Goal: Task Accomplishment & Management: Manage account settings

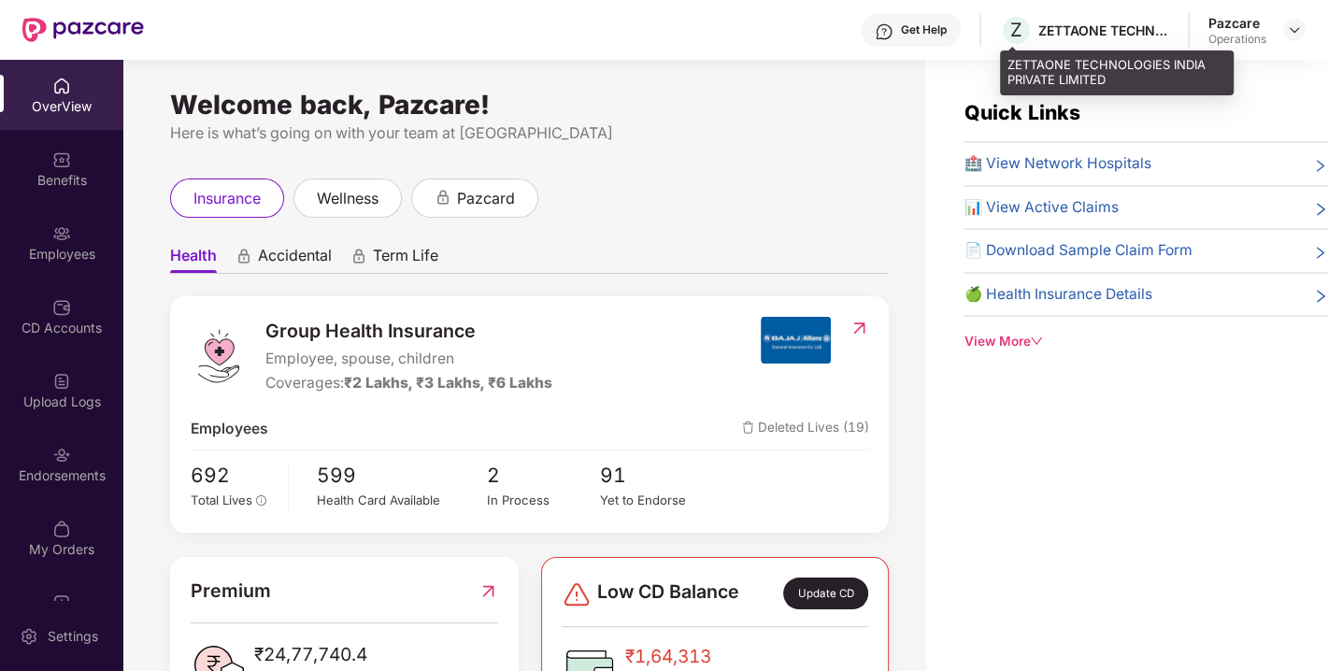
click at [1105, 26] on div "ZETTAONE TECHNOLOGIES INDIA PRIVATE LIMITED" at bounding box center [1103, 30] width 131 height 18
copy div "ZETTAONE TECHNOLOGIES INDIA PRIVATE LIMITED"
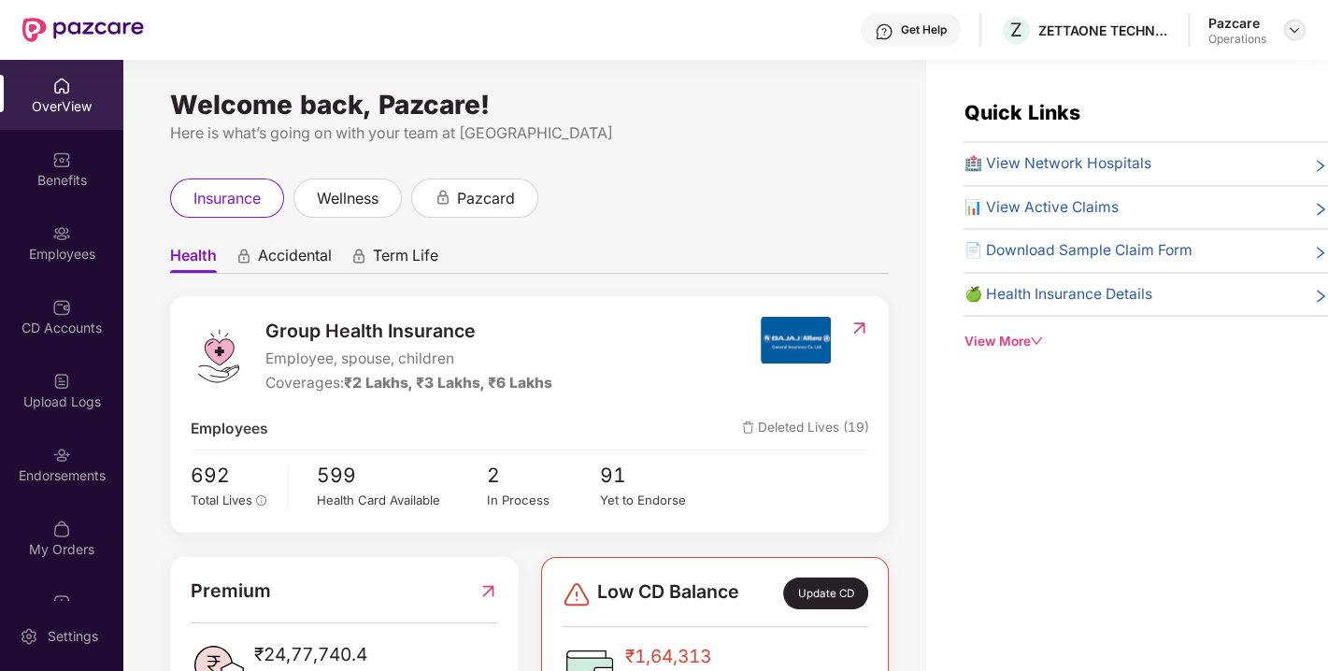
click at [1302, 30] on div at bounding box center [1294, 30] width 22 height 22
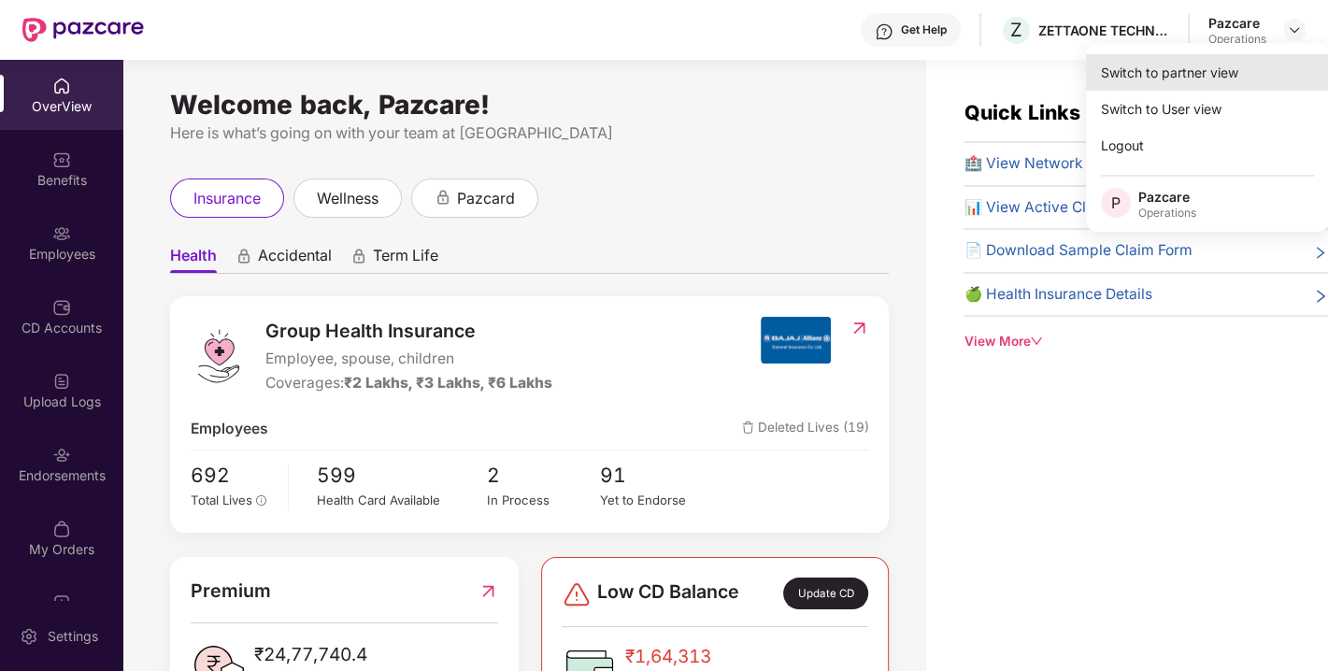
click at [1164, 70] on div "Switch to partner view" at bounding box center [1207, 72] width 243 height 36
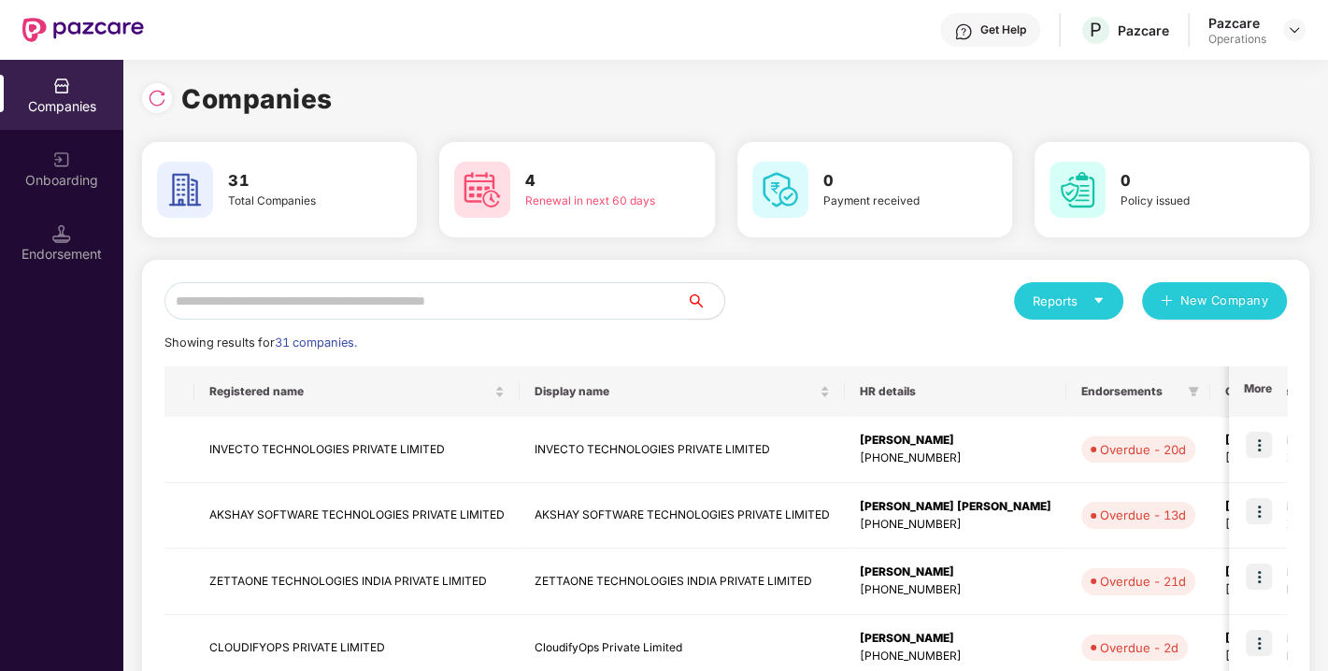
click at [596, 282] on input "text" at bounding box center [425, 300] width 522 height 37
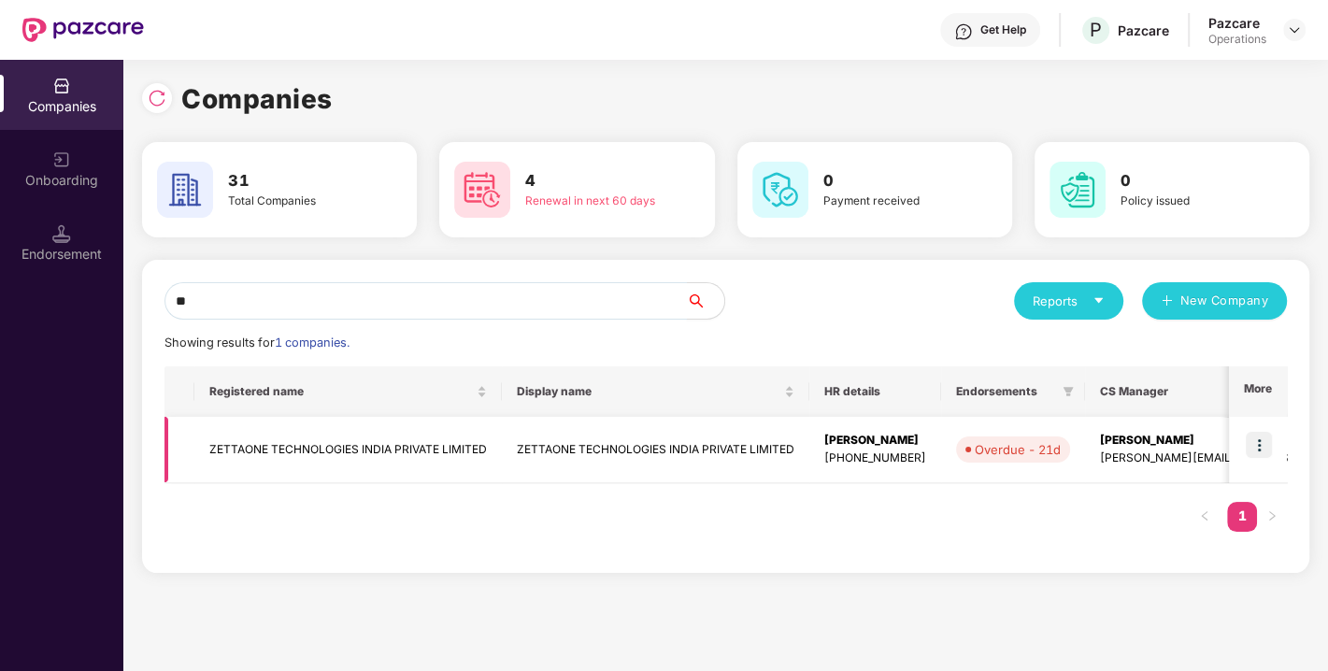
type input "**"
click at [512, 431] on td "ZETTAONE TECHNOLOGIES INDIA PRIVATE LIMITED" at bounding box center [655, 450] width 307 height 66
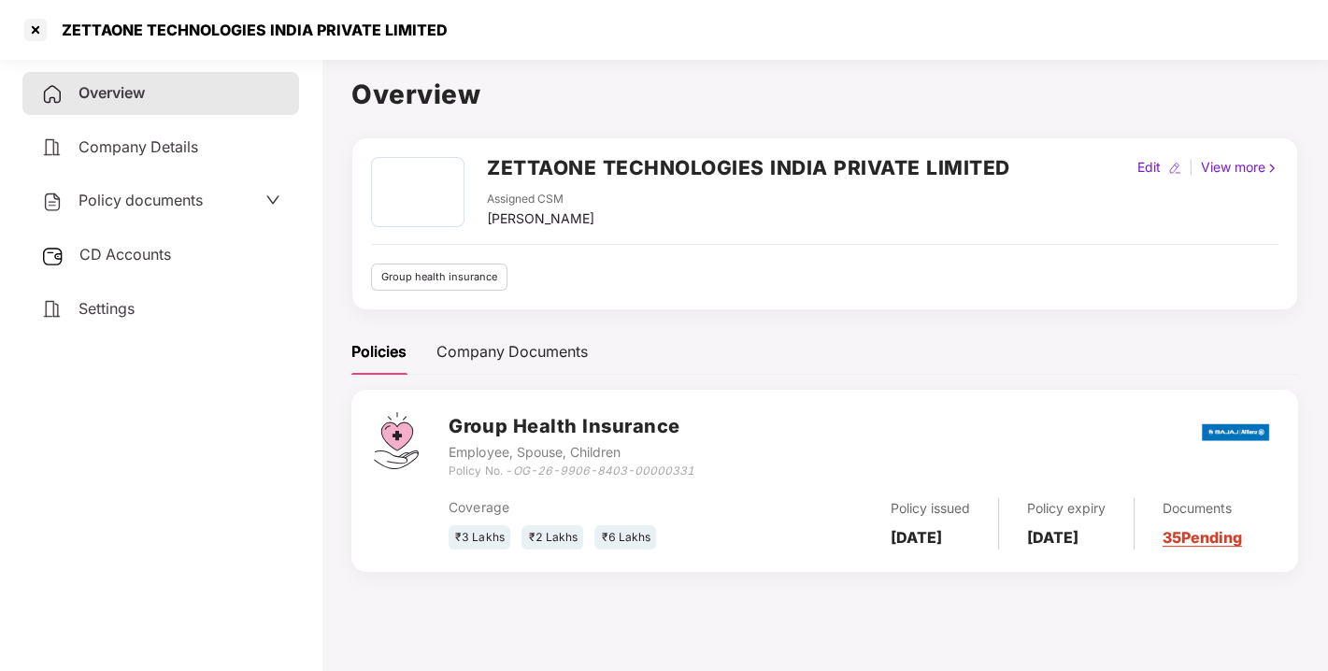
scroll to position [50, 0]
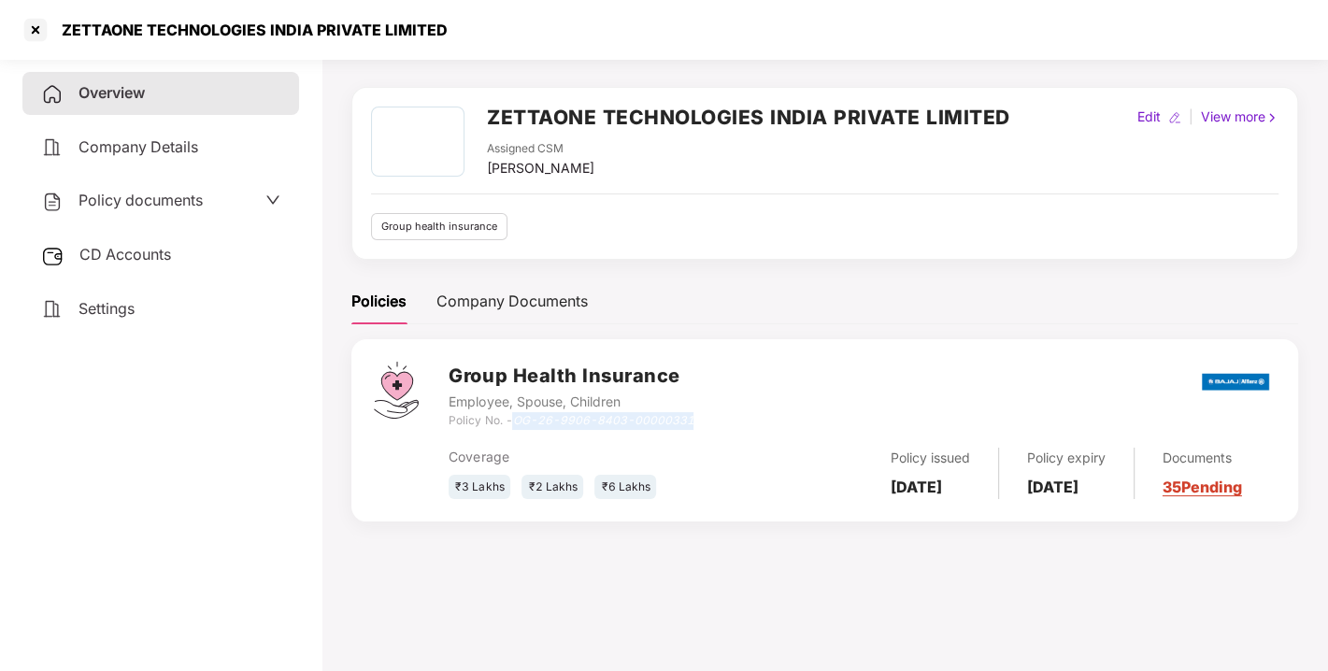
drag, startPoint x: 518, startPoint y: 422, endPoint x: 692, endPoint y: 420, distance: 173.9
click at [692, 420] on div "Group Health Insurance Employee, Spouse, Children Policy No. - OG-26-9906-8403-…" at bounding box center [862, 395] width 827 height 67
copy icon "OG-26-9906-8403-00000331"
click at [32, 21] on div at bounding box center [36, 30] width 30 height 30
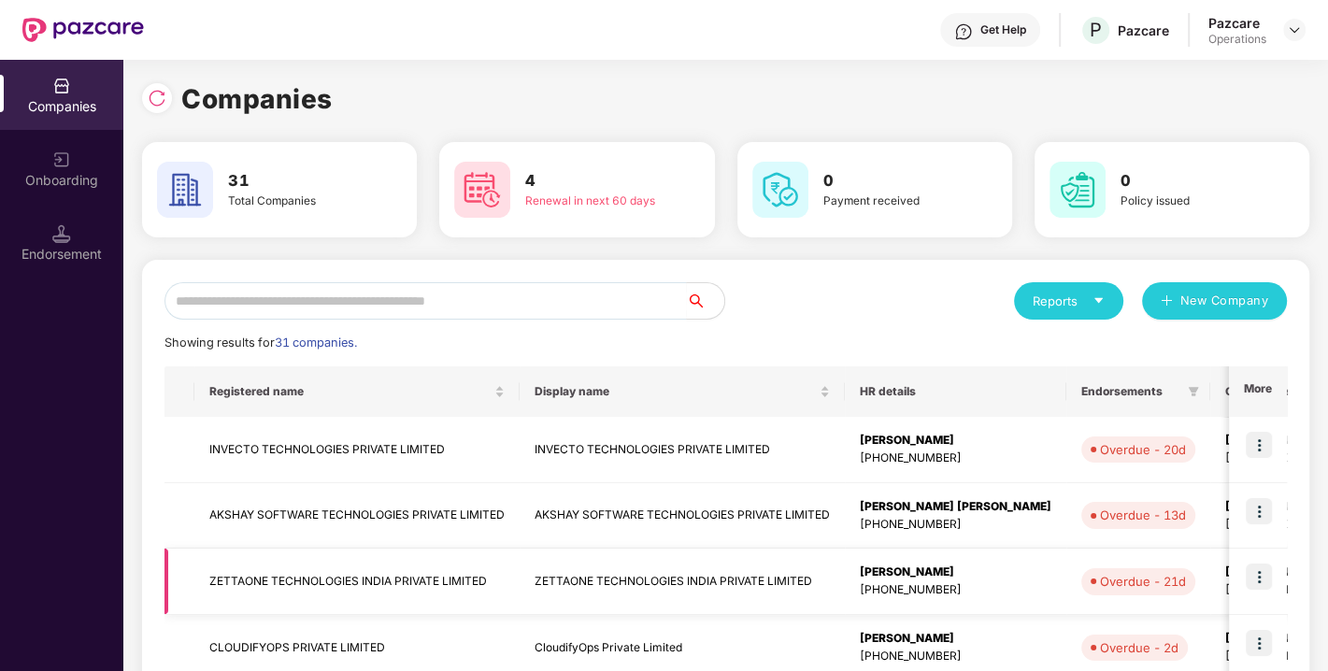
click at [1263, 574] on img at bounding box center [1259, 577] width 26 height 26
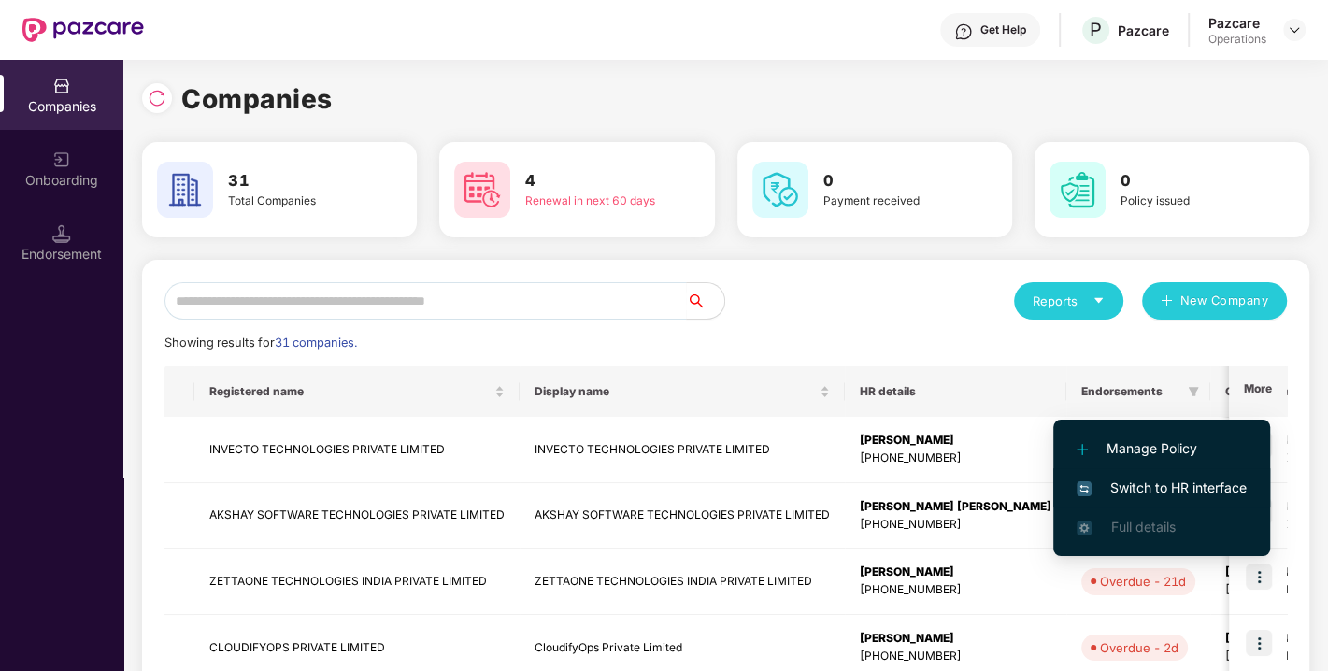
click at [1169, 489] on span "Switch to HR interface" at bounding box center [1162, 488] width 170 height 21
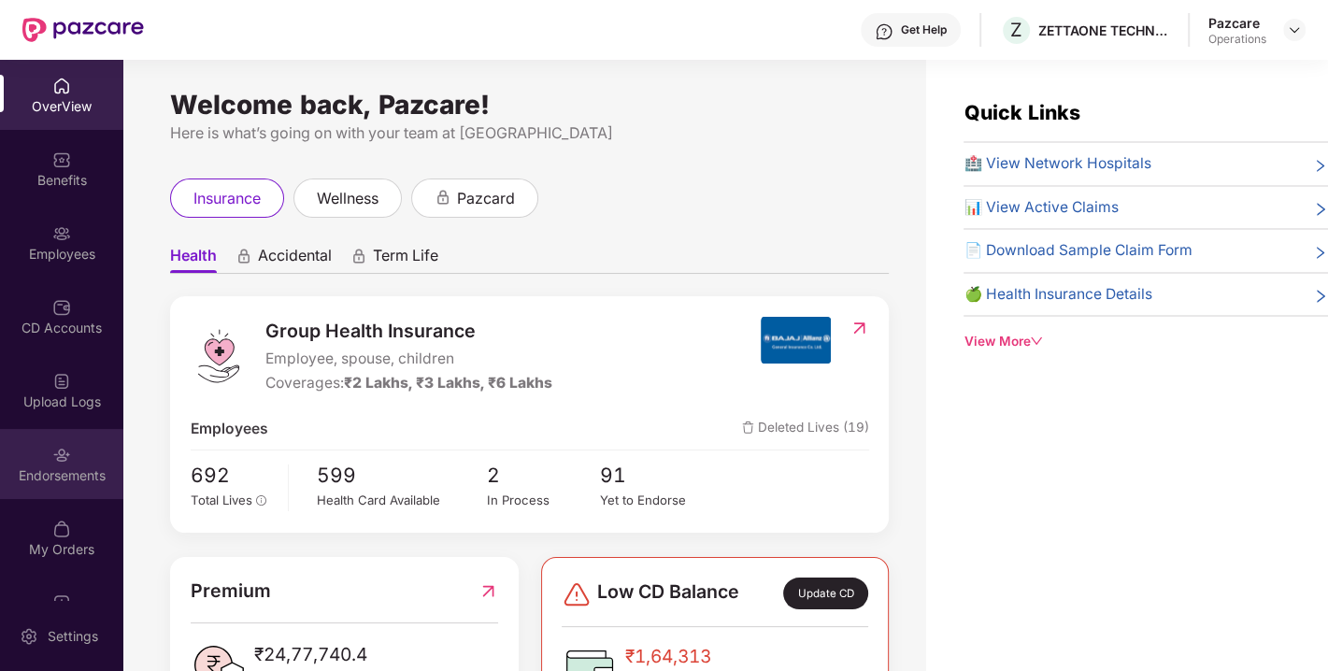
click at [82, 478] on div "Endorsements" at bounding box center [61, 475] width 123 height 19
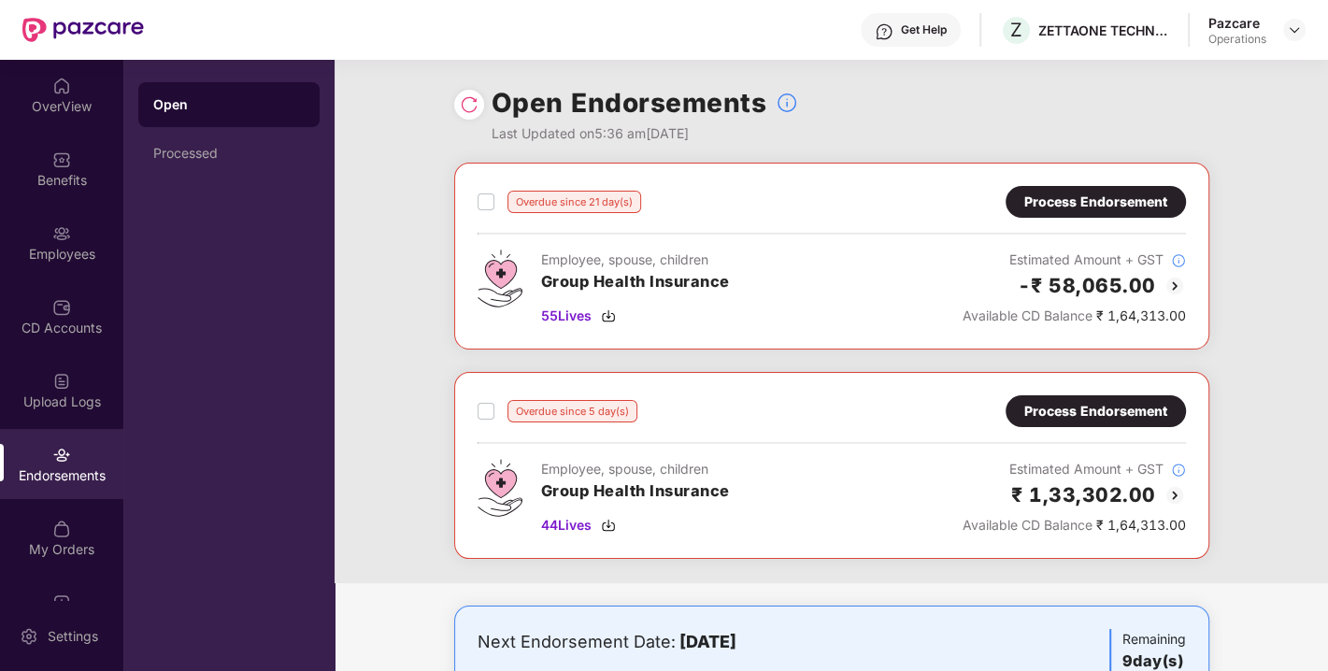
click at [1113, 207] on div "Process Endorsement" at bounding box center [1095, 202] width 143 height 21
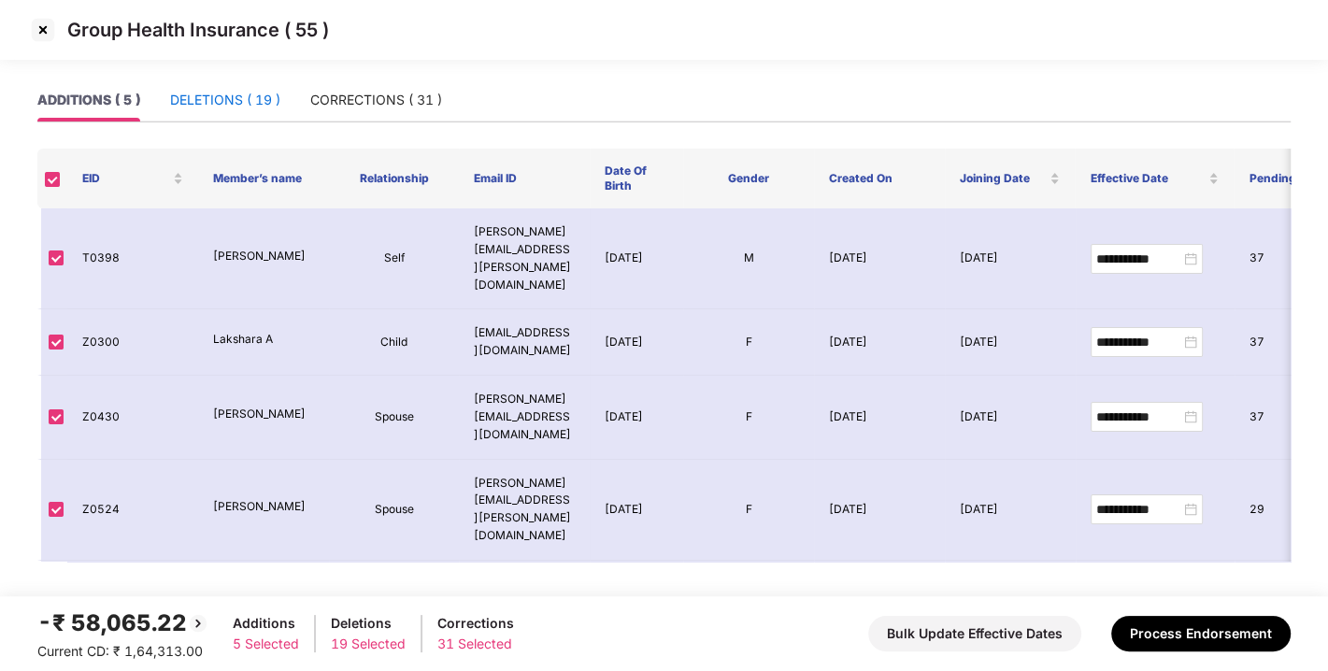
click at [266, 104] on div "DELETIONS ( 19 )" at bounding box center [225, 100] width 110 height 21
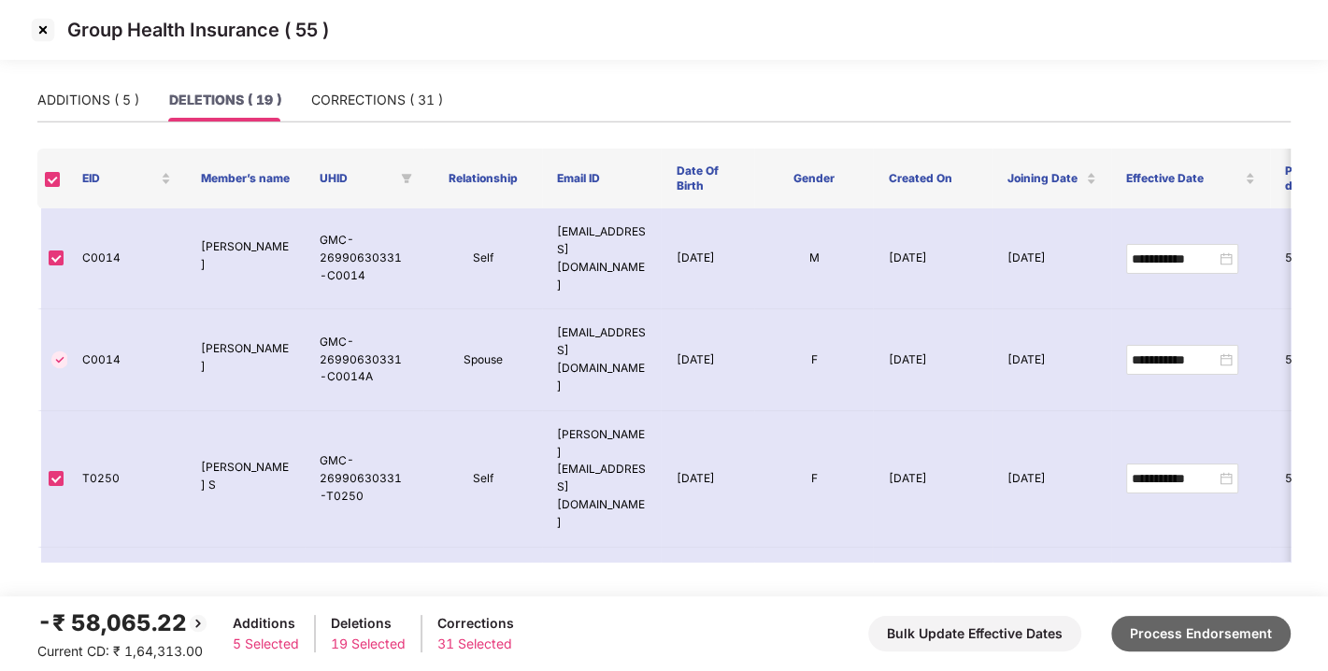
click at [1179, 628] on button "Process Endorsement" at bounding box center [1200, 634] width 179 height 36
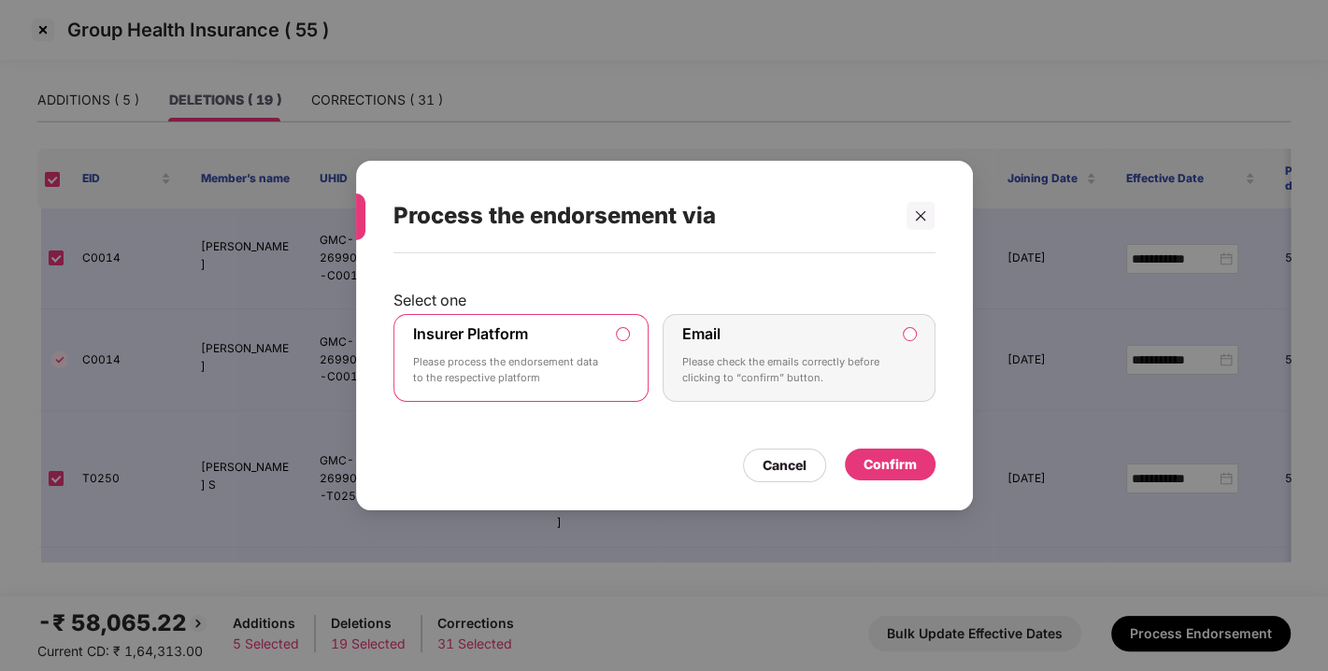
click at [902, 460] on div "Confirm" at bounding box center [890, 464] width 53 height 21
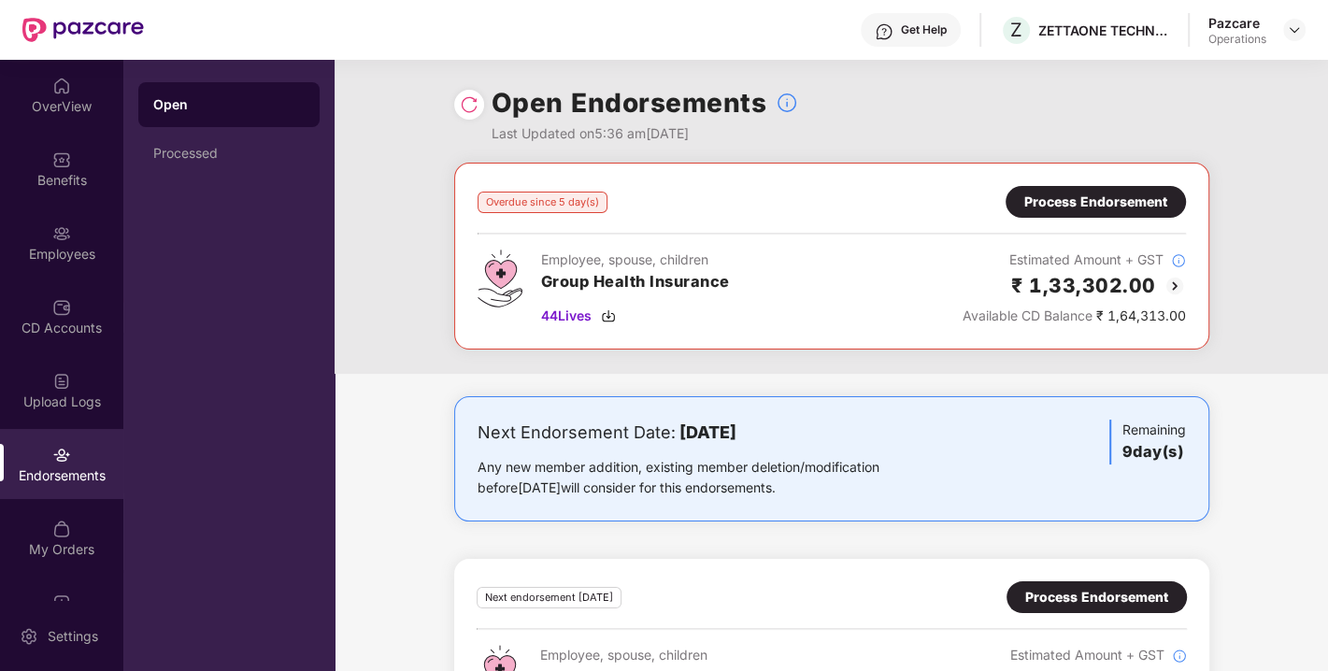
click at [1084, 204] on div "Process Endorsement" at bounding box center [1095, 202] width 143 height 21
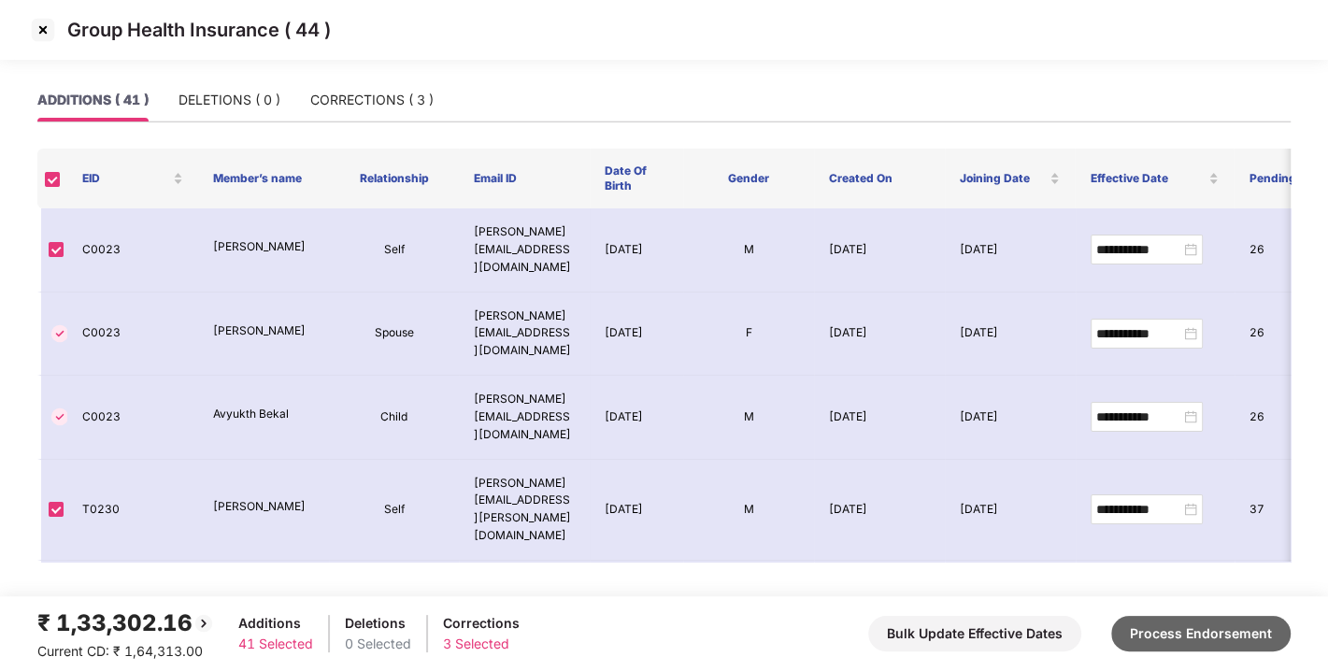
click at [1146, 634] on button "Process Endorsement" at bounding box center [1200, 634] width 179 height 36
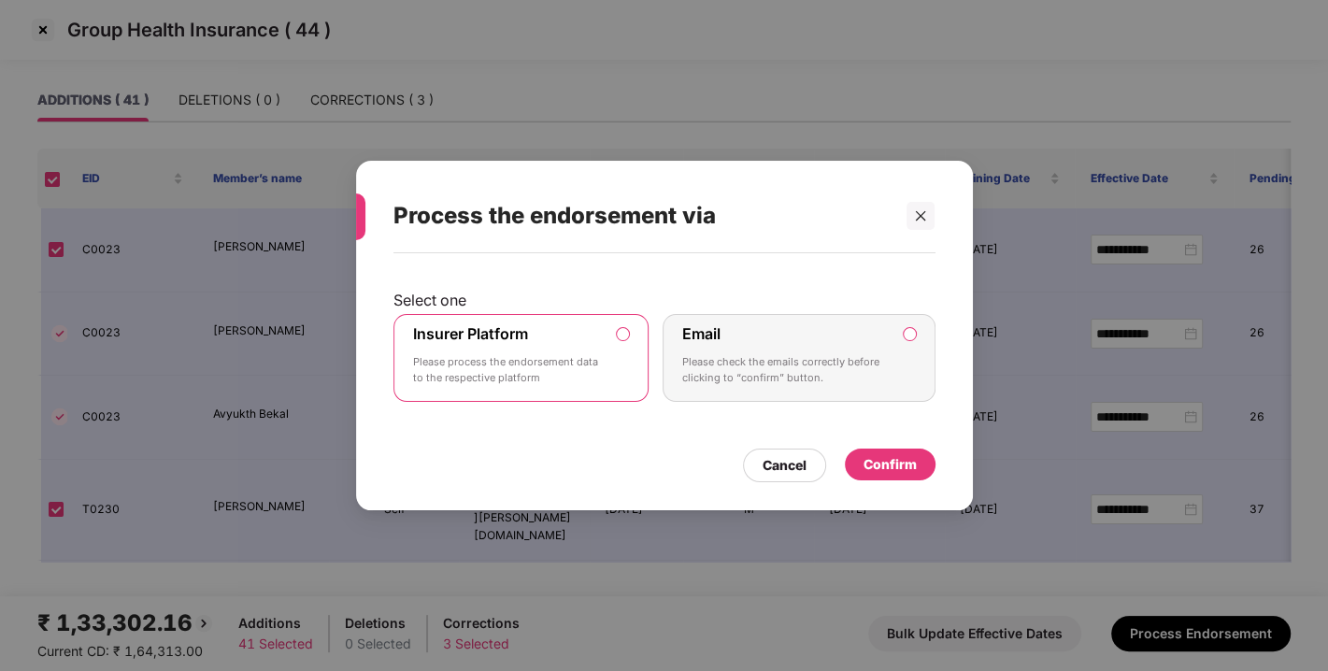
click at [883, 460] on div "Confirm" at bounding box center [890, 464] width 53 height 21
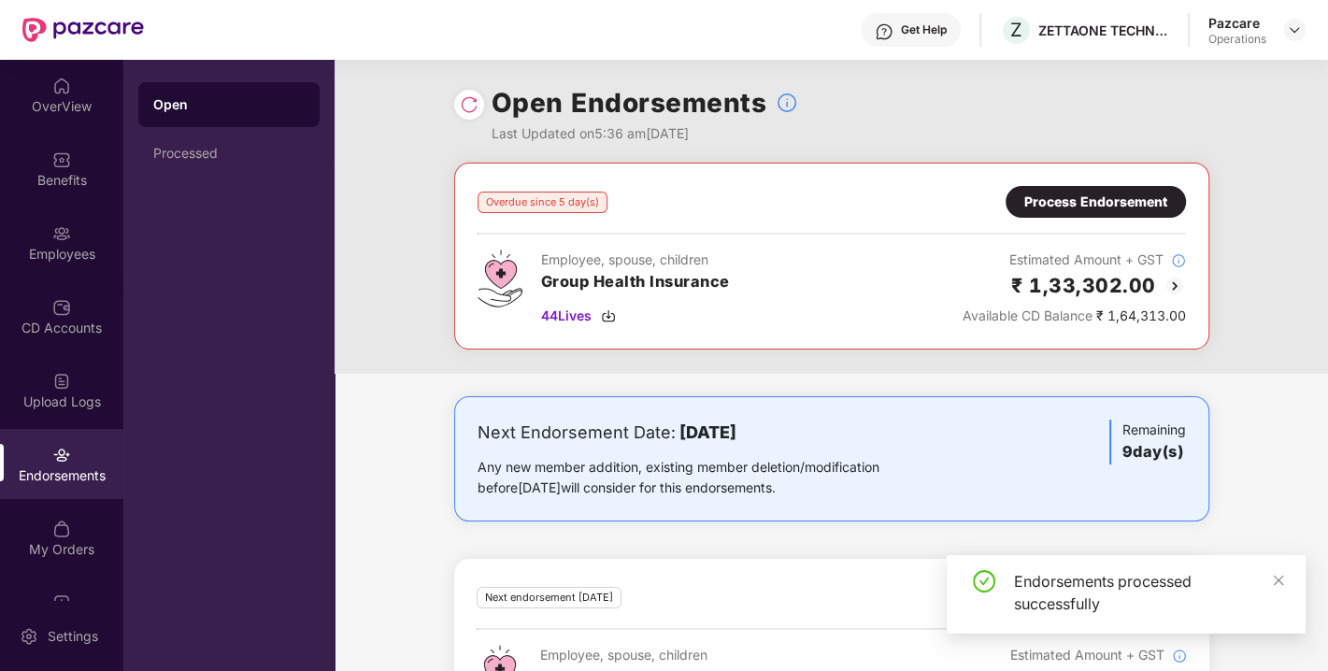
click at [467, 112] on img at bounding box center [469, 104] width 19 height 19
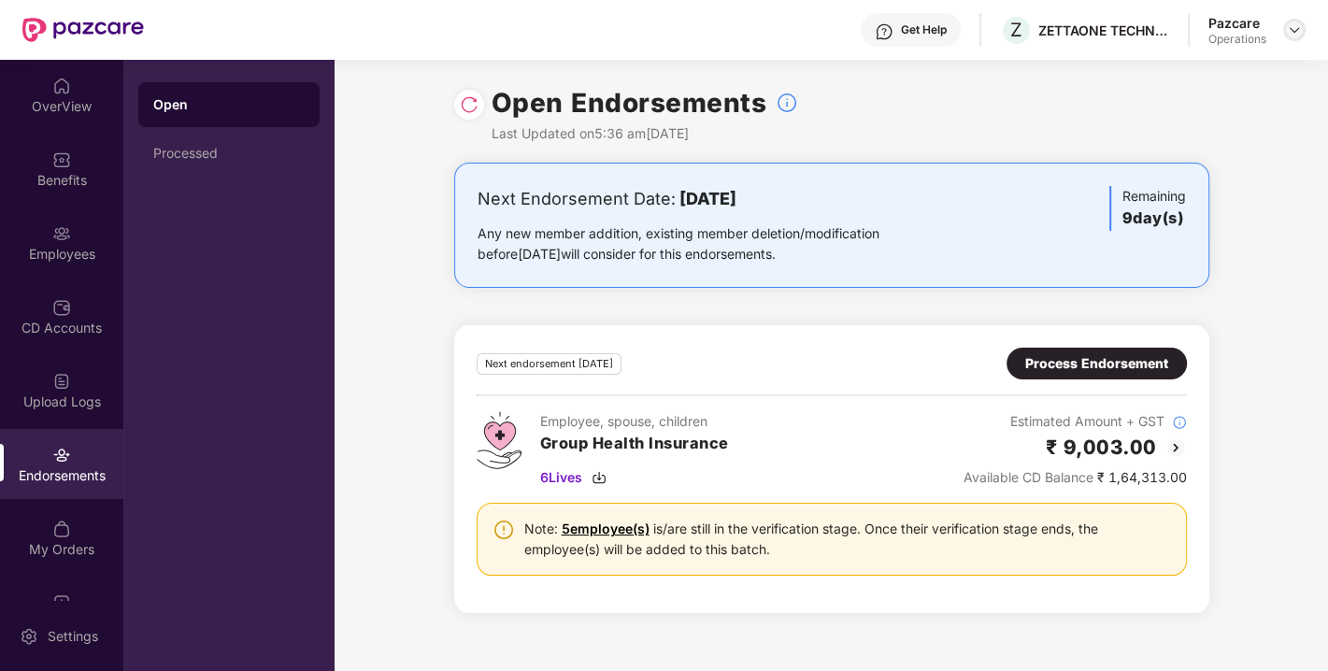
click at [1292, 23] on img at bounding box center [1294, 29] width 15 height 15
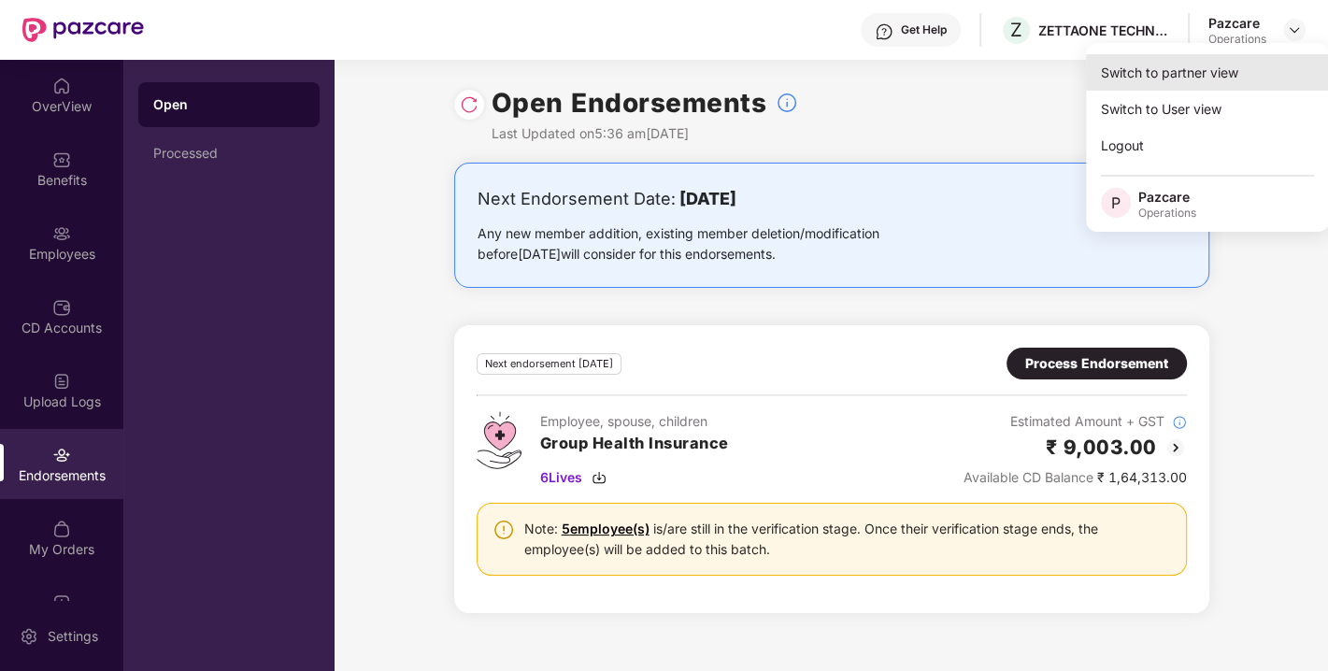
click at [1188, 74] on div "Switch to partner view" at bounding box center [1207, 72] width 243 height 36
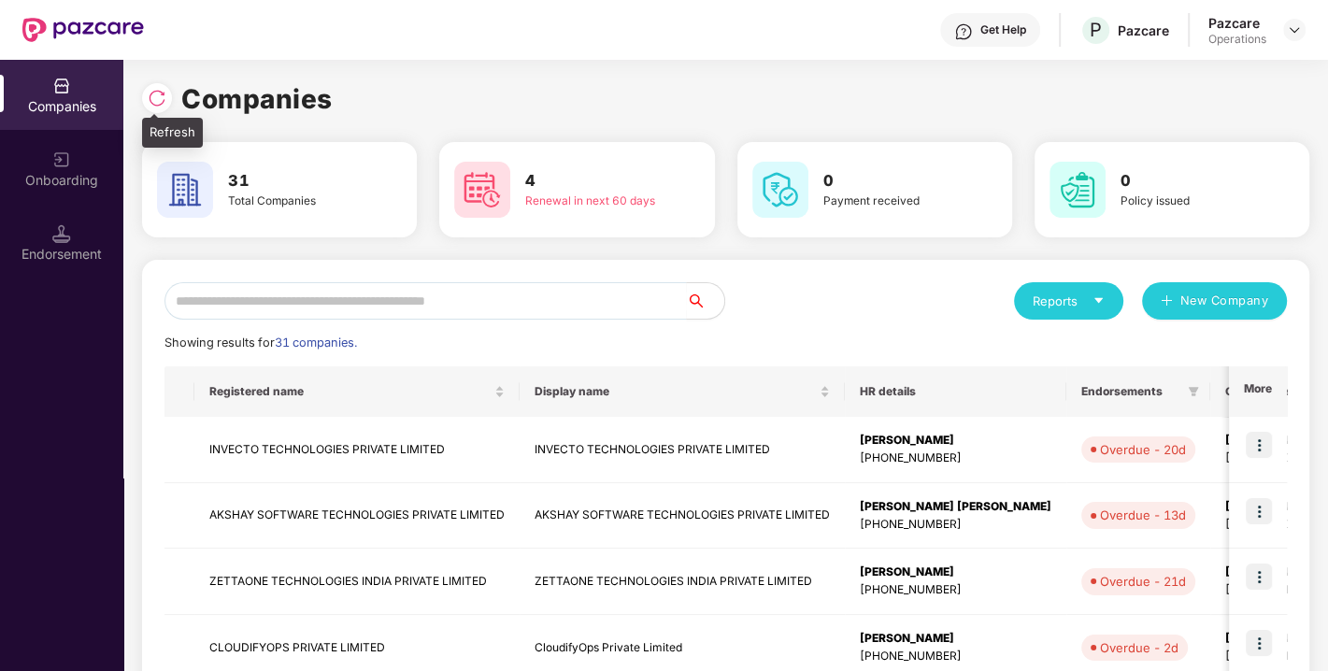
click at [160, 101] on img at bounding box center [157, 98] width 19 height 19
click at [164, 79] on div at bounding box center [161, 96] width 39 height 35
click at [163, 88] on div at bounding box center [157, 98] width 30 height 30
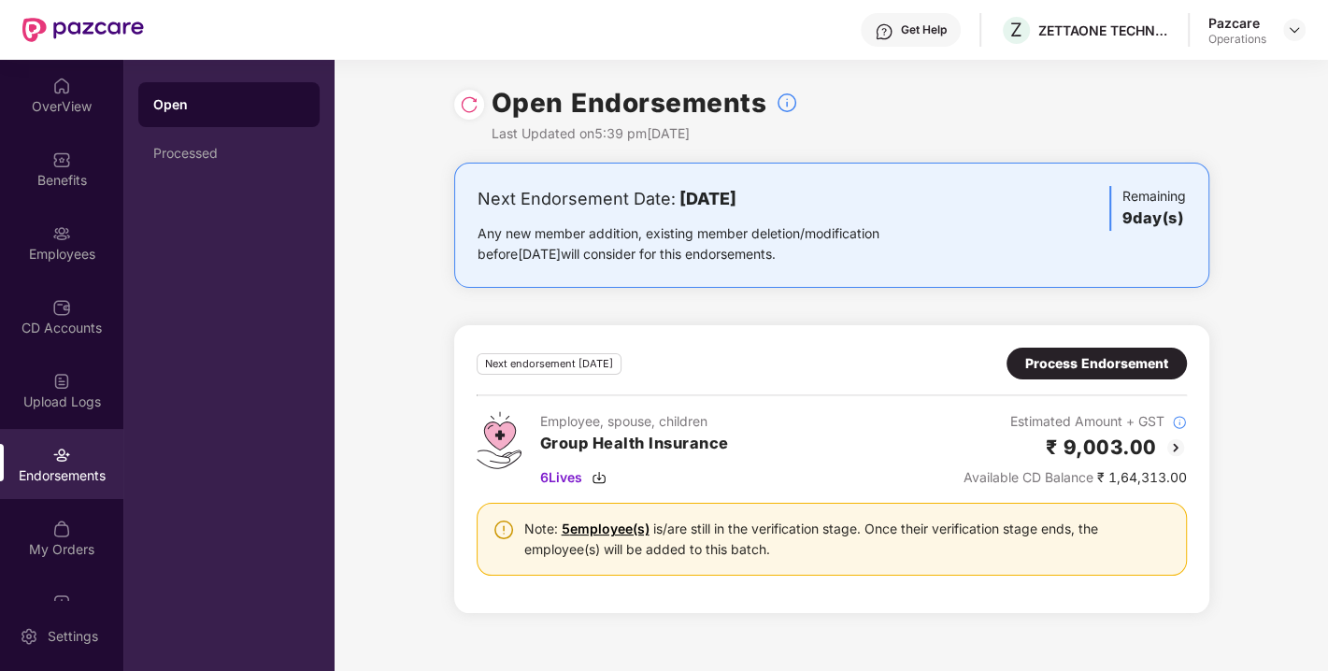
click at [1304, 19] on div at bounding box center [1294, 30] width 22 height 22
click at [1294, 27] on img at bounding box center [1294, 29] width 15 height 15
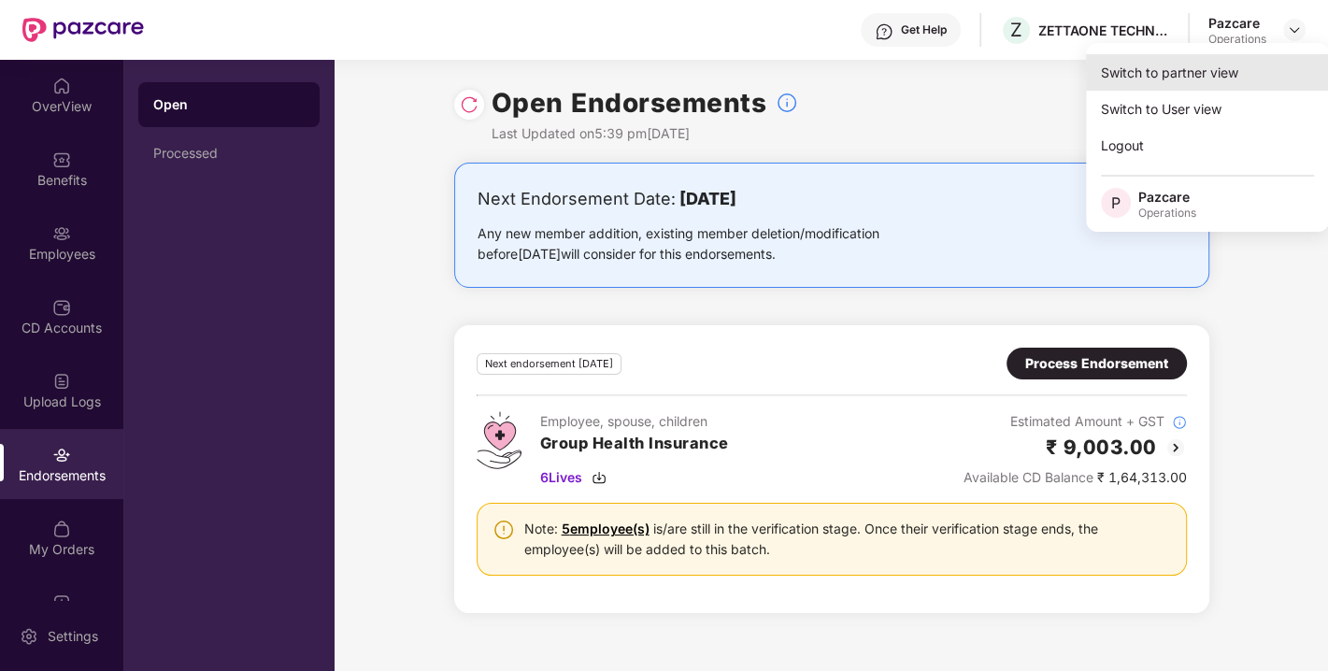
click at [1169, 72] on div "Switch to partner view" at bounding box center [1207, 72] width 243 height 36
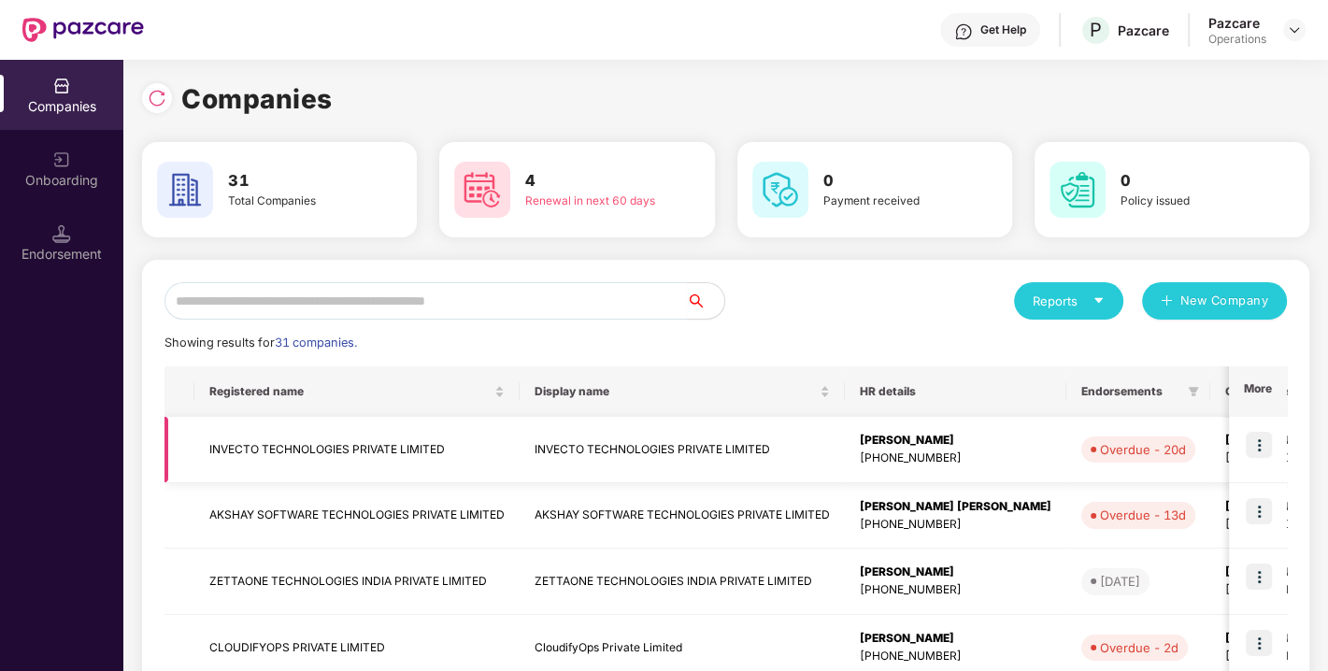
click at [1261, 440] on img at bounding box center [1259, 445] width 26 height 26
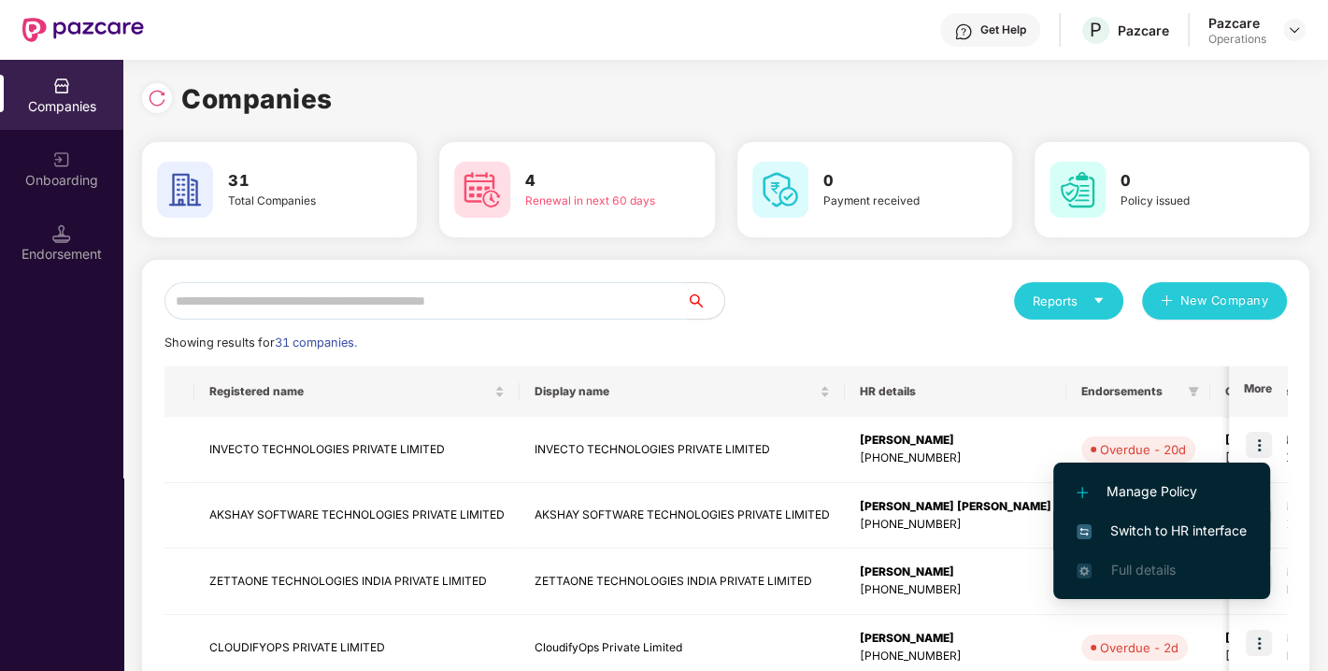
click at [1164, 527] on span "Switch to HR interface" at bounding box center [1162, 531] width 170 height 21
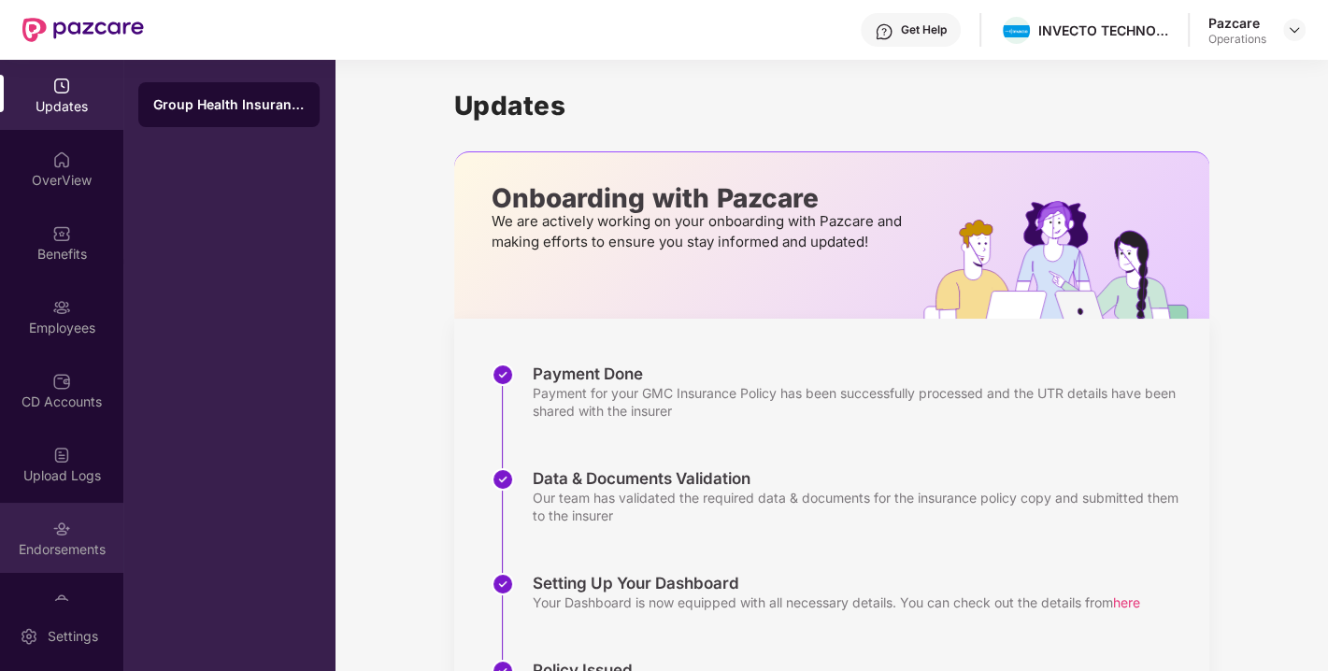
click at [31, 546] on div "Endorsements" at bounding box center [61, 549] width 123 height 19
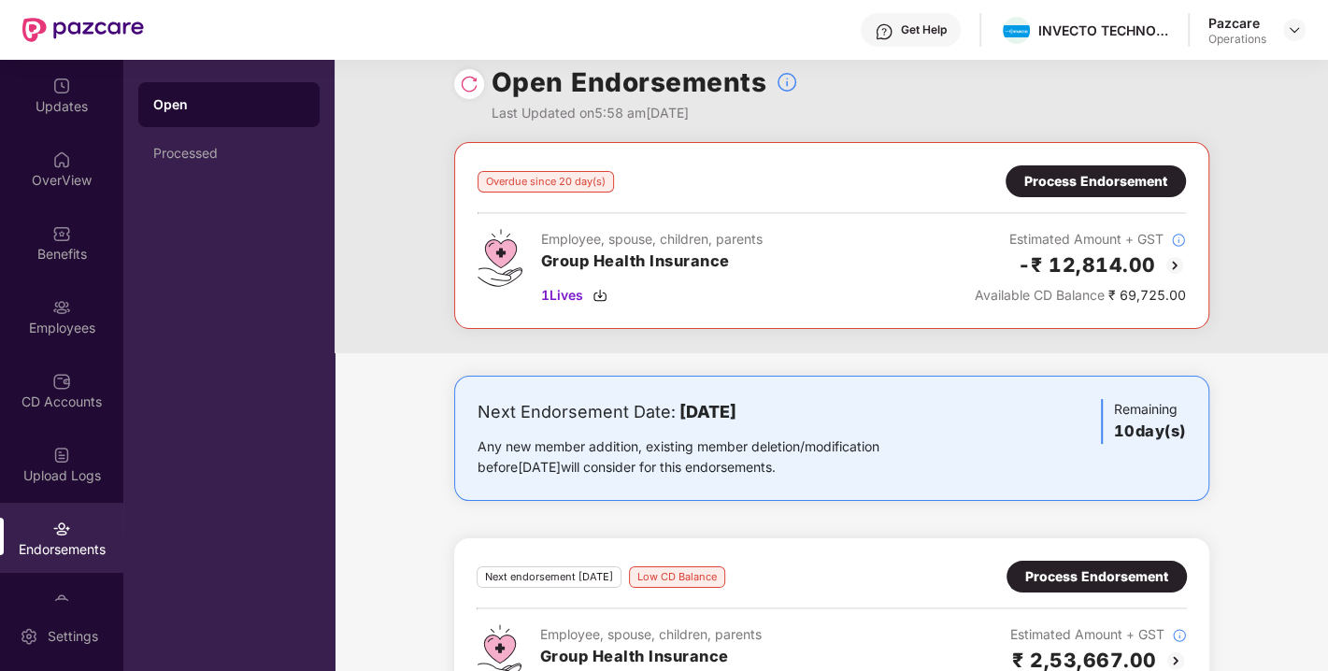
scroll to position [13, 0]
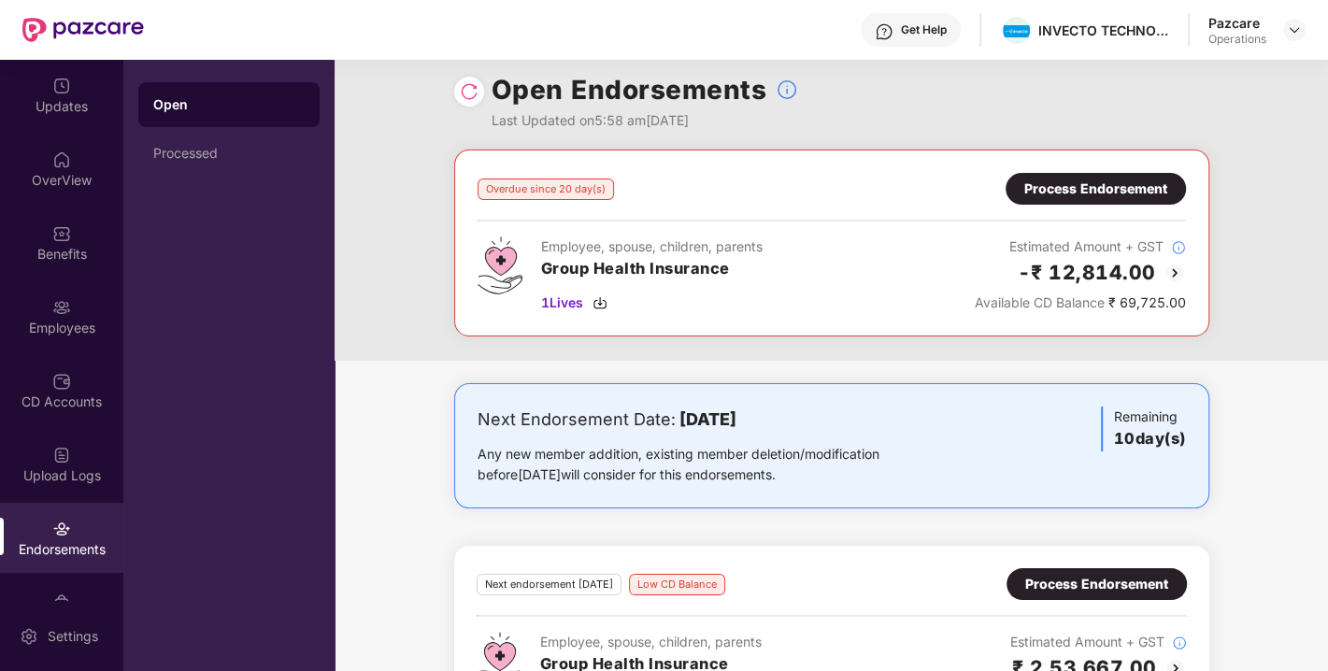
click at [1080, 181] on div "Process Endorsement" at bounding box center [1095, 189] width 143 height 21
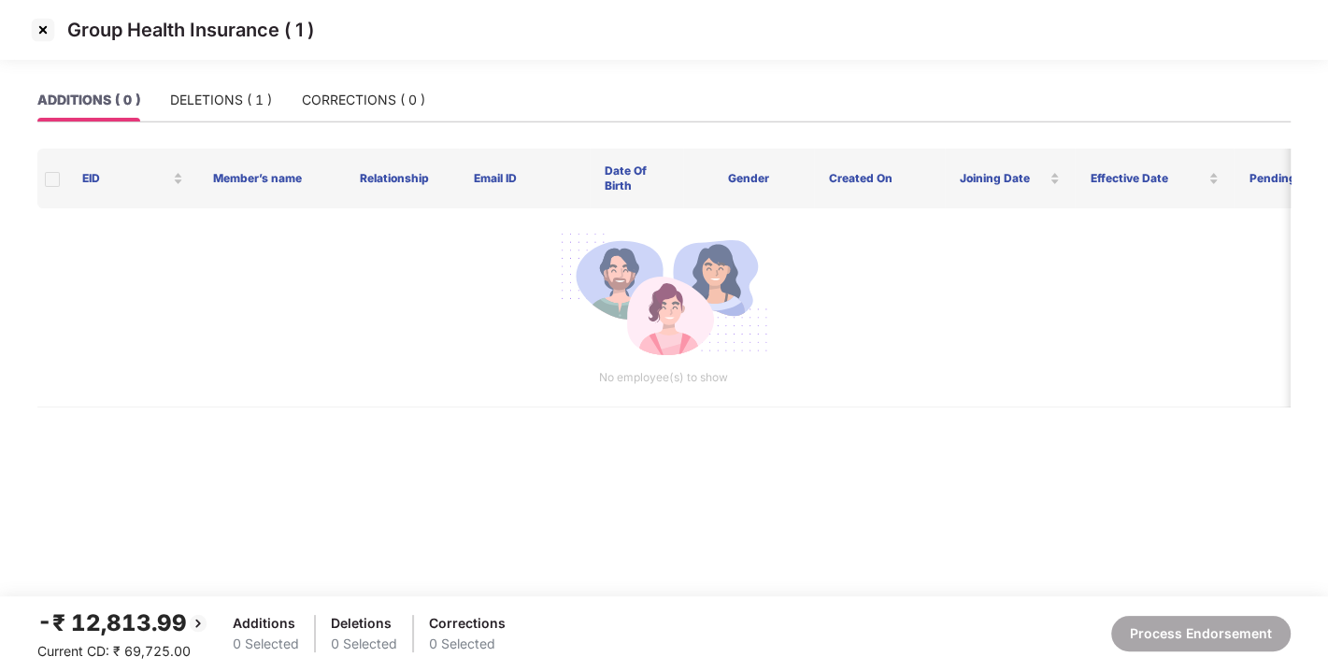
click at [48, 29] on img at bounding box center [43, 30] width 30 height 30
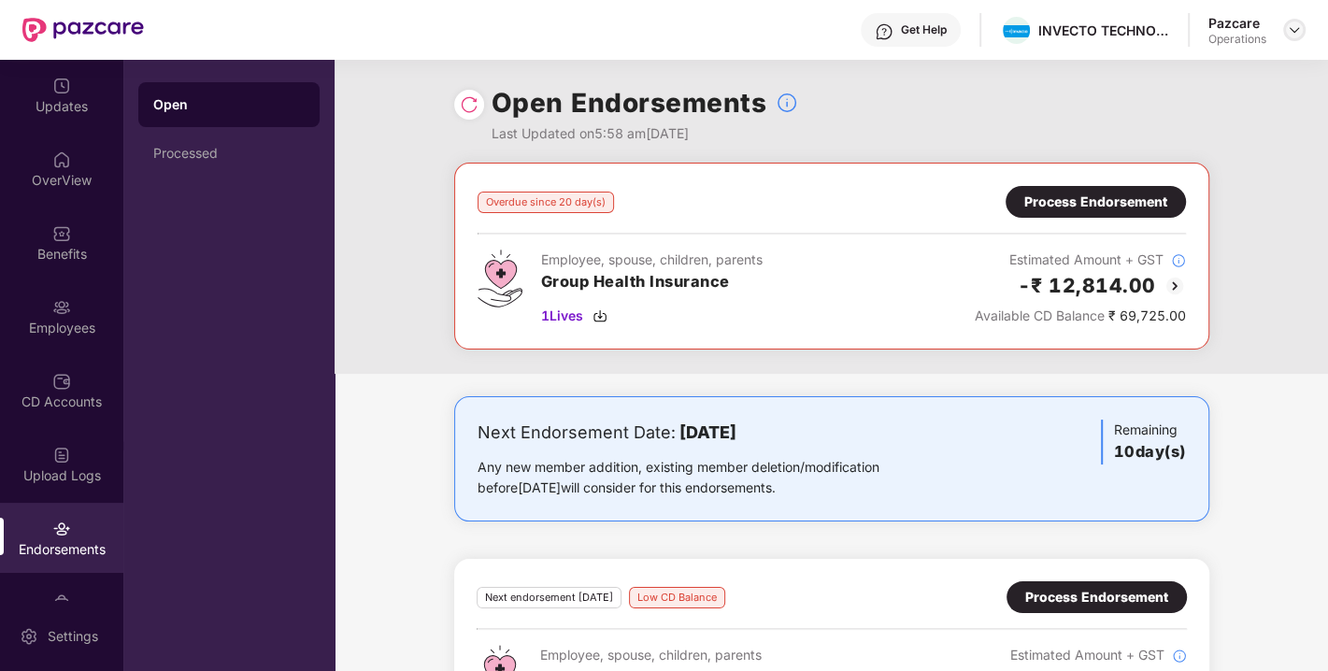
click at [1302, 21] on div at bounding box center [1294, 30] width 22 height 22
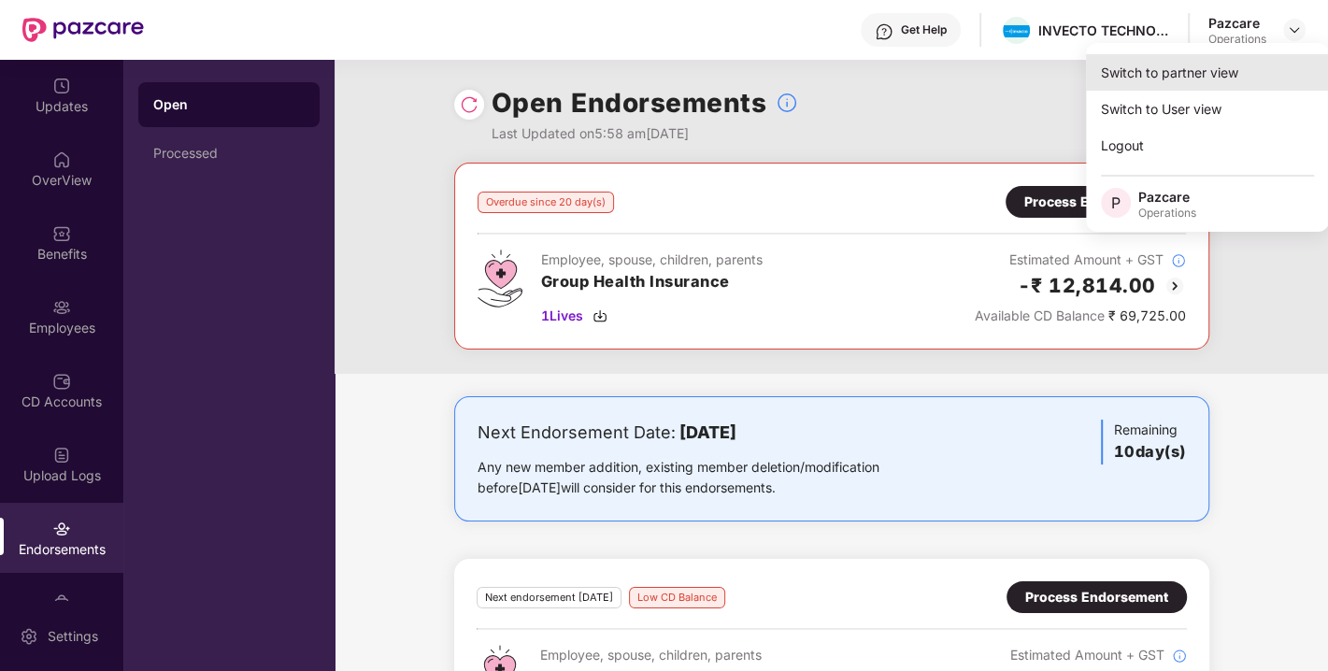
click at [1170, 78] on div "Switch to partner view" at bounding box center [1207, 72] width 243 height 36
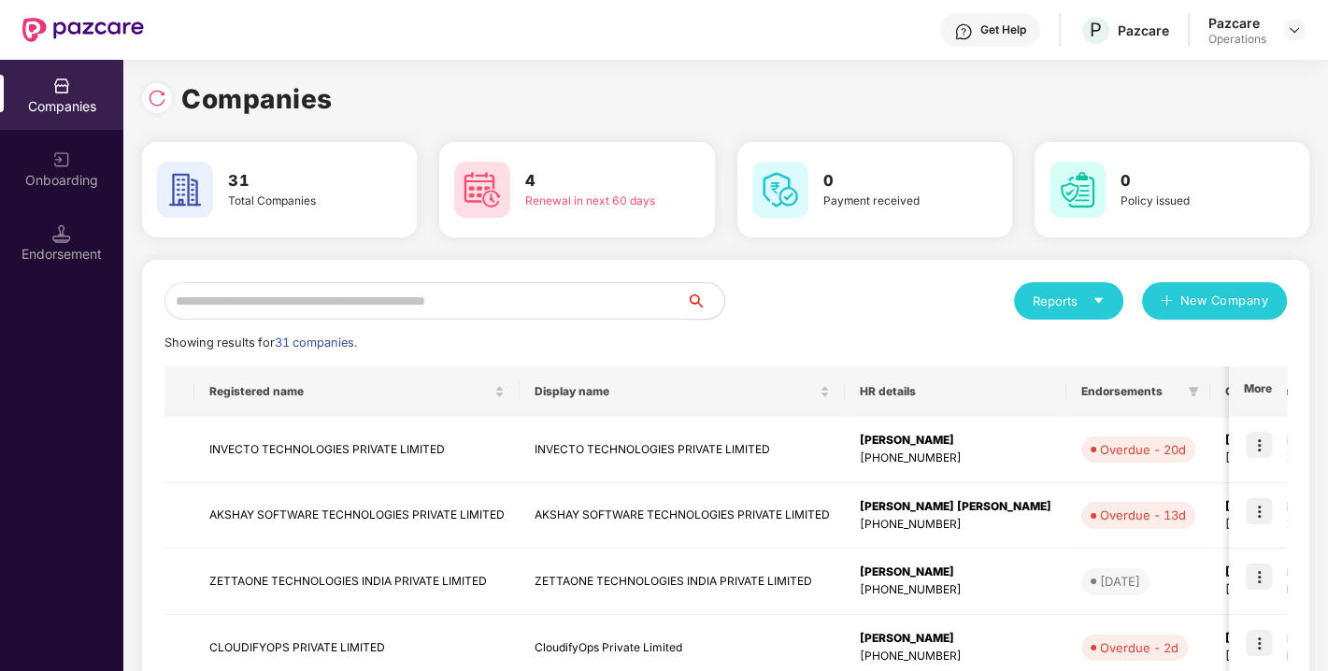
click at [402, 301] on input "text" at bounding box center [425, 300] width 522 height 37
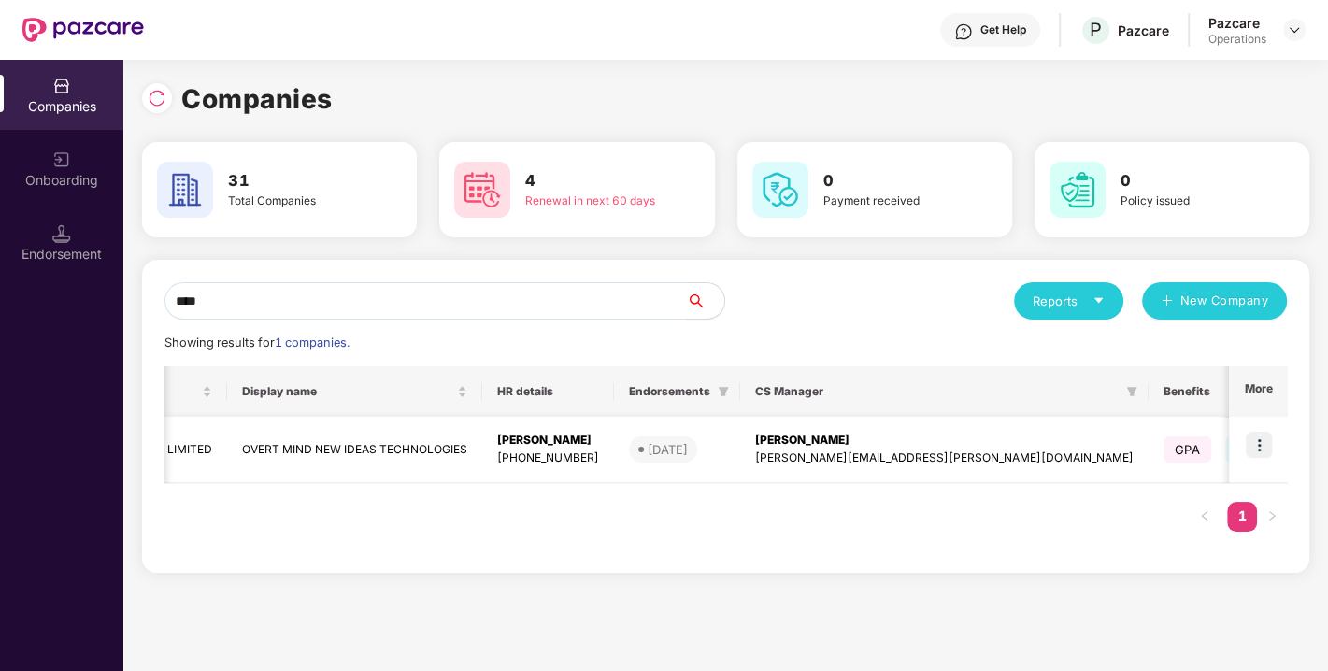
scroll to position [0, 548]
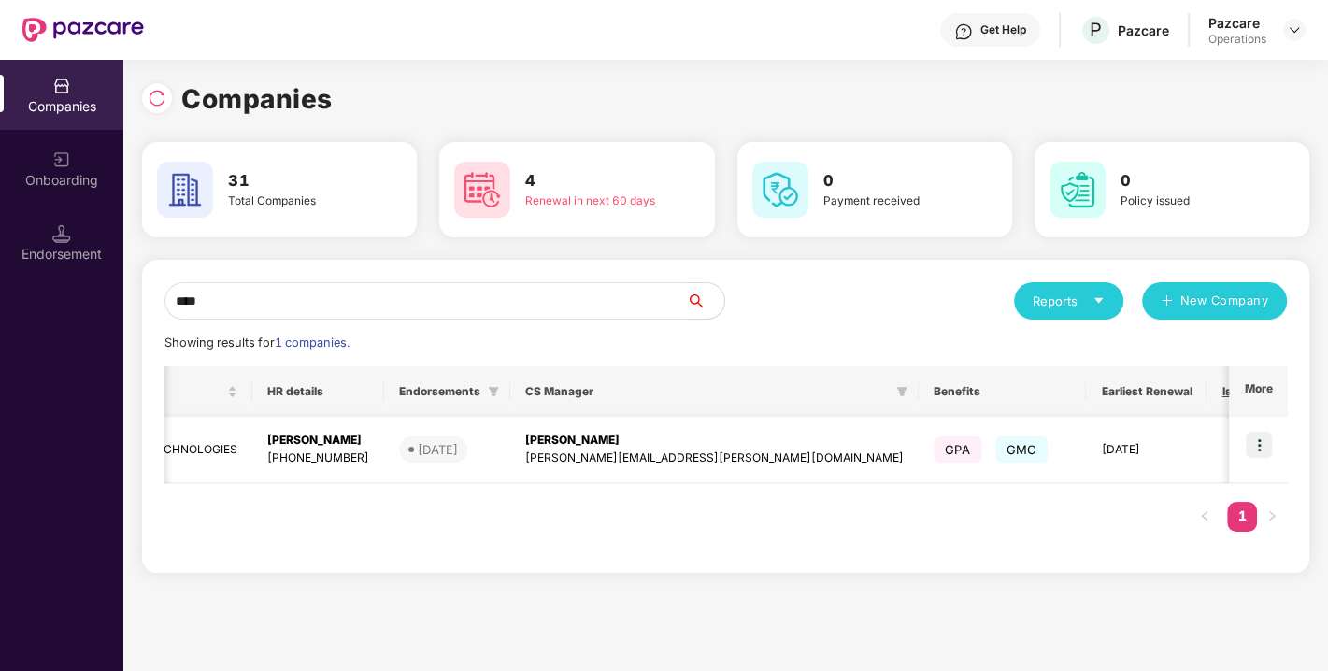
type input "****"
click at [1263, 443] on img at bounding box center [1259, 445] width 26 height 26
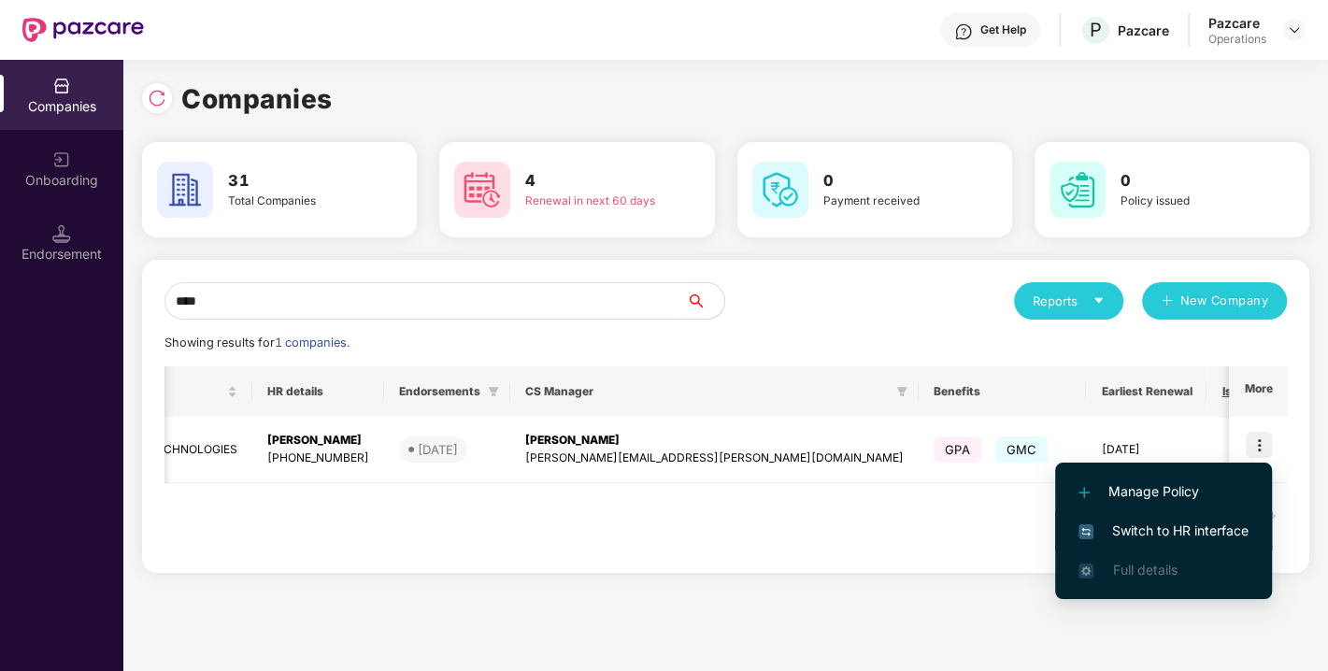
click at [1173, 528] on span "Switch to HR interface" at bounding box center [1164, 531] width 170 height 21
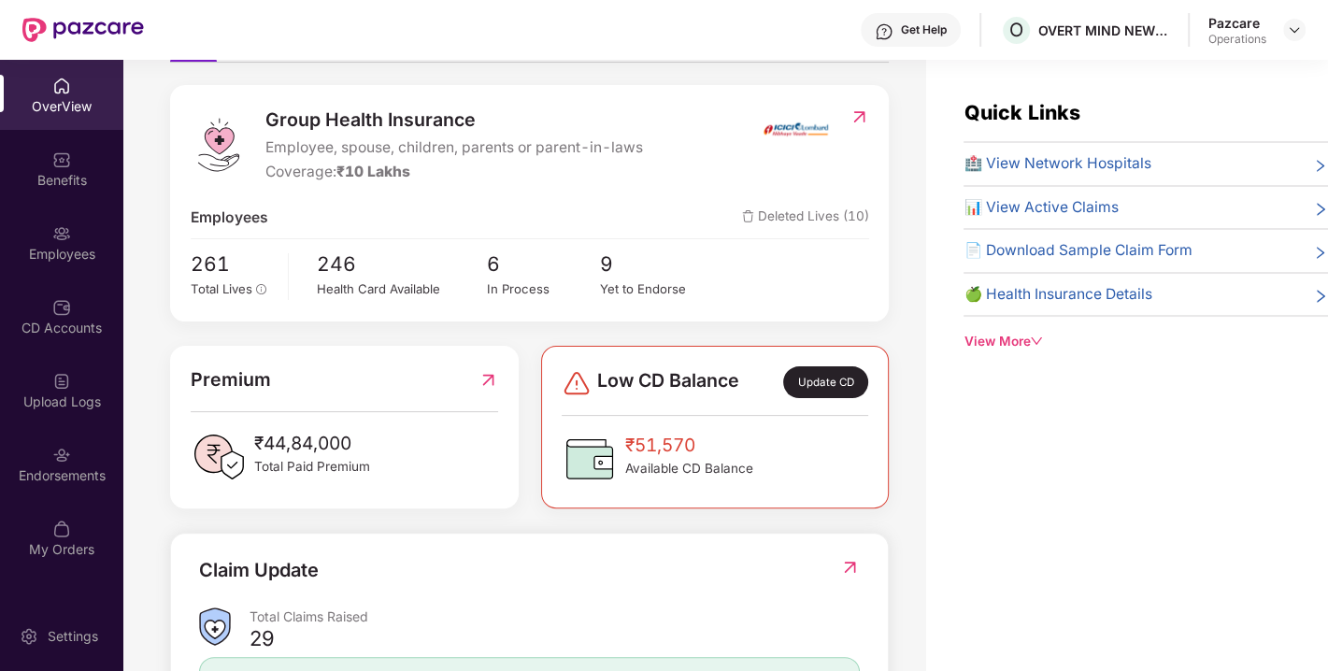
scroll to position [473, 0]
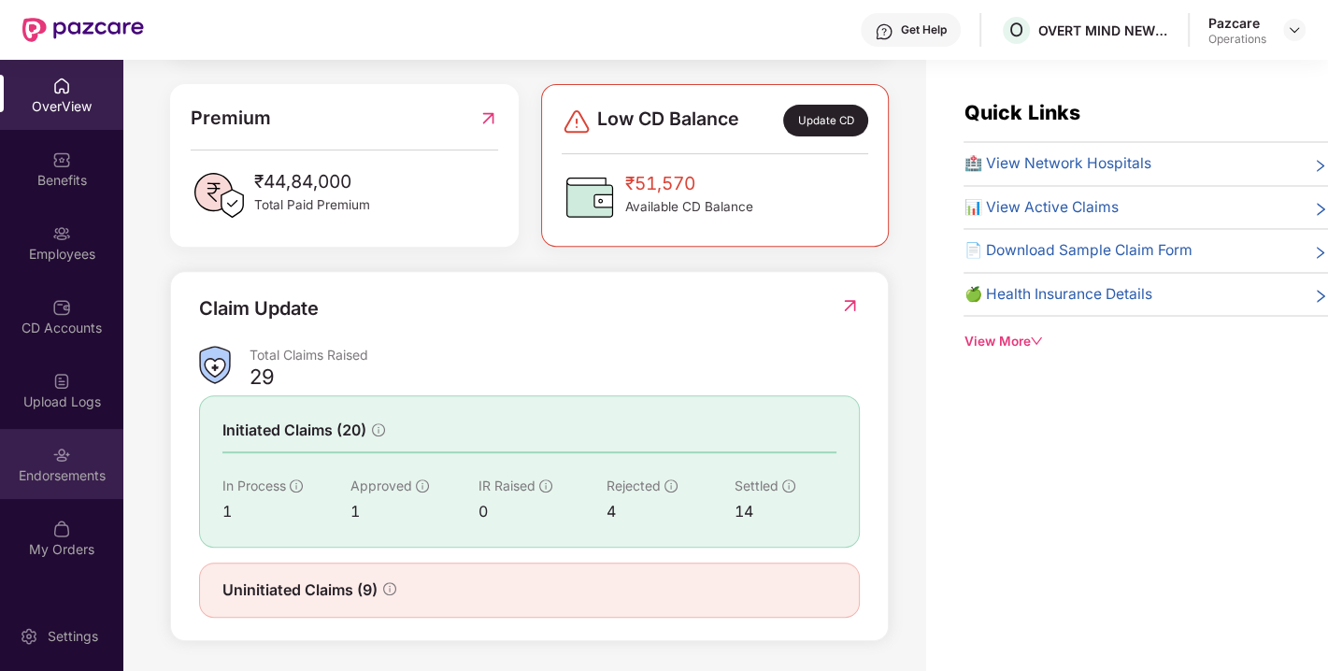
click at [95, 472] on div "Endorsements" at bounding box center [61, 475] width 123 height 19
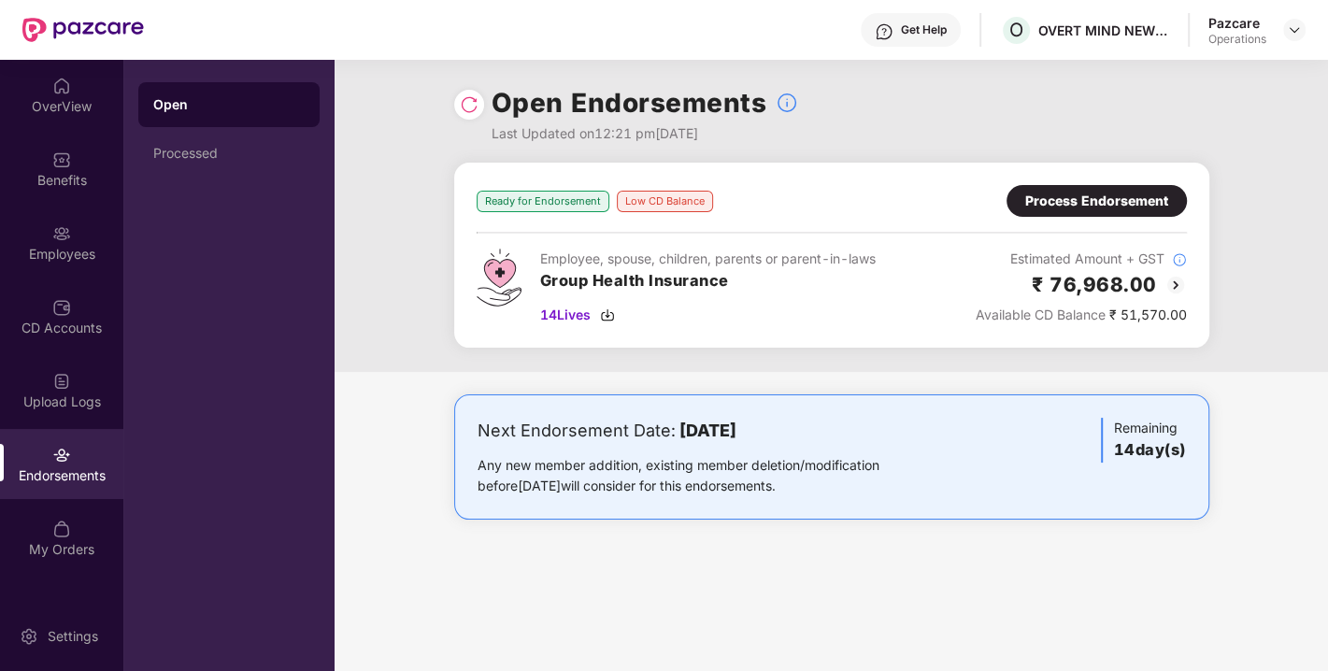
click at [1036, 202] on div "Process Endorsement" at bounding box center [1096, 201] width 143 height 21
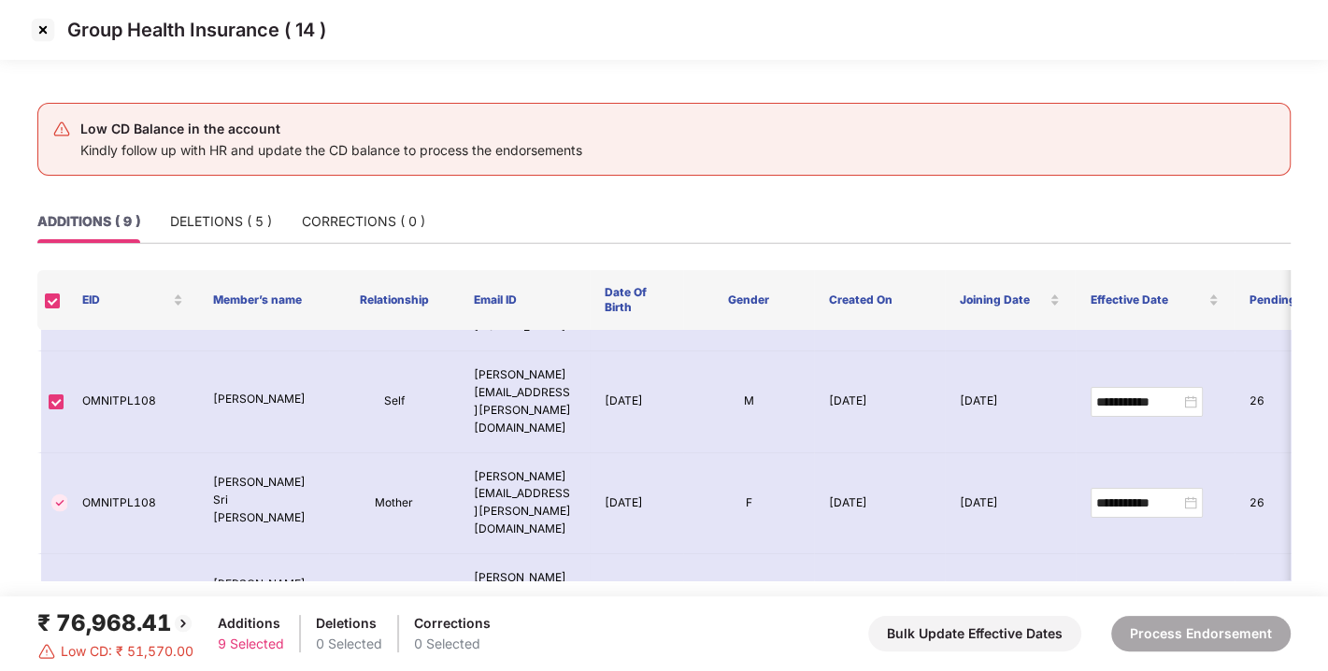
scroll to position [347, 0]
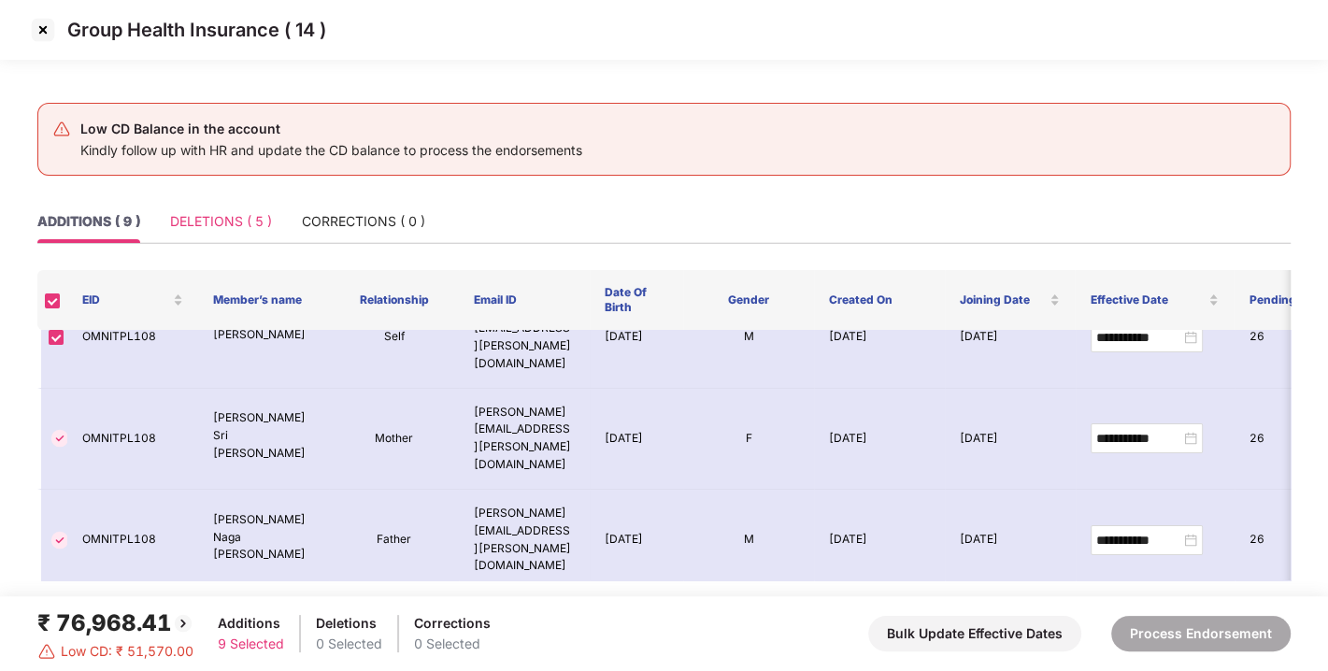
click at [246, 207] on div "DELETIONS ( 5 )" at bounding box center [221, 221] width 102 height 43
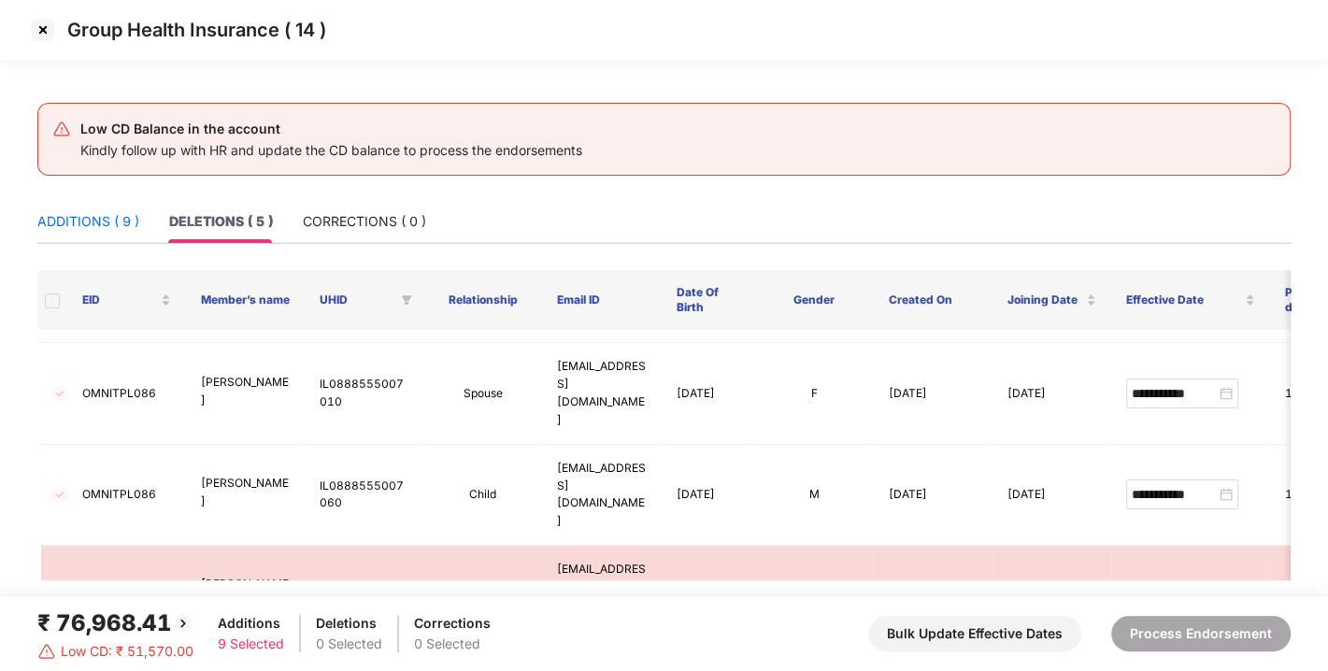
click at [105, 218] on div "ADDITIONS ( 9 )" at bounding box center [88, 221] width 102 height 21
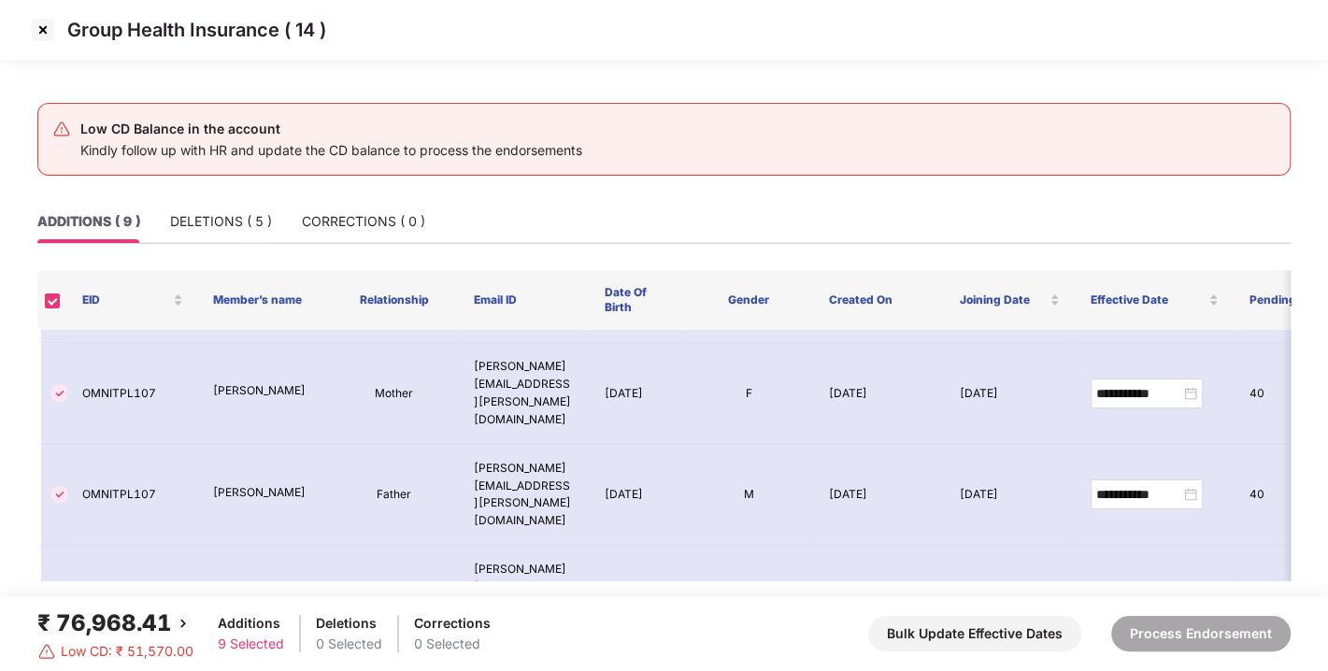
scroll to position [347, 0]
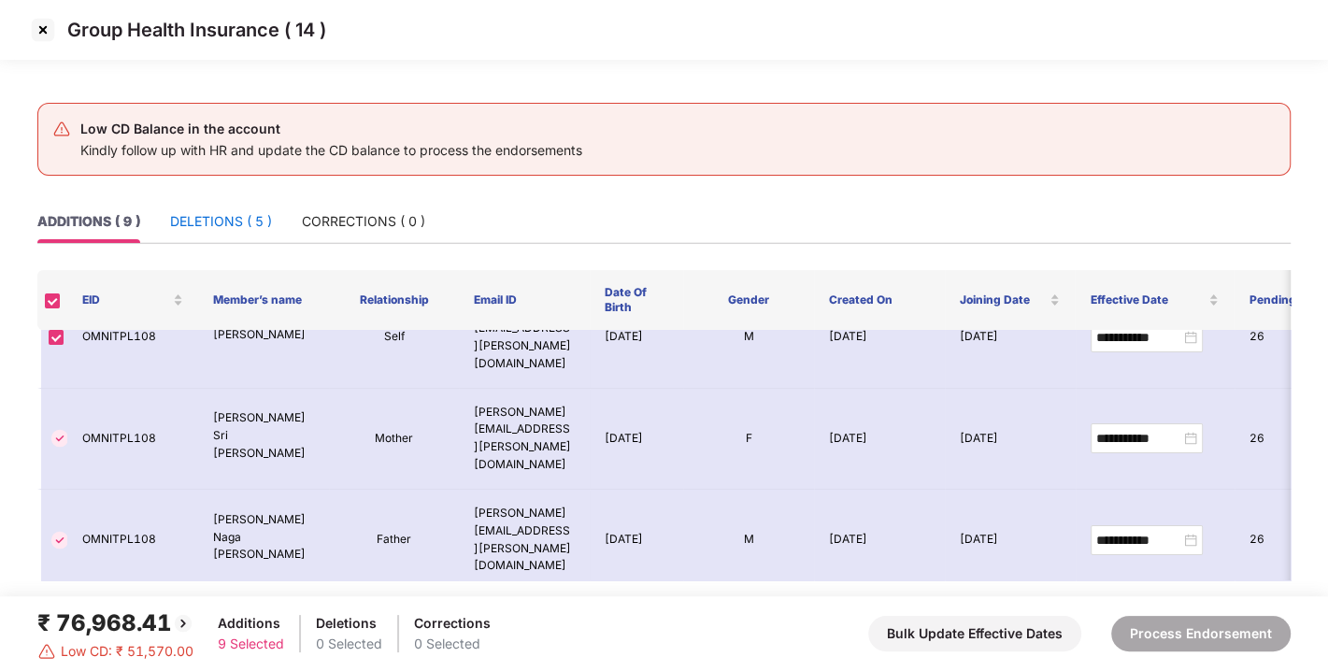
click at [240, 224] on div "DELETIONS ( 5 )" at bounding box center [221, 221] width 102 height 21
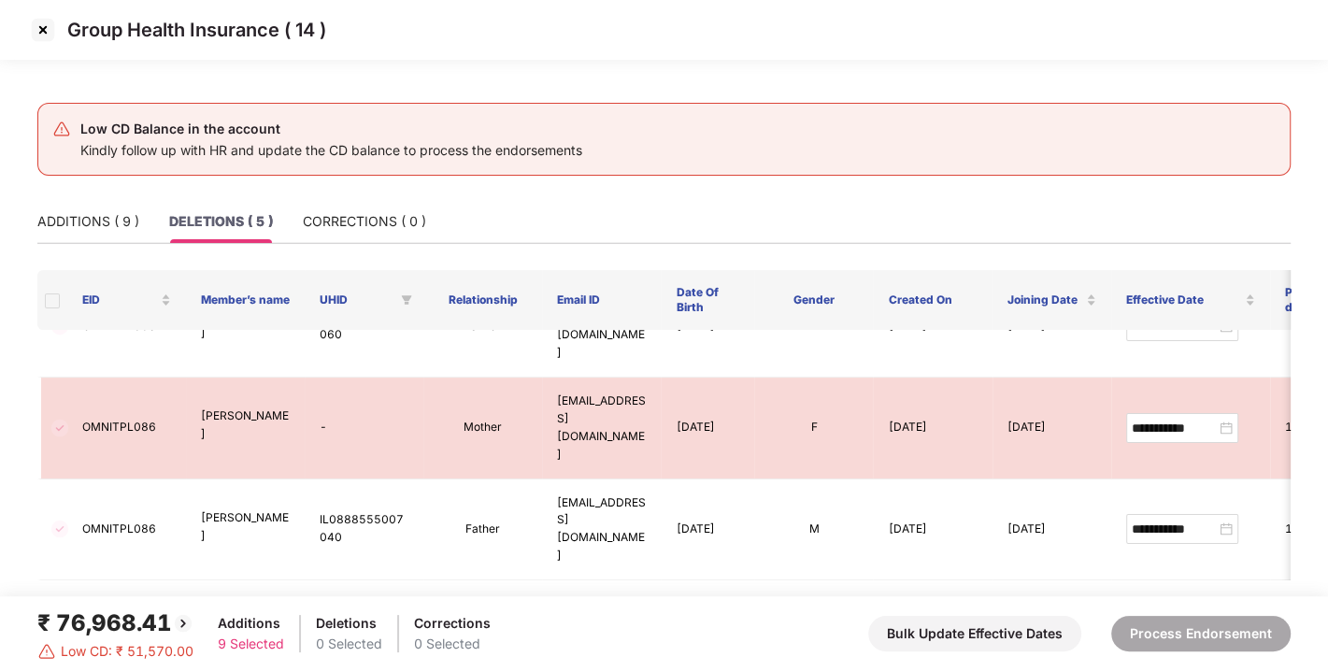
scroll to position [88, 0]
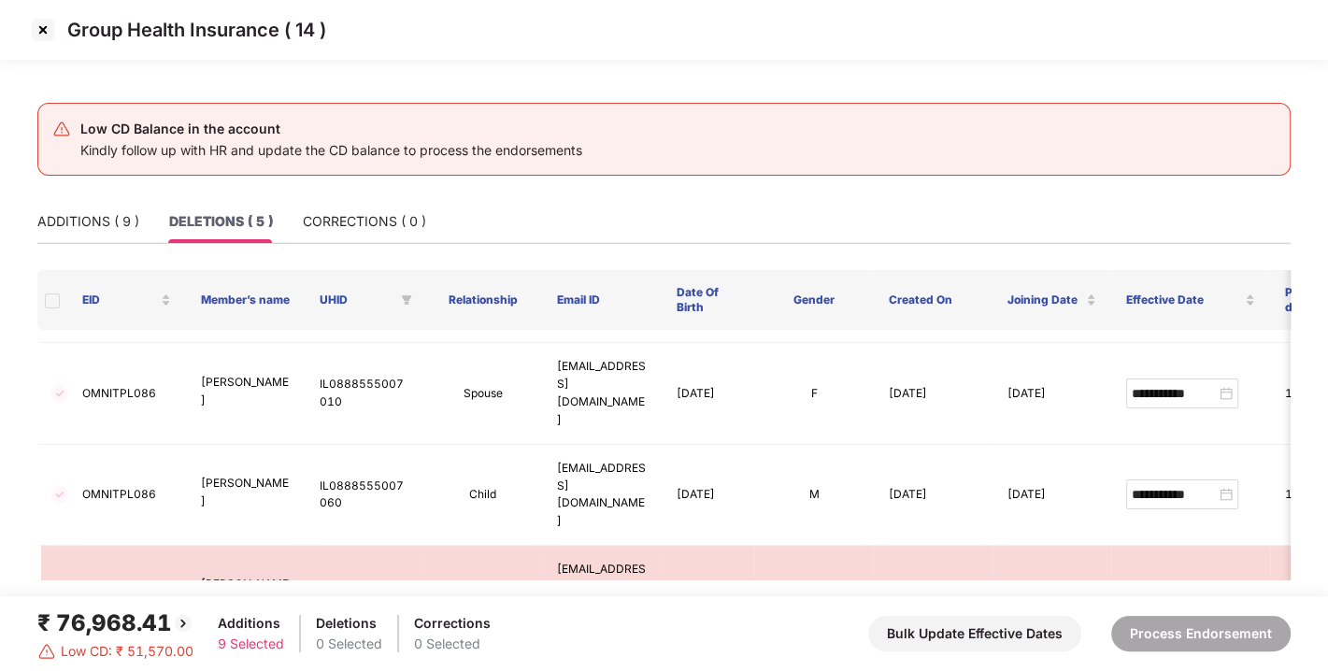
click at [219, 216] on div "DELETIONS ( 5 )" at bounding box center [221, 221] width 104 height 21
click at [422, 546] on td "-" at bounding box center [364, 596] width 119 height 101
click at [40, 40] on img at bounding box center [43, 30] width 30 height 30
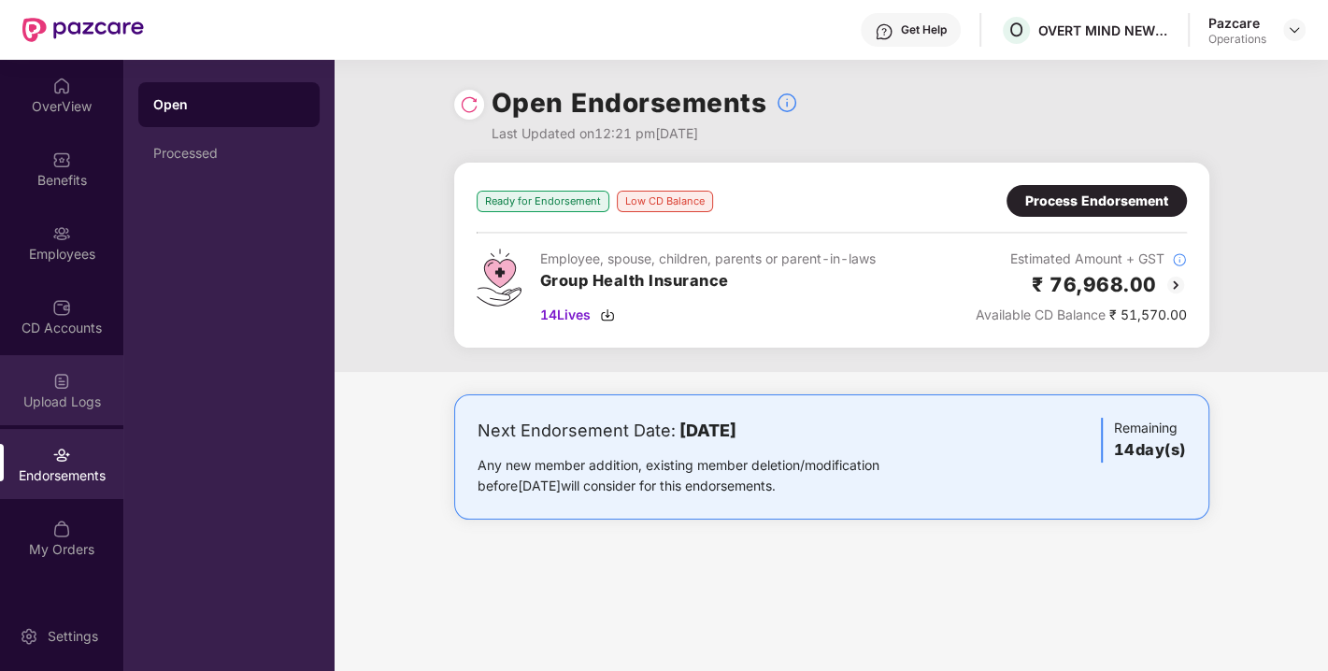
click at [56, 404] on div "Upload Logs" at bounding box center [61, 402] width 123 height 19
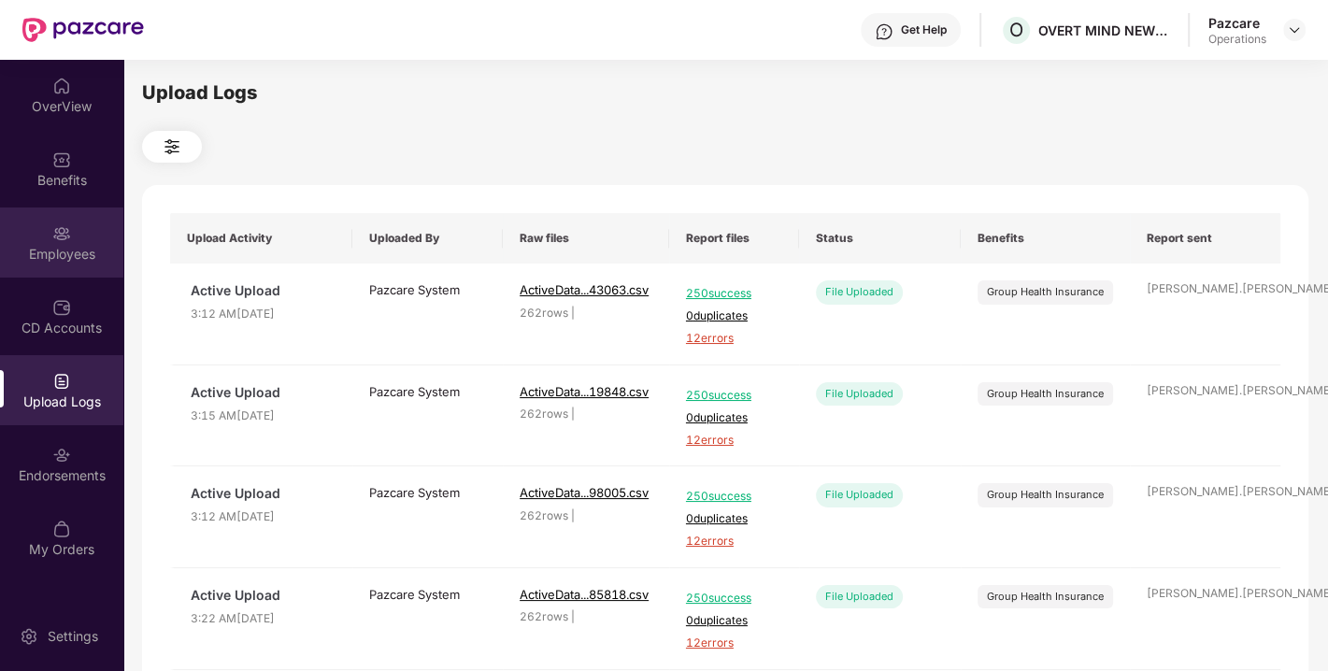
click at [81, 255] on div "Employees" at bounding box center [61, 254] width 123 height 19
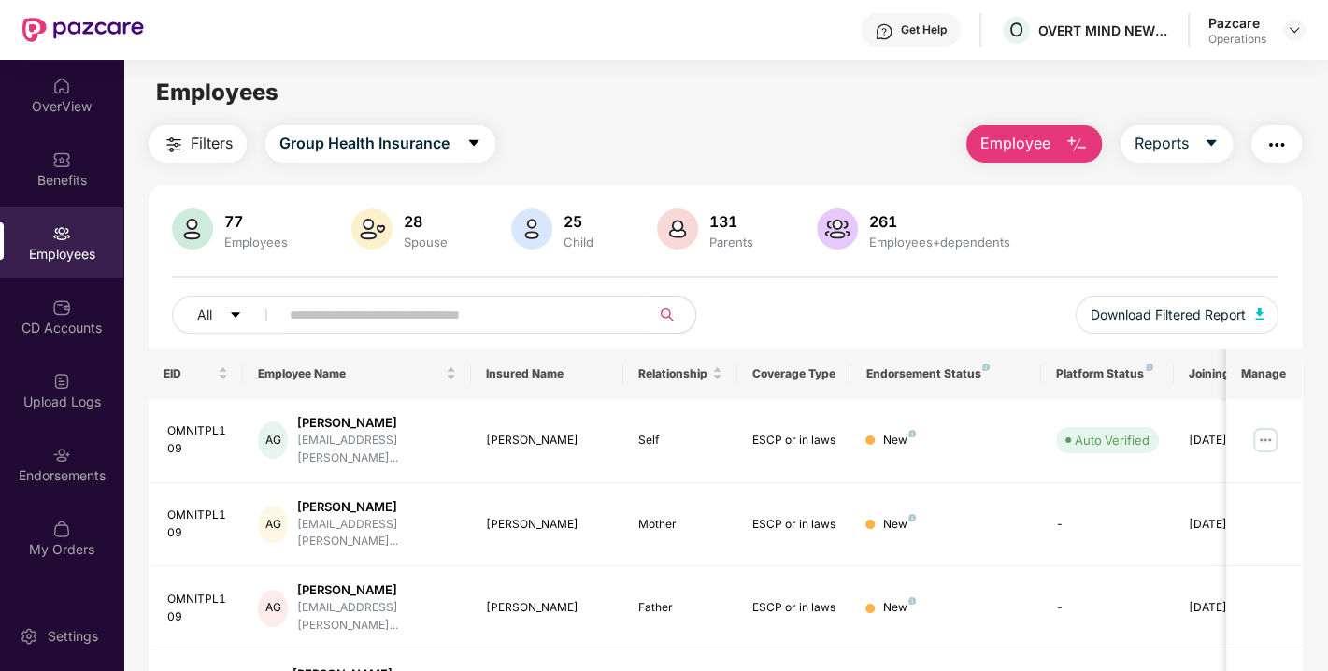
click at [1278, 150] on img "button" at bounding box center [1277, 145] width 22 height 22
click at [23, 467] on div "Endorsements" at bounding box center [61, 475] width 123 height 19
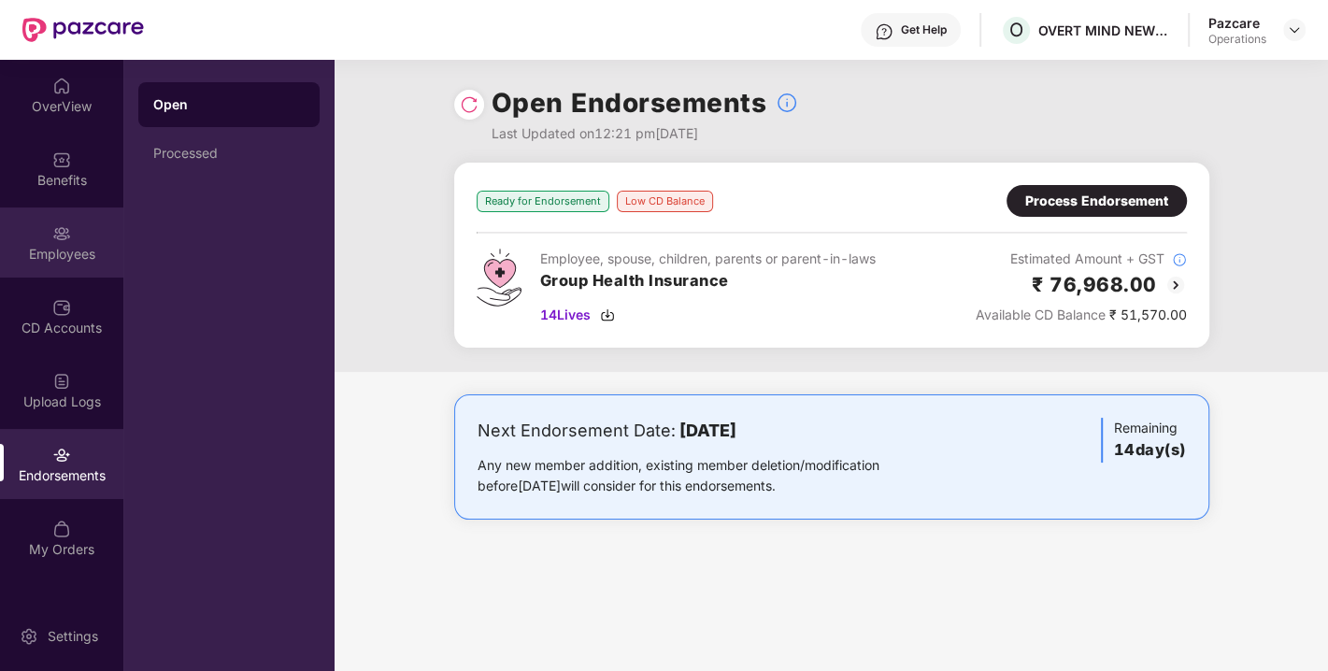
click at [82, 246] on div "Employees" at bounding box center [61, 254] width 123 height 19
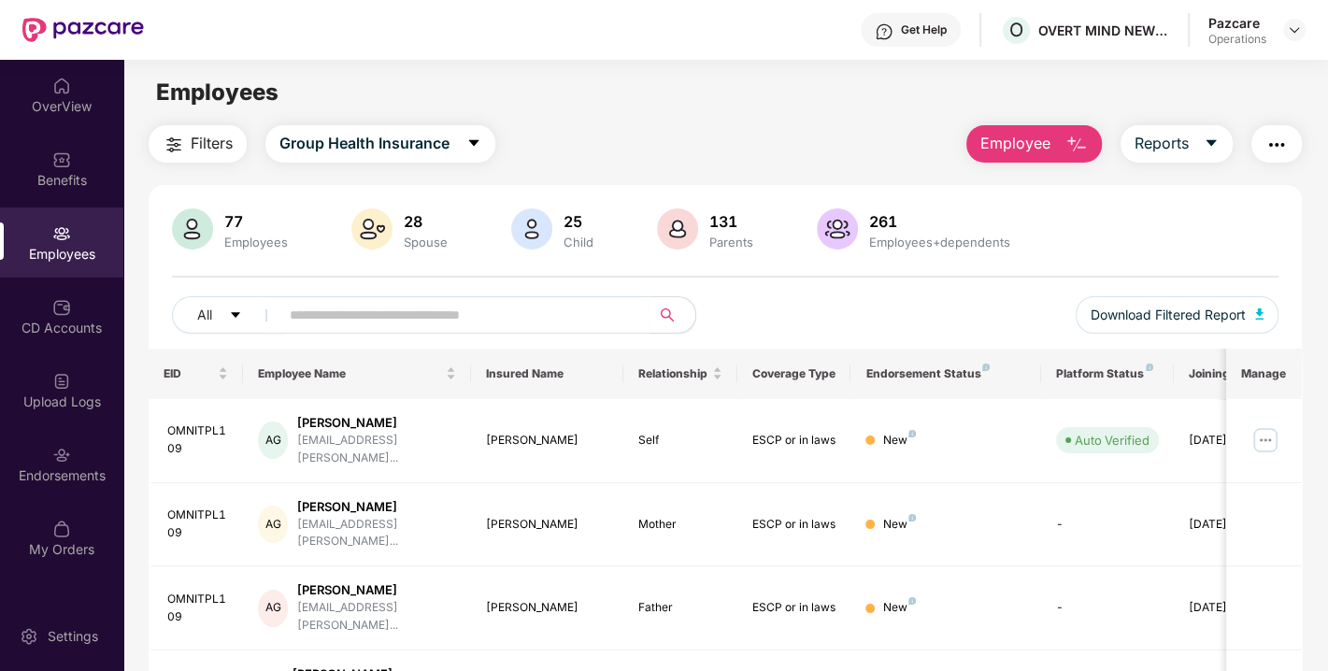
click at [1292, 140] on button "button" at bounding box center [1276, 143] width 50 height 37
click at [750, 302] on div "All Download Filtered Report" at bounding box center [725, 322] width 1107 height 52
click at [85, 477] on div "Endorsements" at bounding box center [61, 475] width 123 height 19
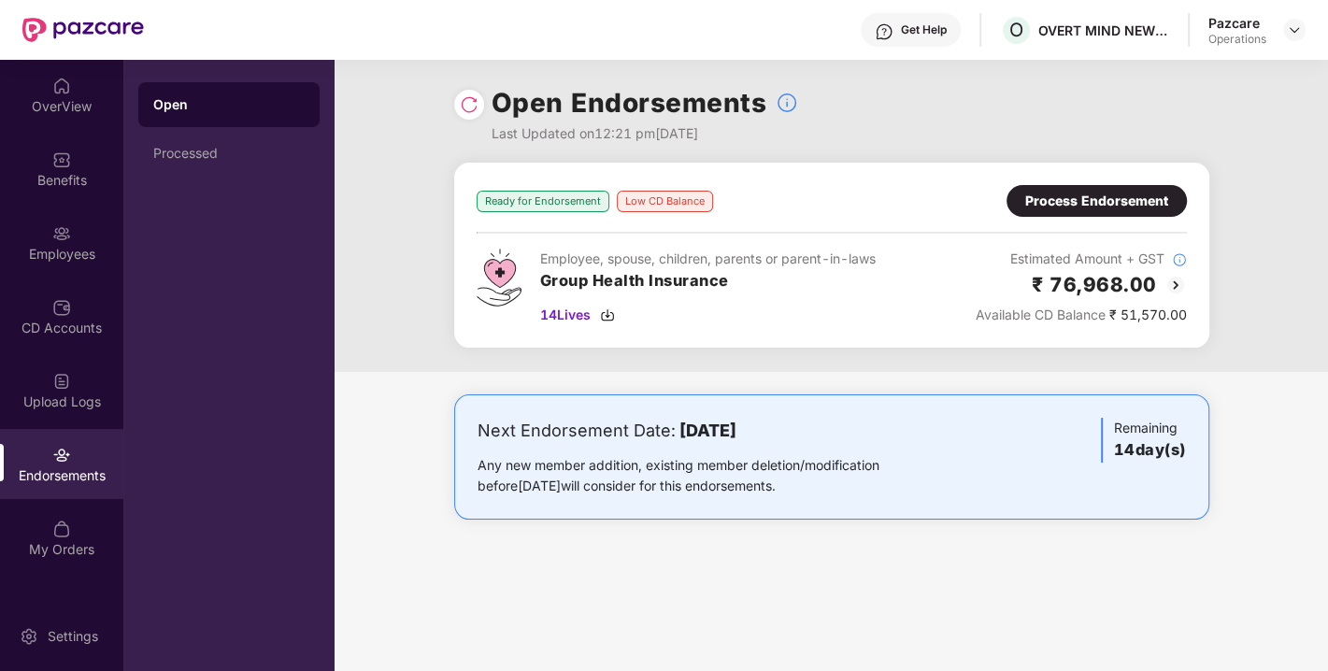
click at [1063, 203] on div "Process Endorsement" at bounding box center [1096, 201] width 143 height 21
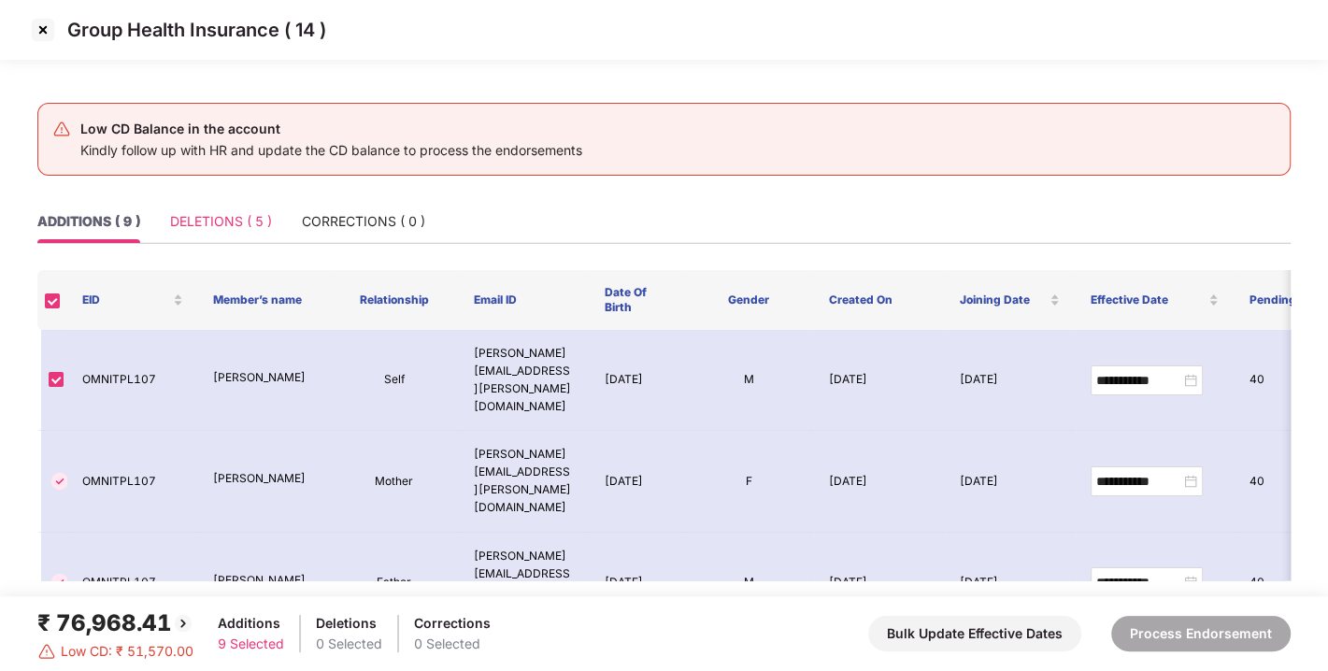
click at [229, 207] on div "DELETIONS ( 5 )" at bounding box center [221, 221] width 102 height 43
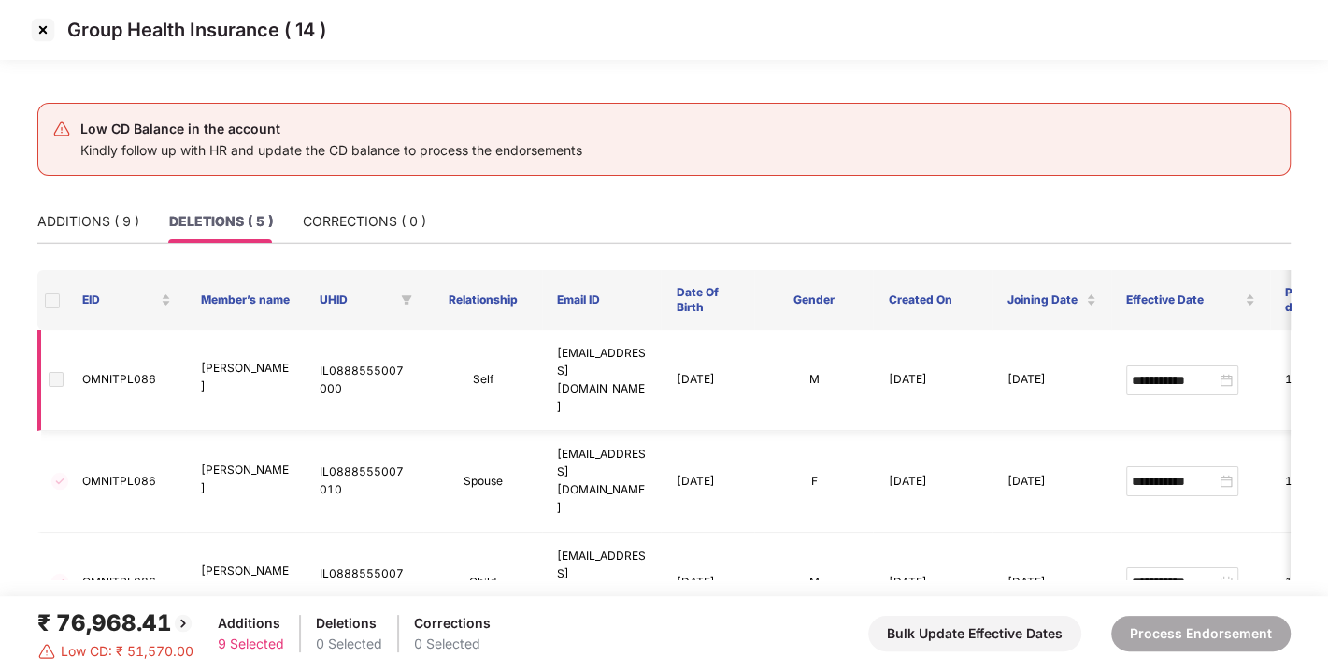
scroll to position [88, 0]
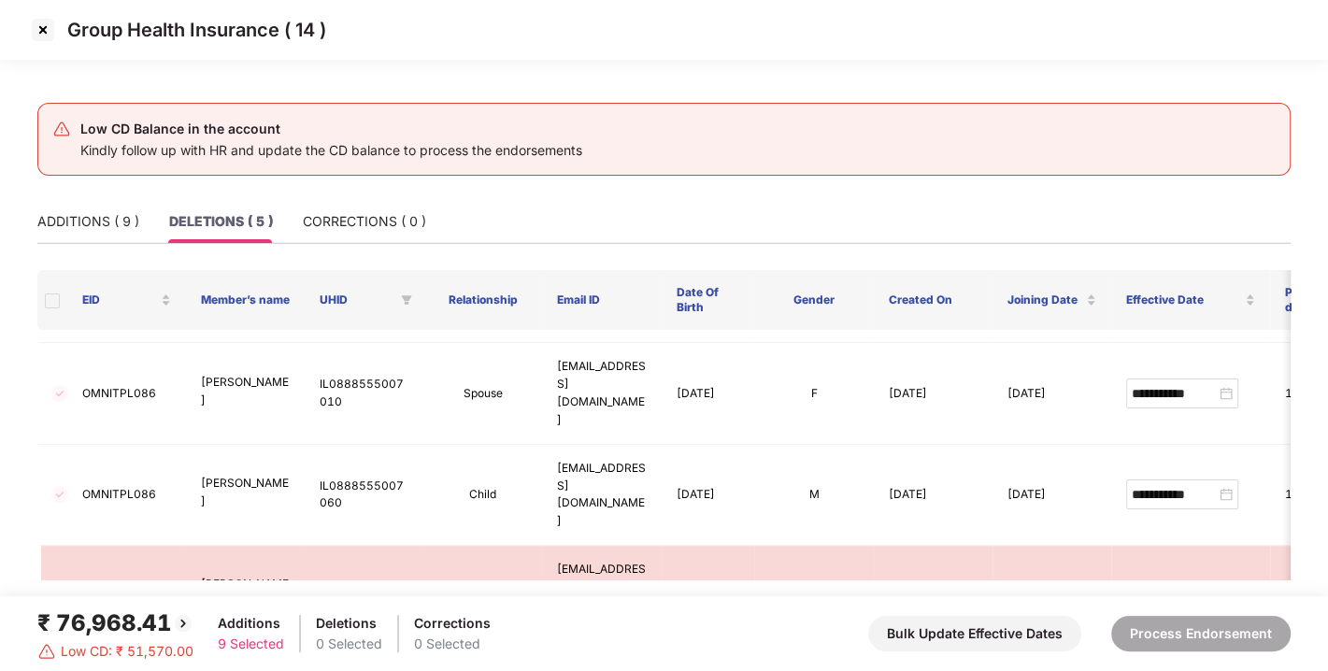
click at [50, 46] on div "Group Health Insurance ( 14 )" at bounding box center [664, 30] width 1328 height 60
click at [48, 35] on img at bounding box center [43, 30] width 30 height 30
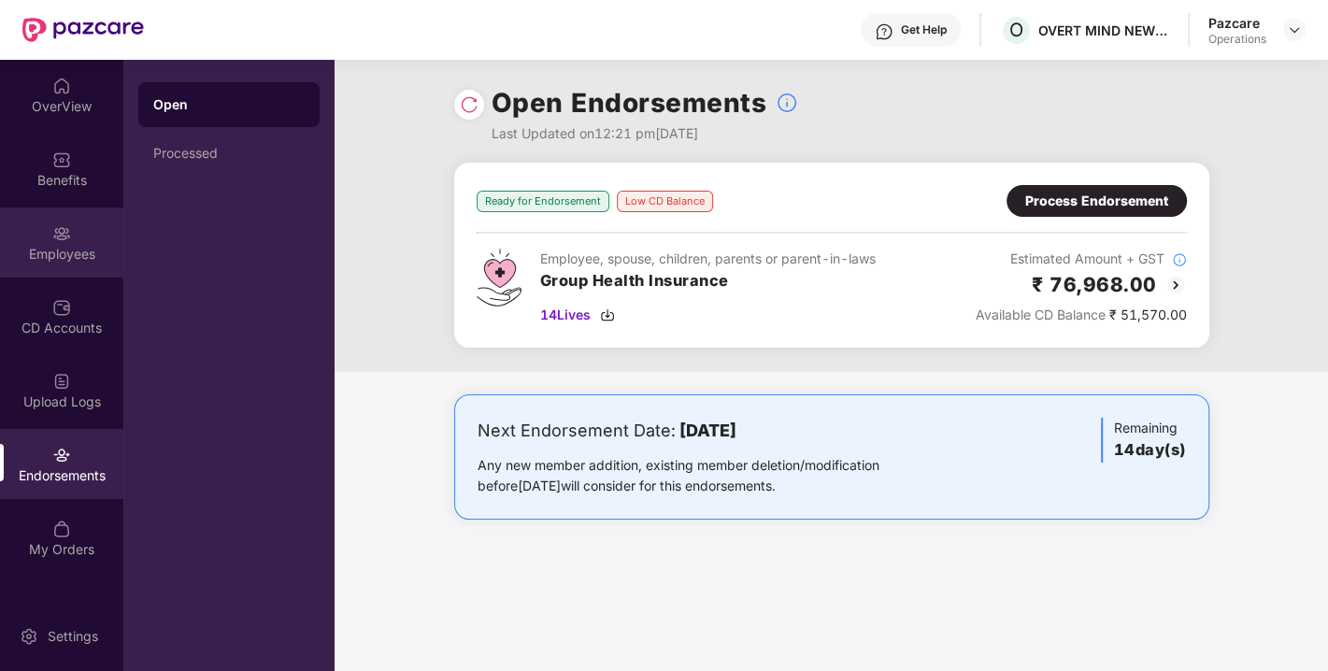
click at [85, 250] on div "Employees" at bounding box center [61, 254] width 123 height 19
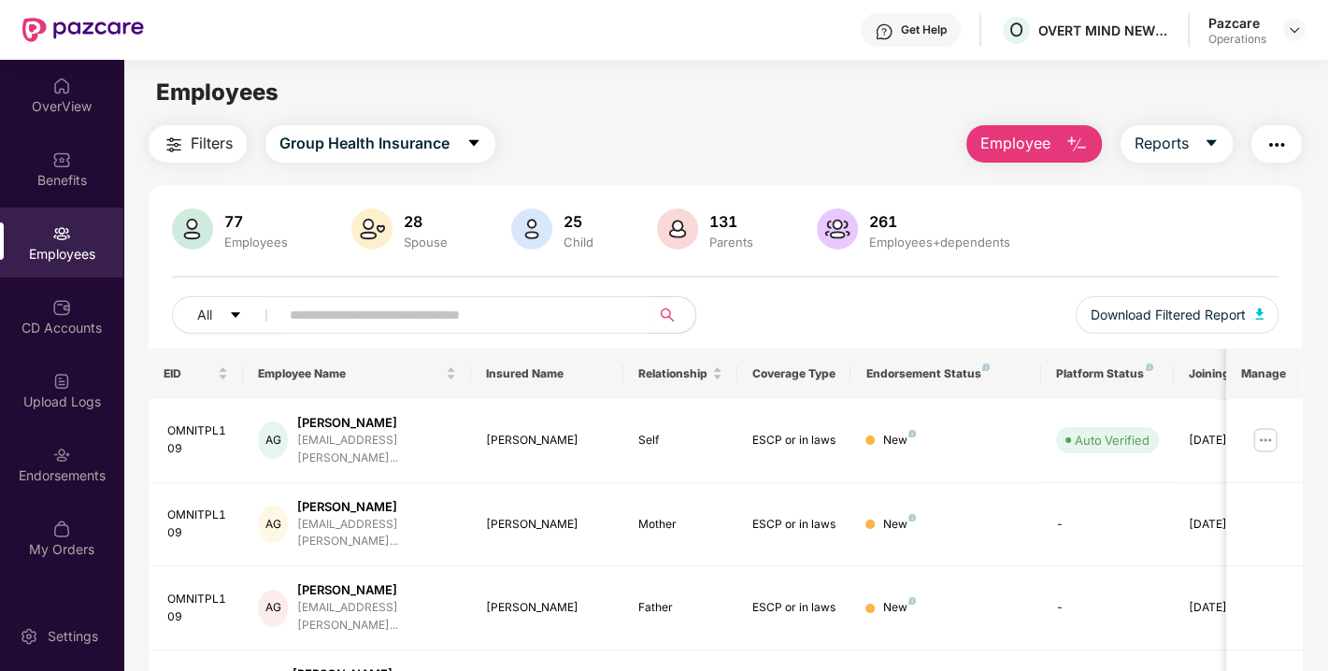
click at [1268, 145] on img "button" at bounding box center [1277, 145] width 22 height 22
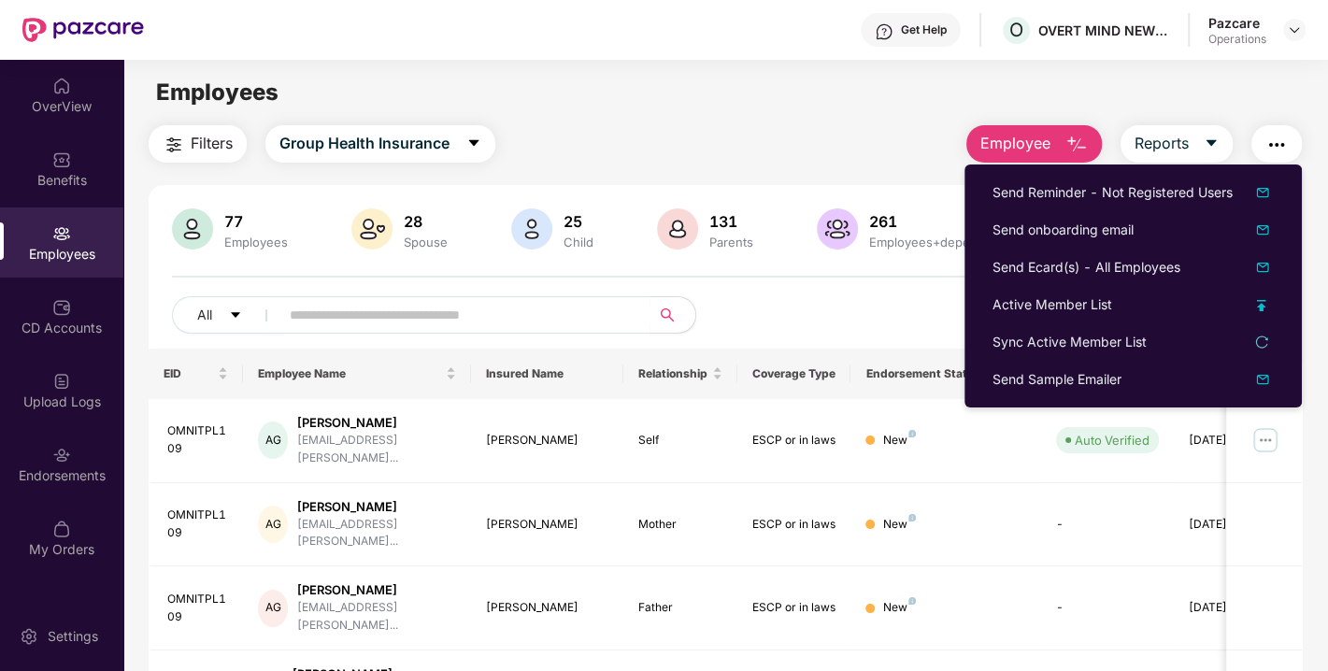
click at [214, 139] on span "Filters" at bounding box center [212, 143] width 42 height 23
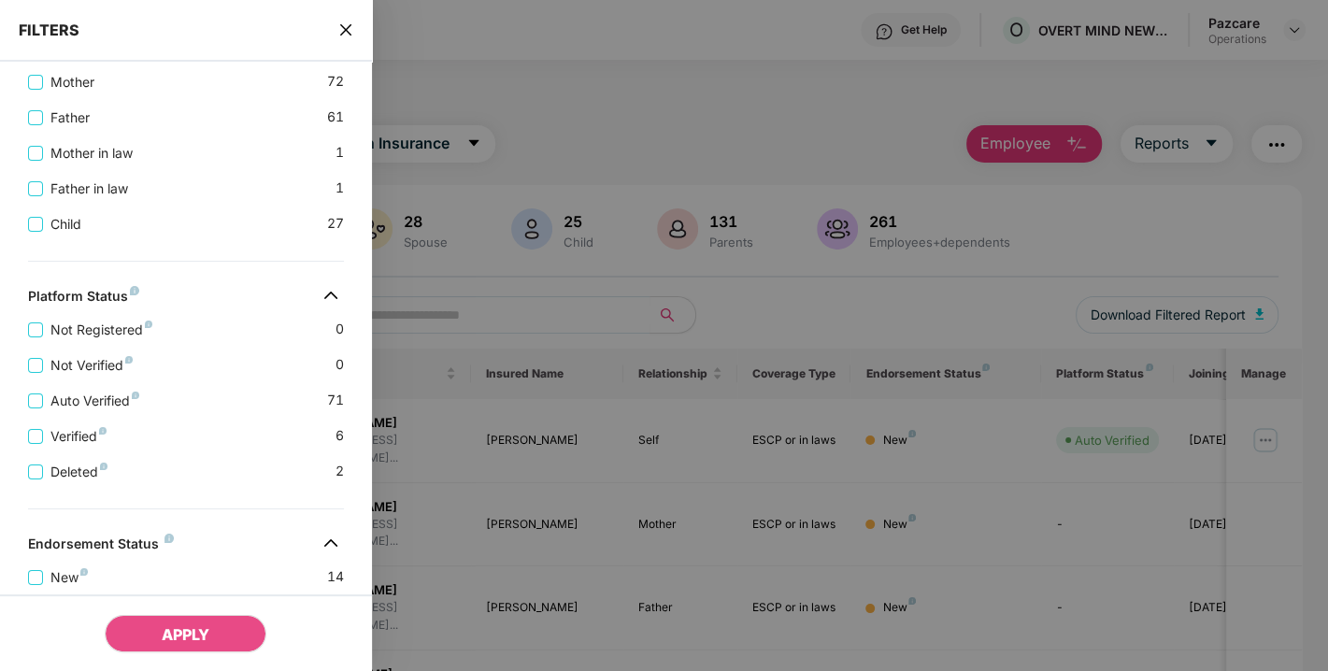
scroll to position [689, 0]
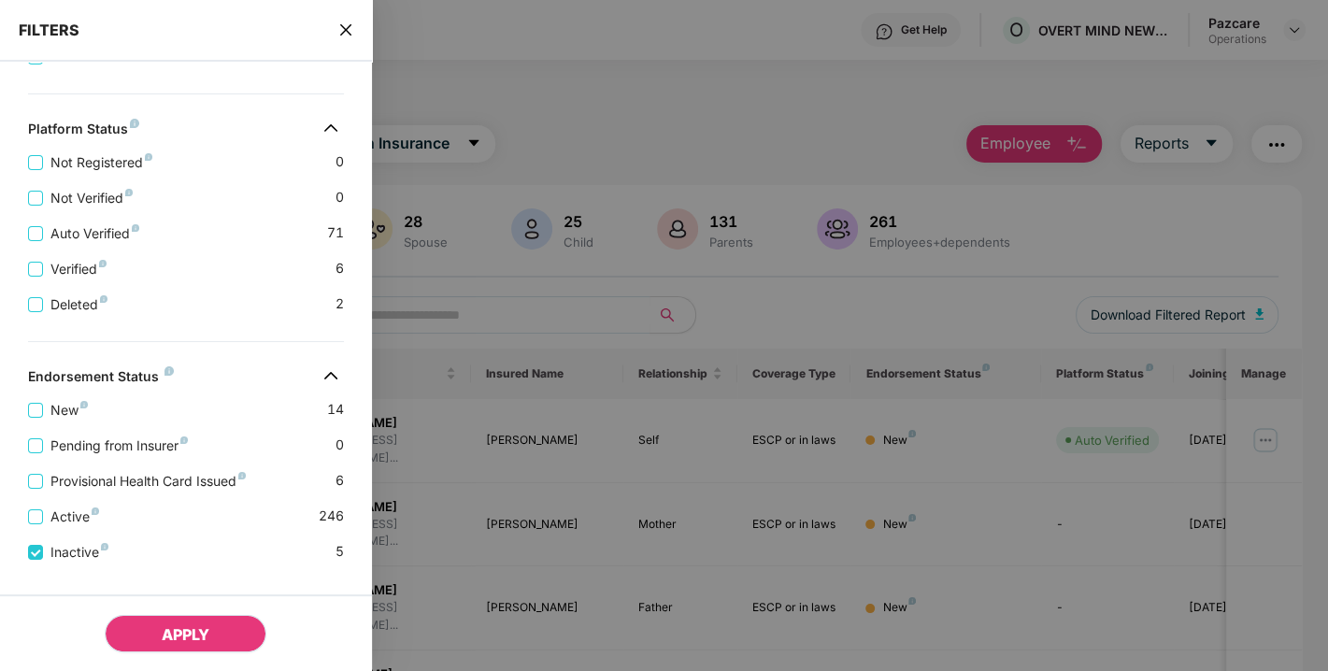
click at [183, 626] on span "APPLY" at bounding box center [186, 634] width 48 height 19
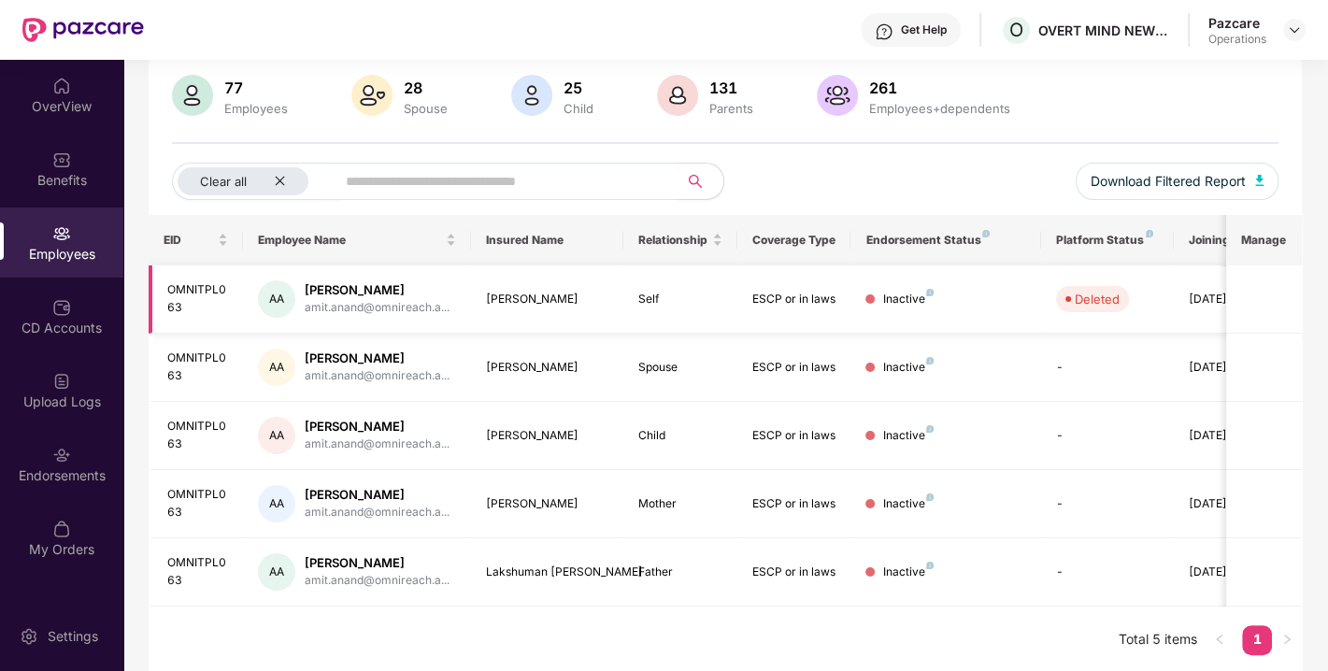
scroll to position [0, 0]
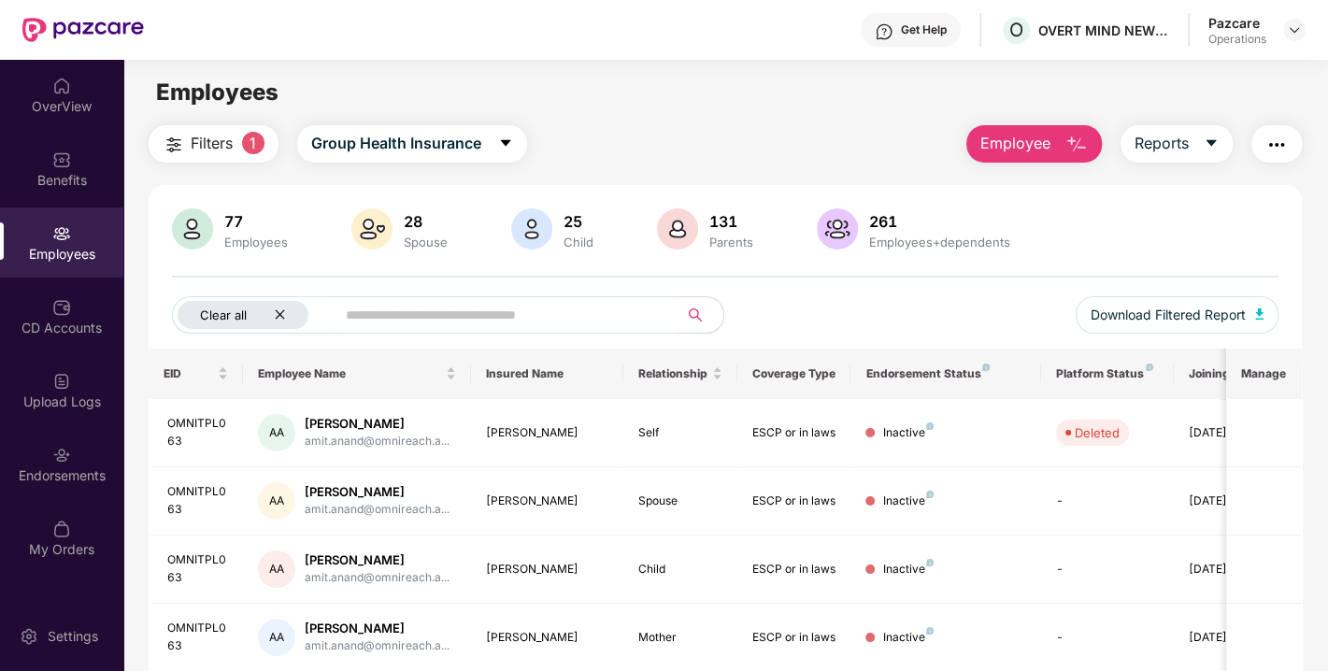
click at [289, 309] on div "Clear all" at bounding box center [243, 315] width 131 height 28
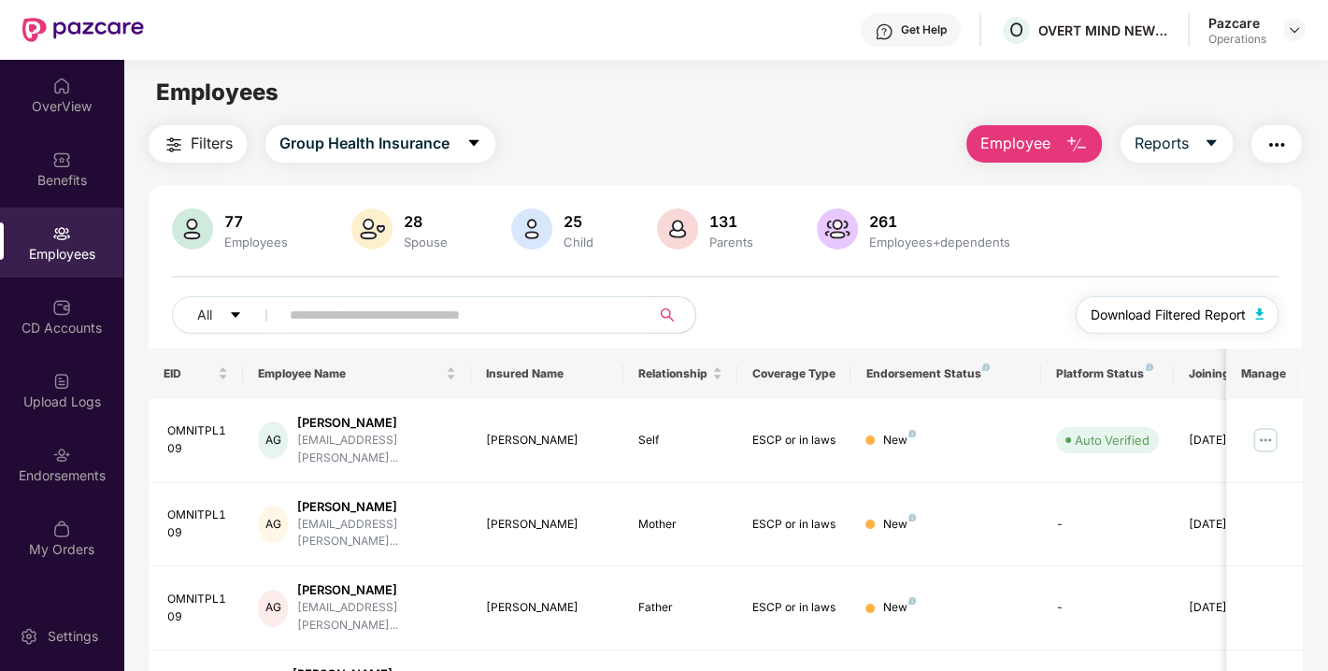
click at [1159, 310] on span "Download Filtered Report" at bounding box center [1168, 315] width 155 height 21
click at [74, 452] on div "Endorsements" at bounding box center [61, 464] width 123 height 70
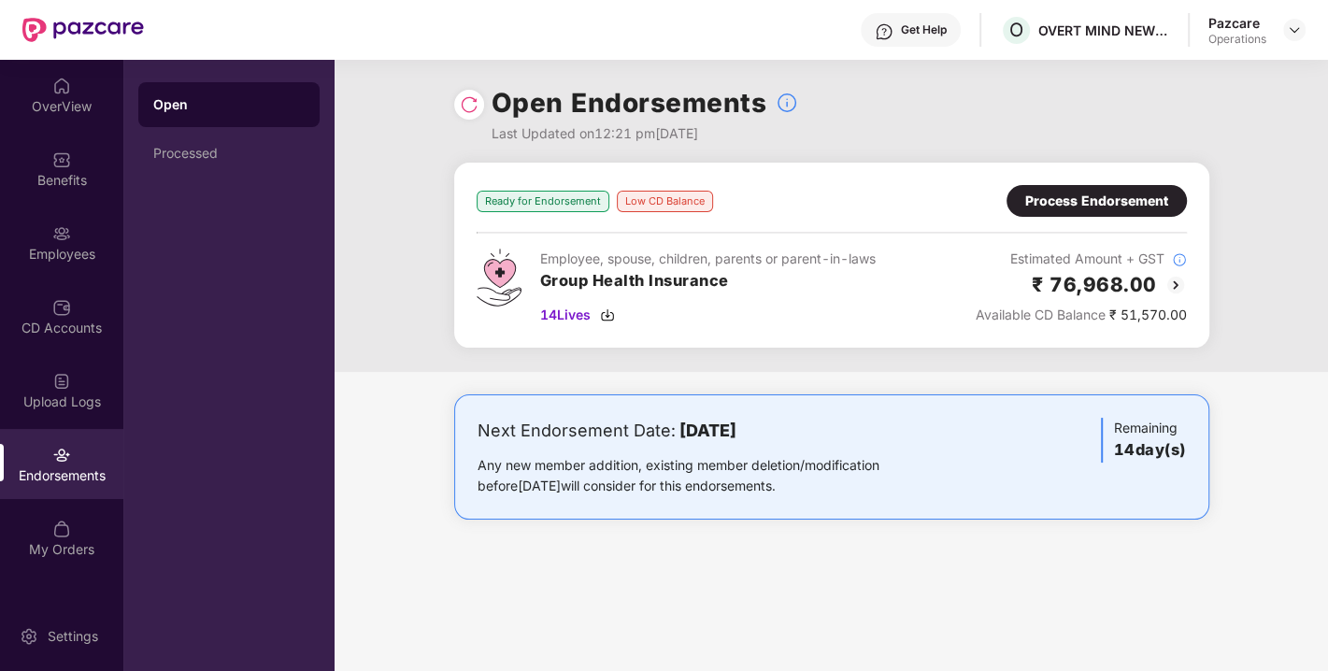
click at [1049, 208] on div "Process Endorsement" at bounding box center [1096, 201] width 143 height 21
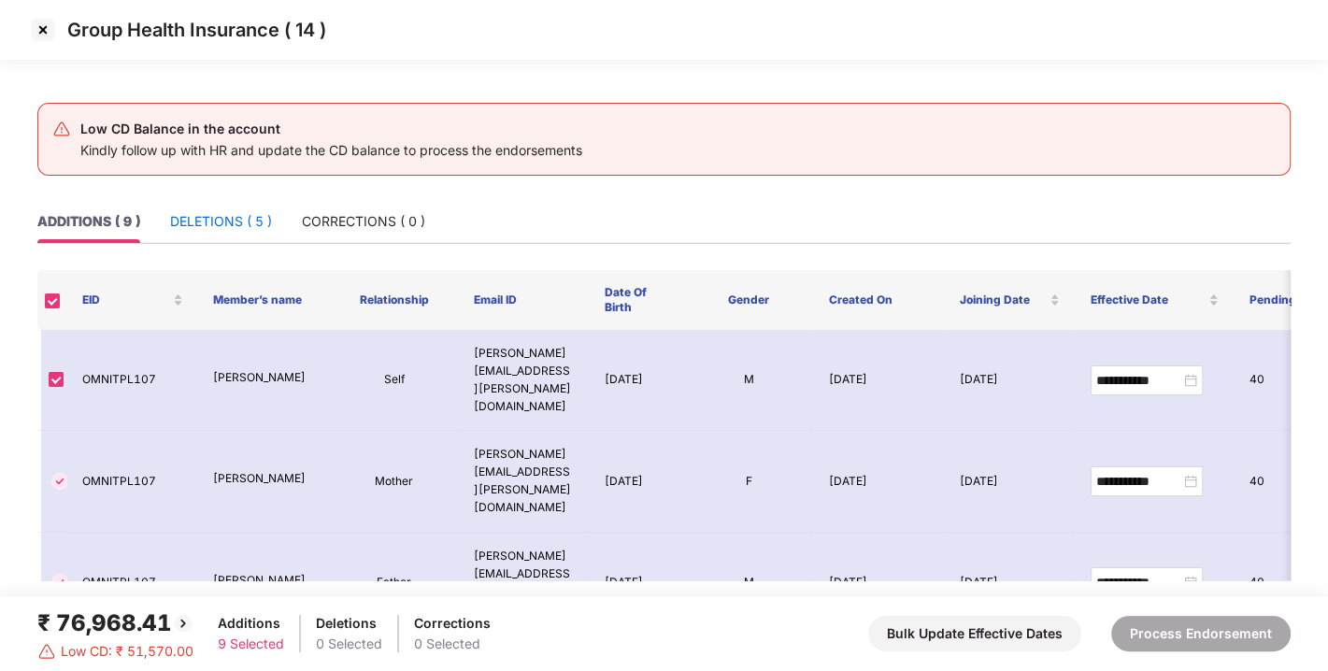
click at [226, 225] on div "DELETIONS ( 5 )" at bounding box center [221, 221] width 102 height 21
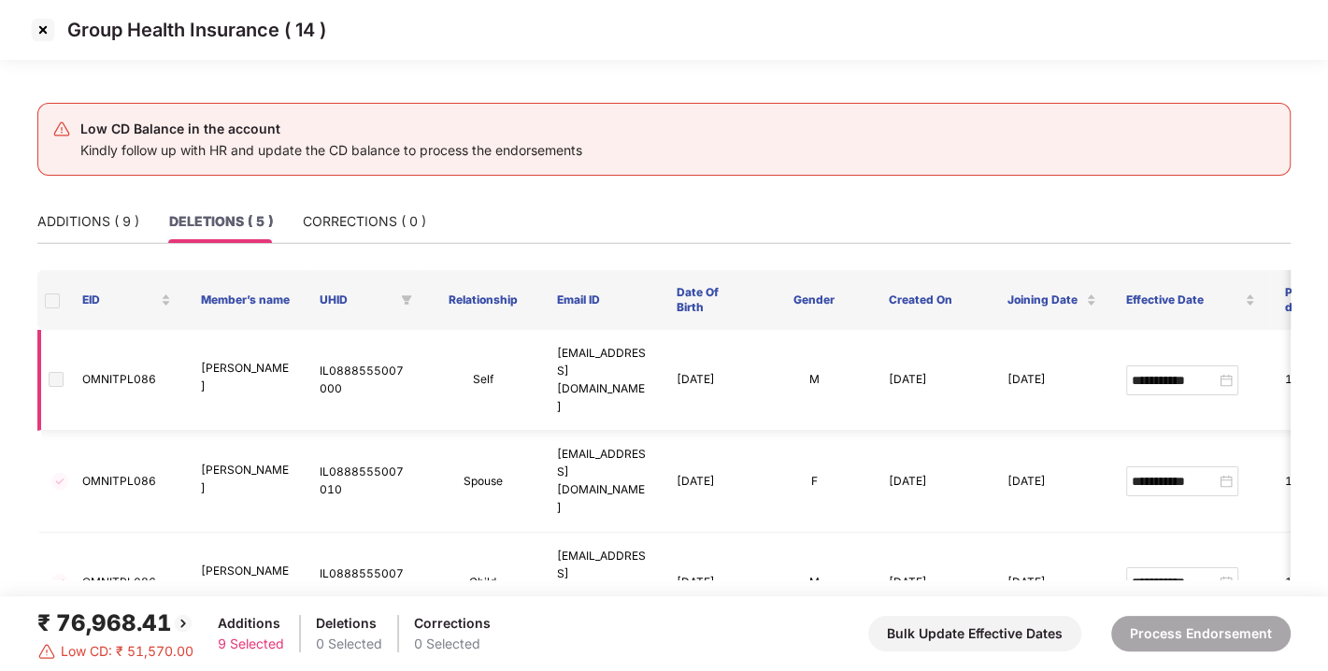
click at [119, 360] on td "OMNITPL086" at bounding box center [126, 380] width 119 height 101
copy td "OMNITPL086"
click at [42, 27] on img at bounding box center [43, 30] width 30 height 30
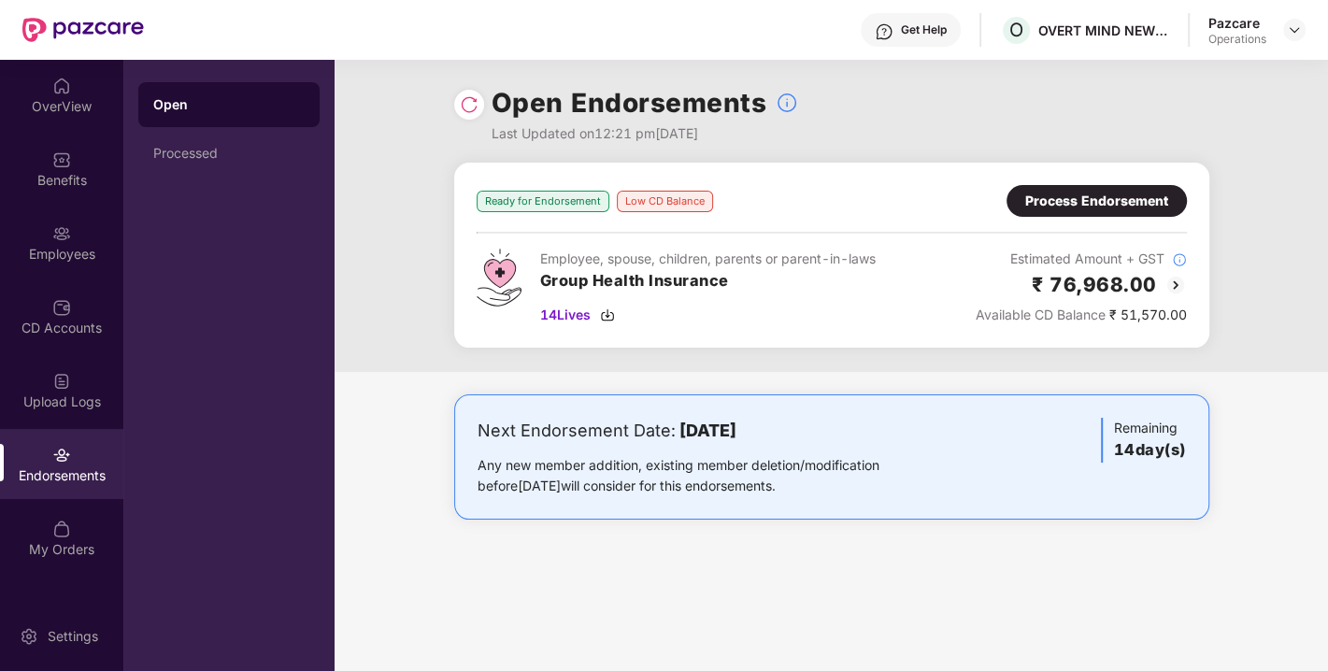
click at [79, 247] on div "Employees" at bounding box center [61, 254] width 123 height 19
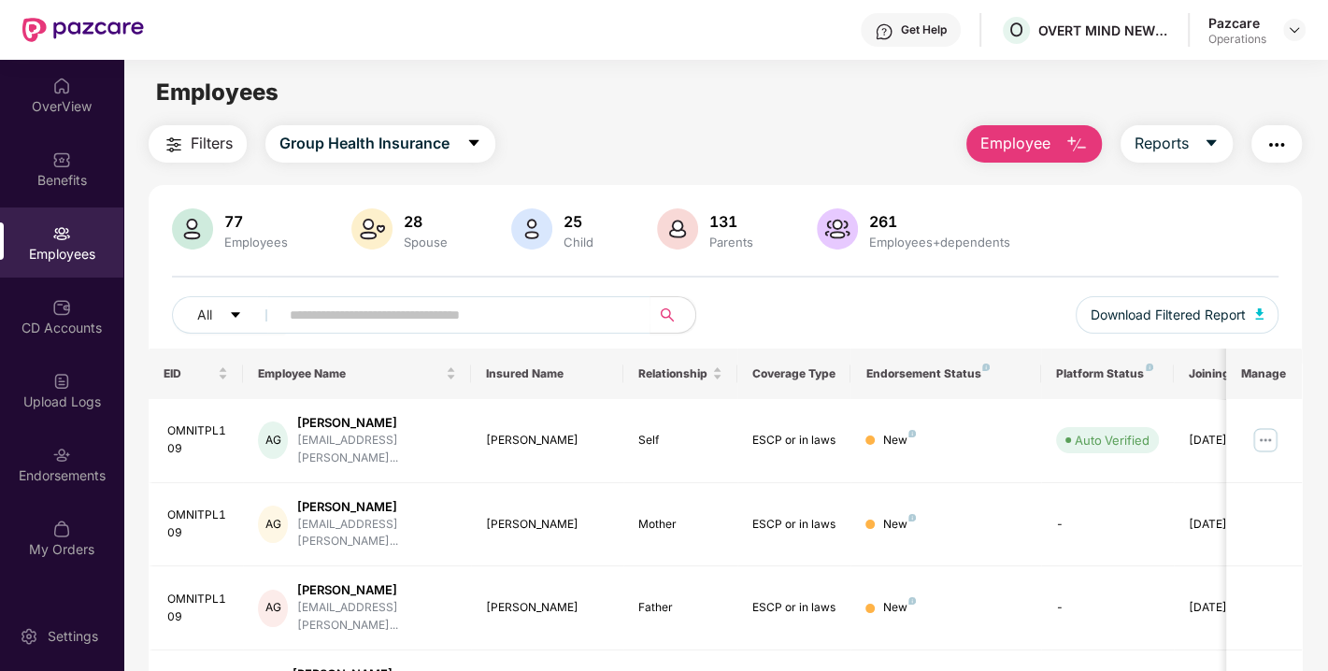
click at [1285, 147] on img "button" at bounding box center [1277, 145] width 22 height 22
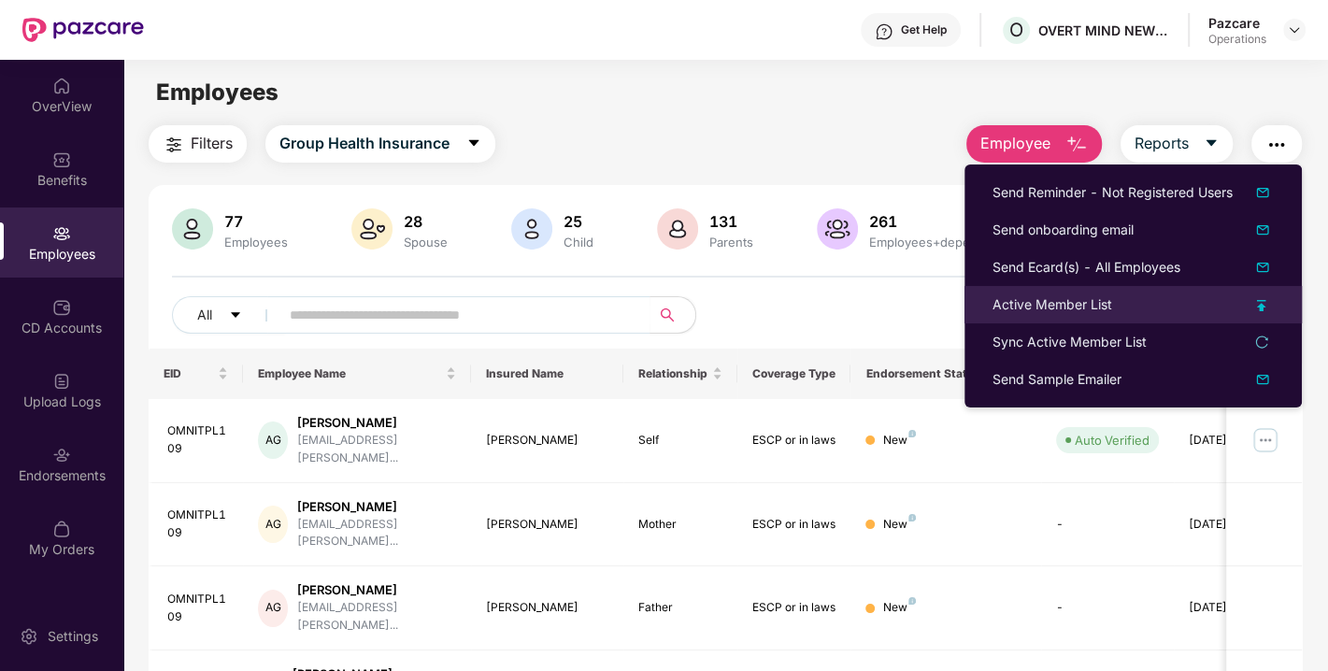
click at [1119, 310] on div "Active Member List" at bounding box center [1133, 304] width 281 height 21
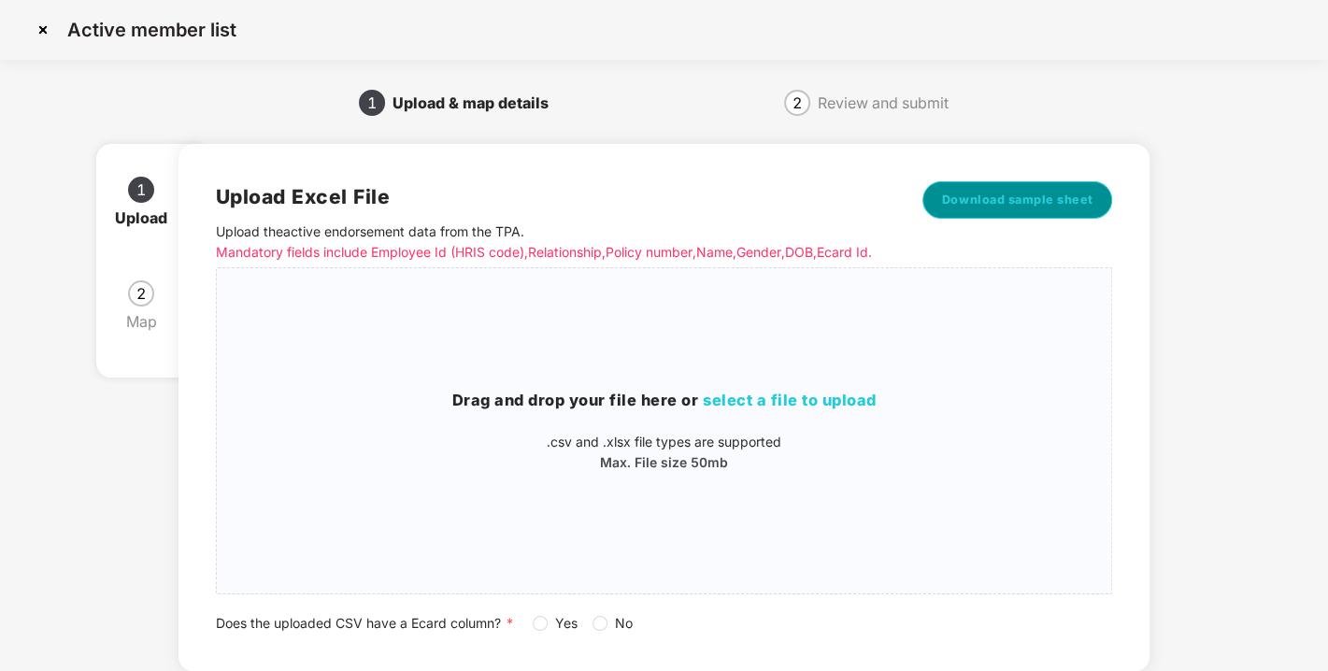
click at [1060, 206] on span "Download sample sheet" at bounding box center [1017, 200] width 151 height 19
click at [798, 409] on span "select a file to upload" at bounding box center [790, 400] width 174 height 19
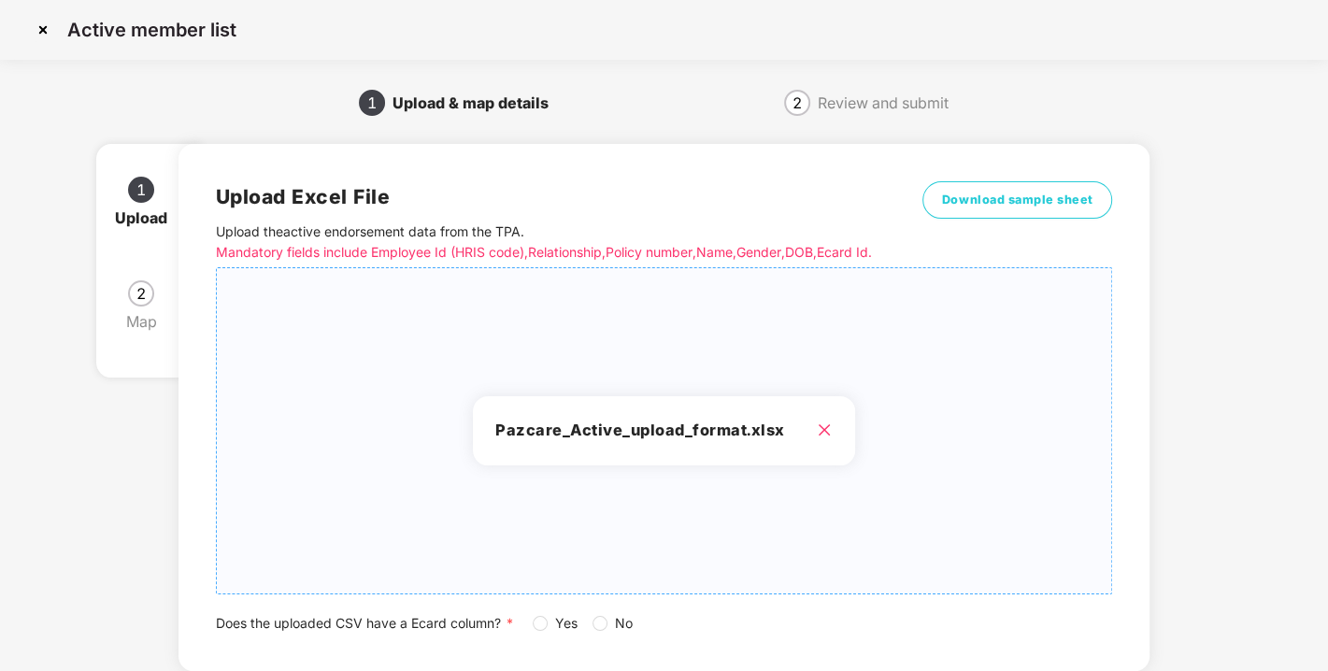
scroll to position [137, 0]
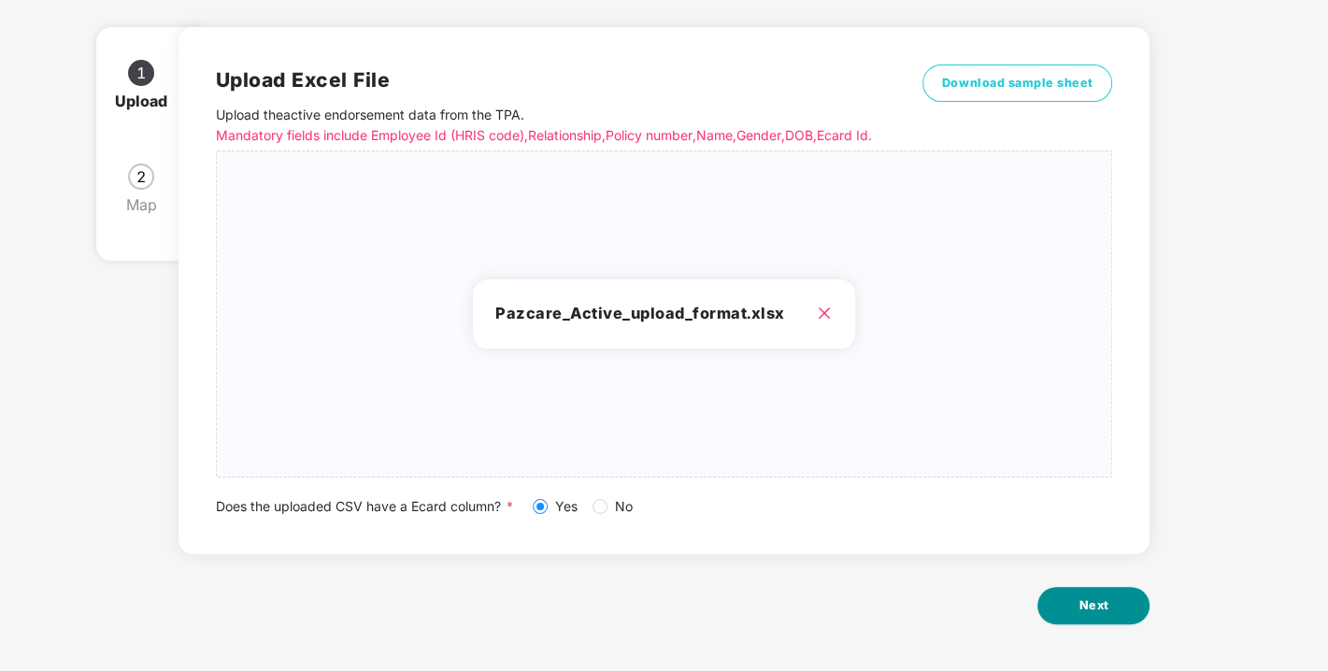
click at [1081, 588] on button "Next" at bounding box center [1093, 605] width 112 height 37
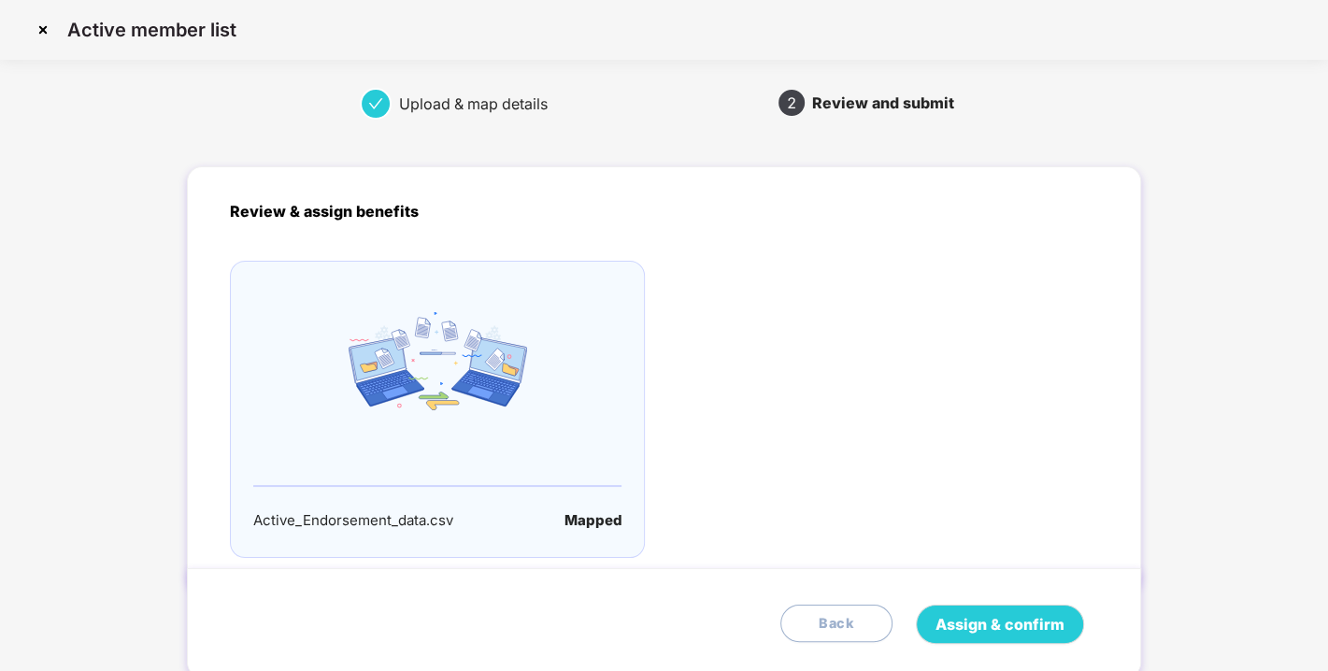
scroll to position [61, 0]
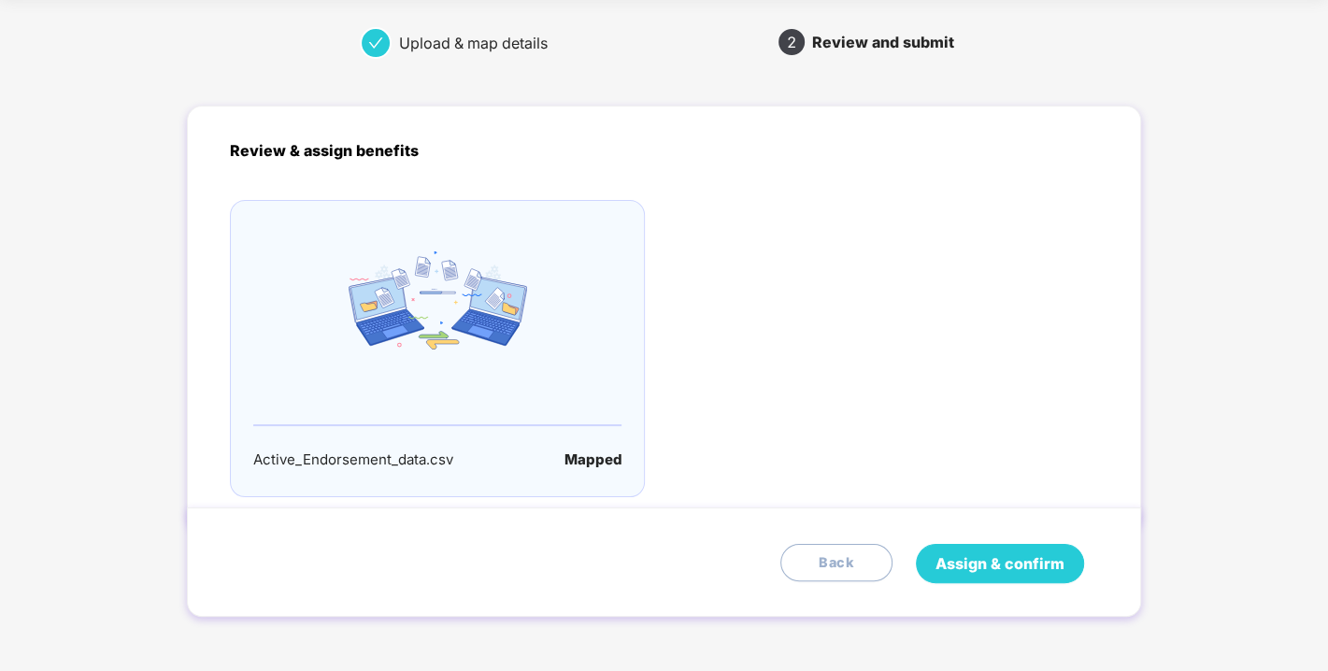
click at [991, 547] on button "Assign & confirm" at bounding box center [1000, 563] width 168 height 39
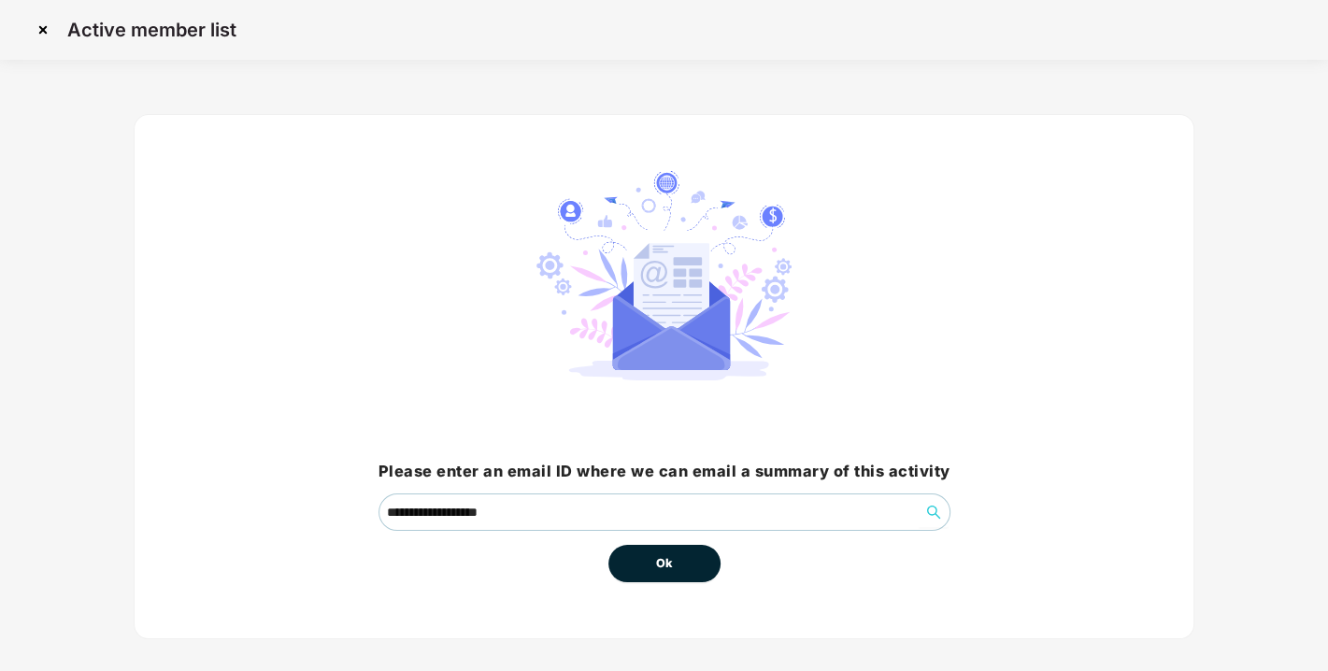
scroll to position [18, 0]
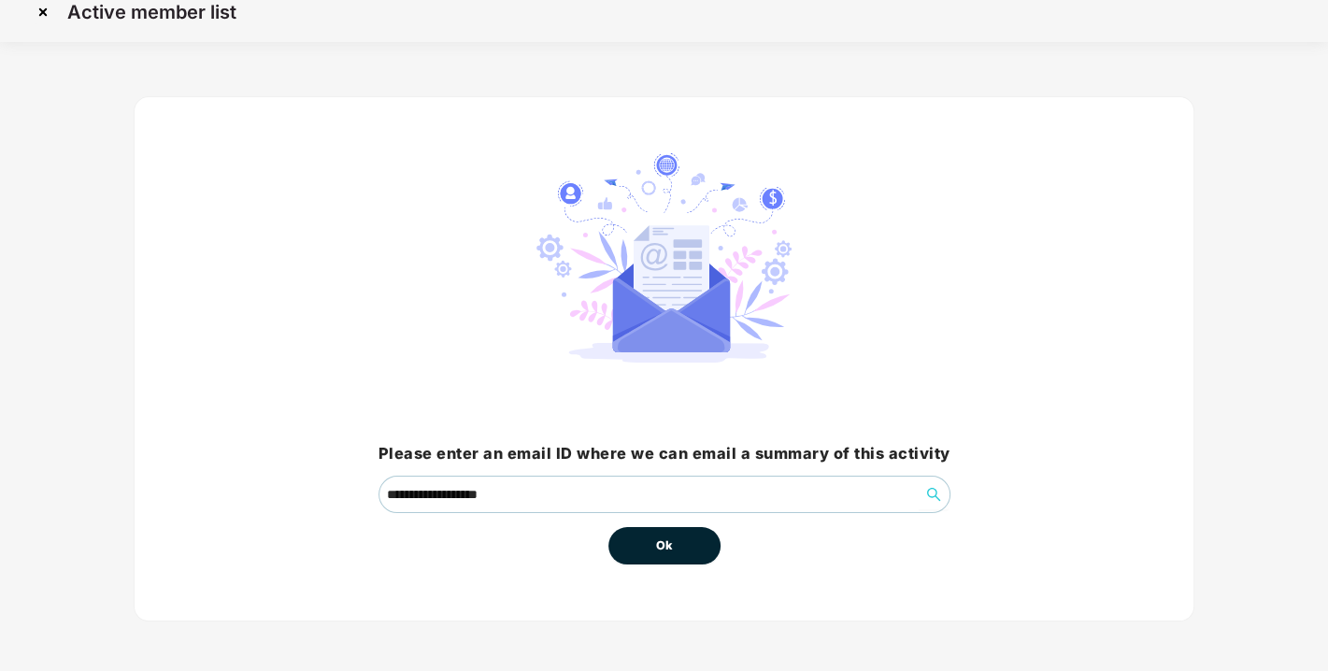
click at [705, 543] on button "Ok" at bounding box center [664, 545] width 112 height 37
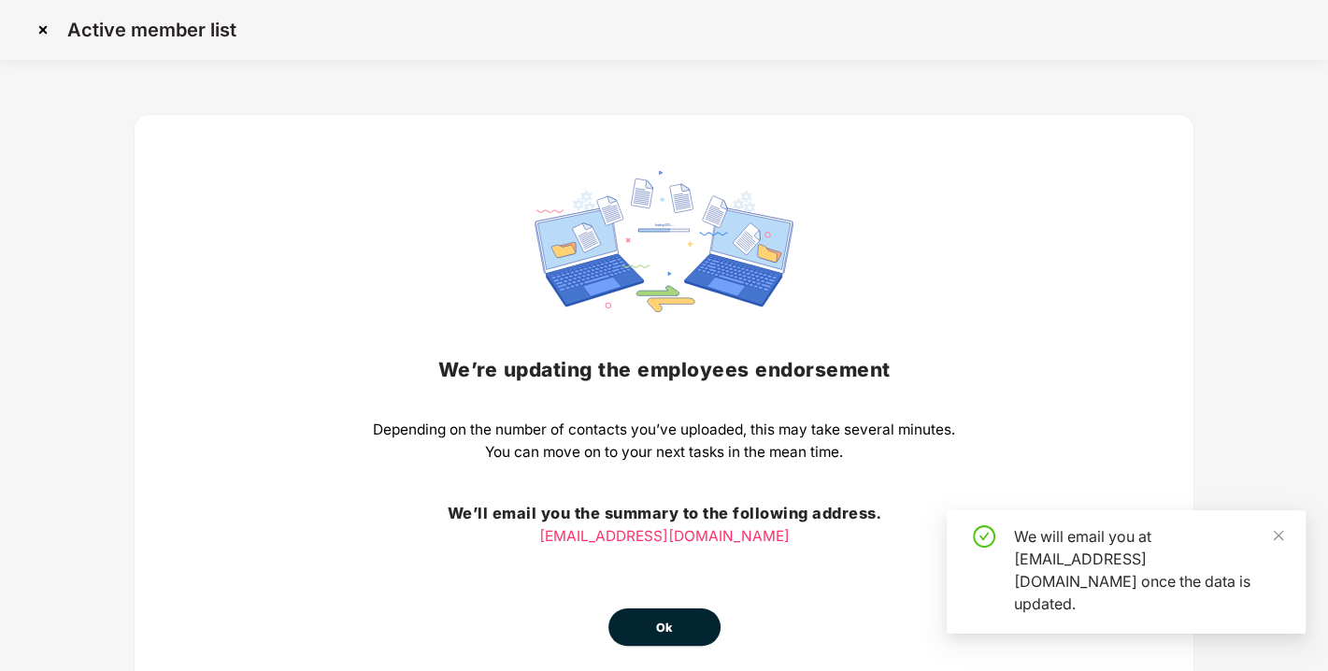
scroll to position [82, 0]
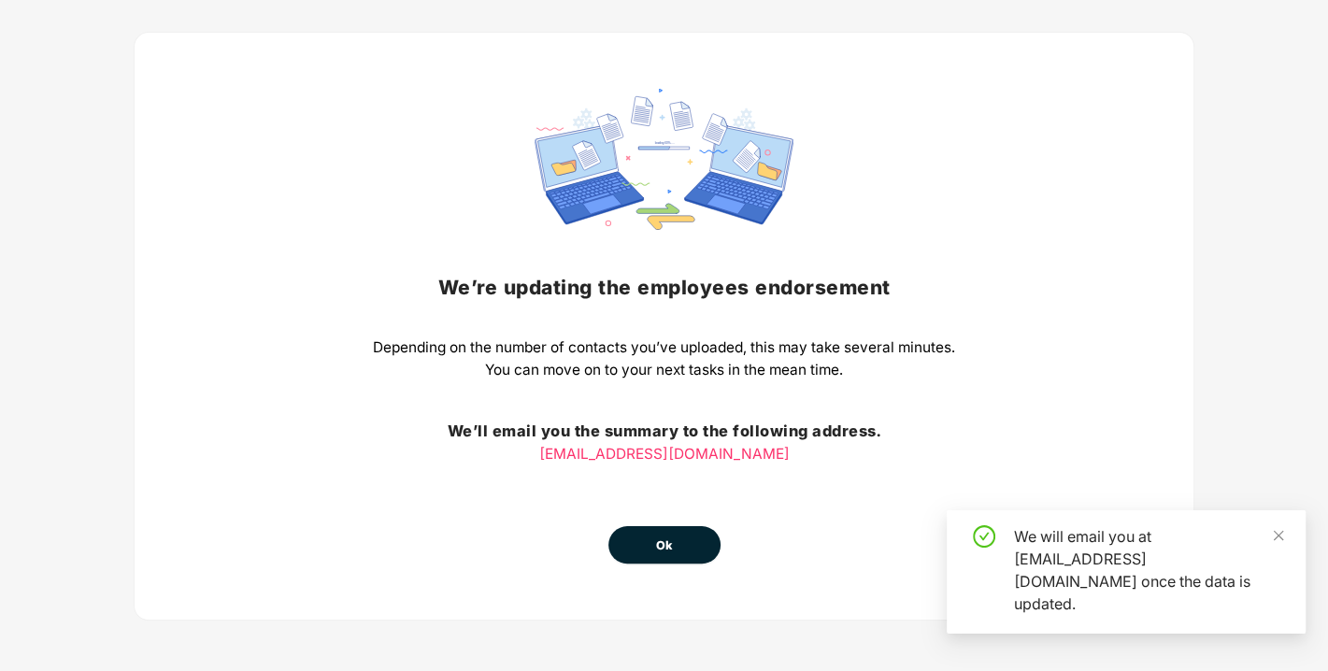
click at [676, 538] on button "Ok" at bounding box center [664, 544] width 112 height 37
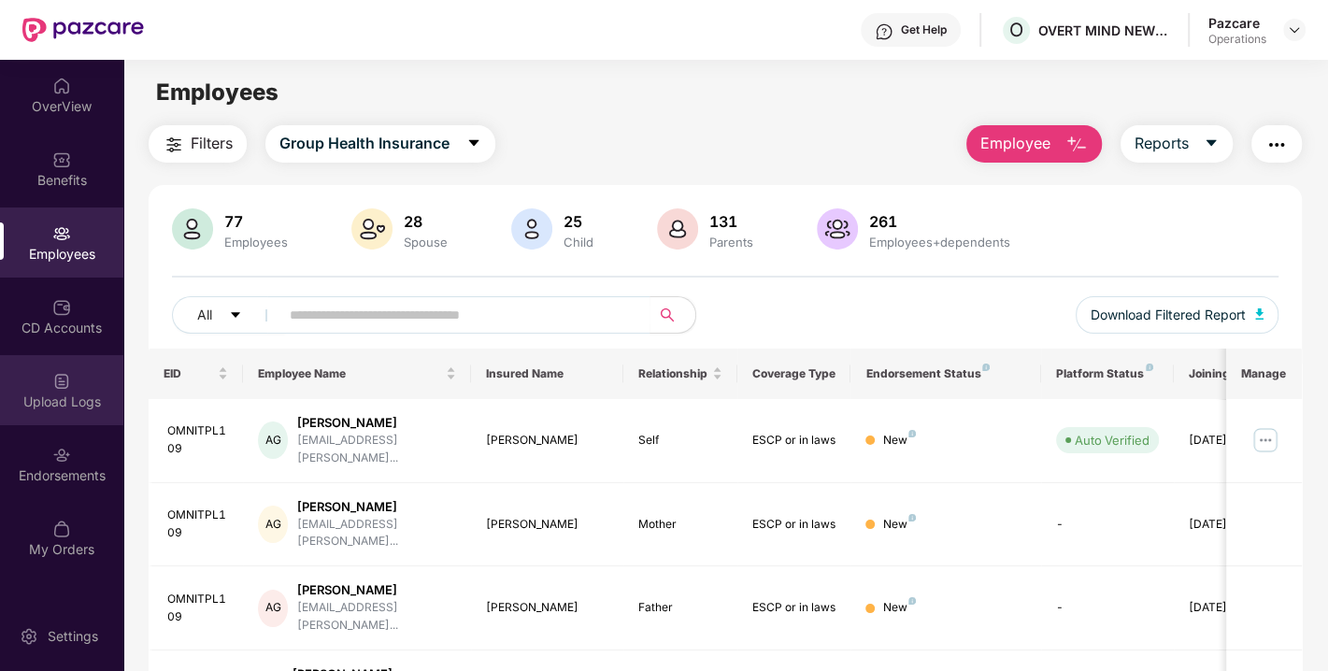
click at [61, 397] on div "Upload Logs" at bounding box center [61, 402] width 123 height 19
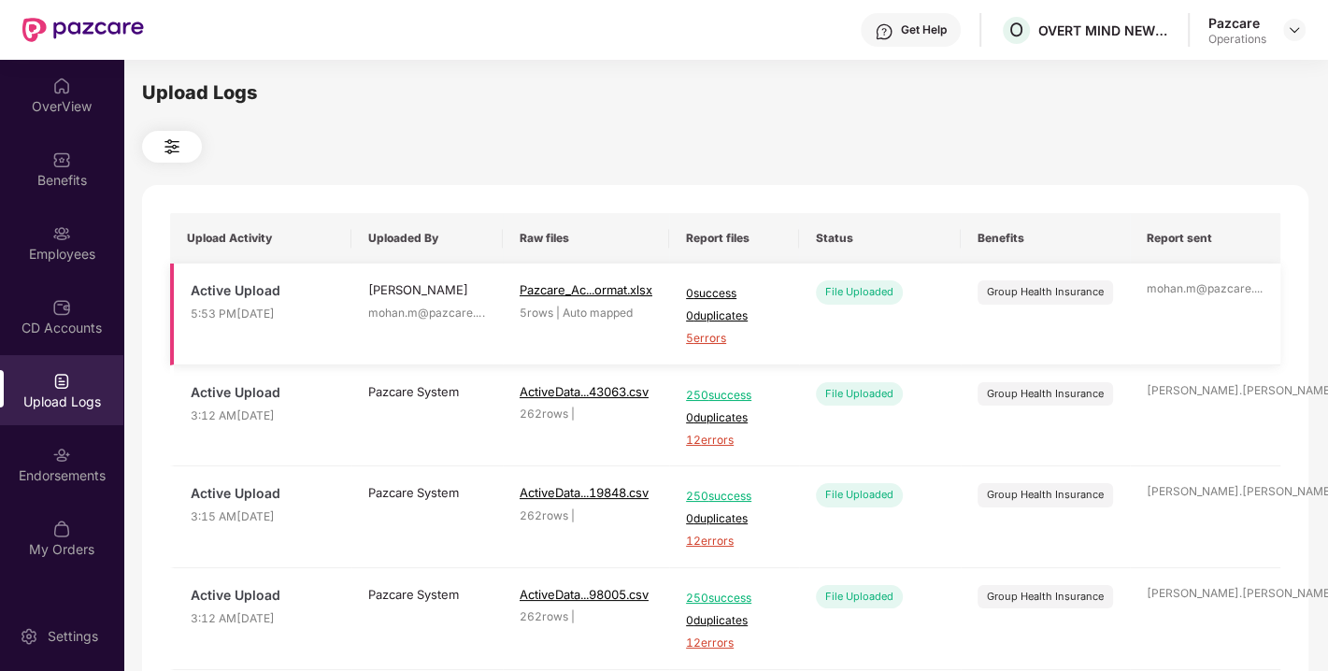
click at [723, 332] on span "5 errors" at bounding box center [734, 339] width 96 height 18
click at [1293, 22] on img at bounding box center [1294, 29] width 15 height 15
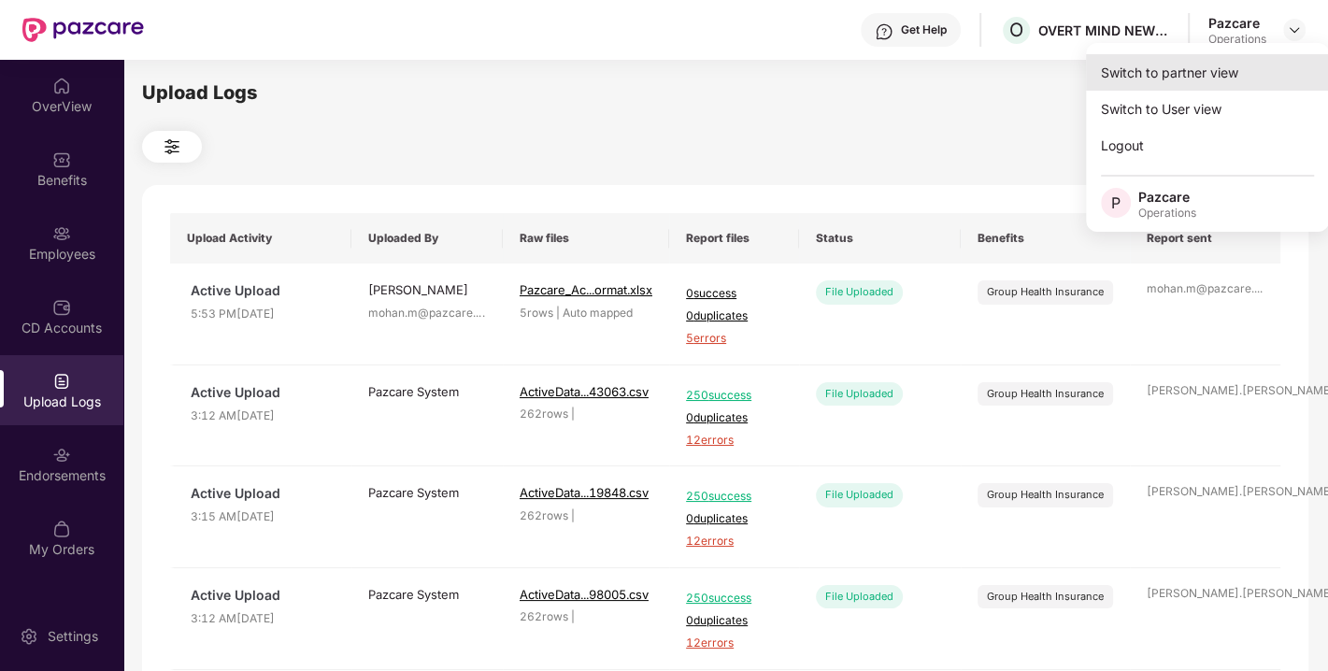
click at [1192, 66] on div "Switch to partner view" at bounding box center [1207, 72] width 243 height 36
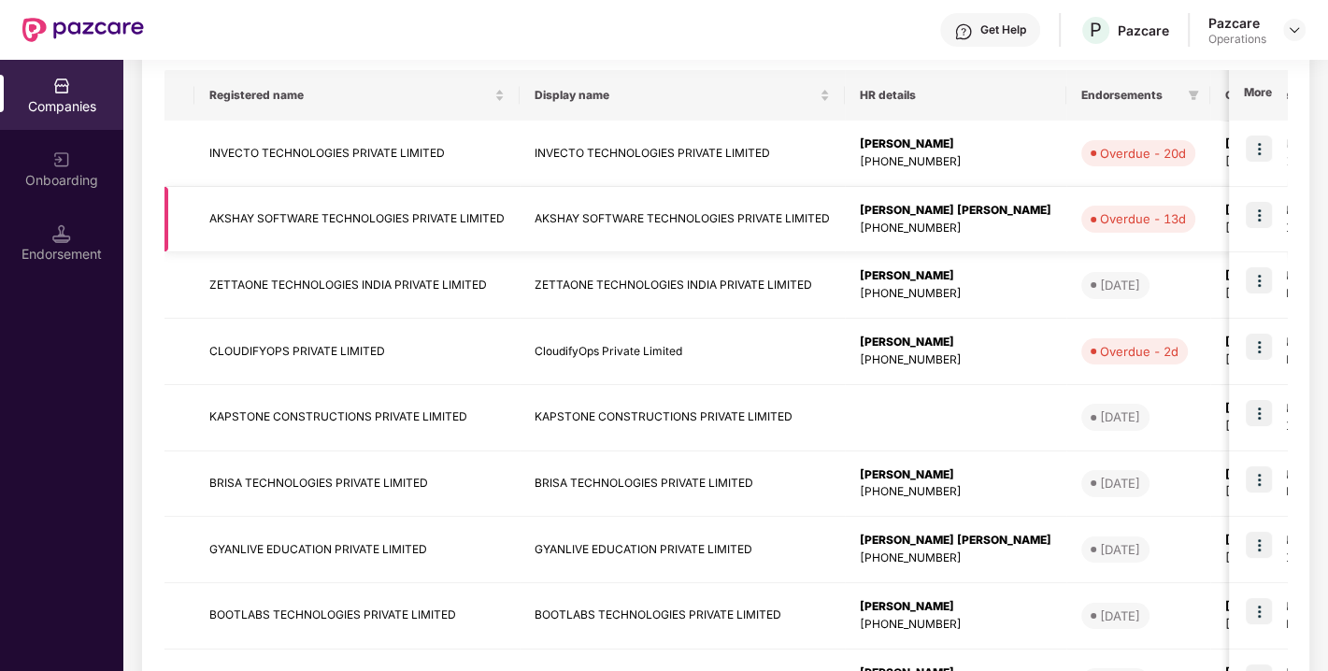
scroll to position [296, 0]
click at [754, 355] on td "CloudifyOps Private Limited" at bounding box center [682, 352] width 325 height 66
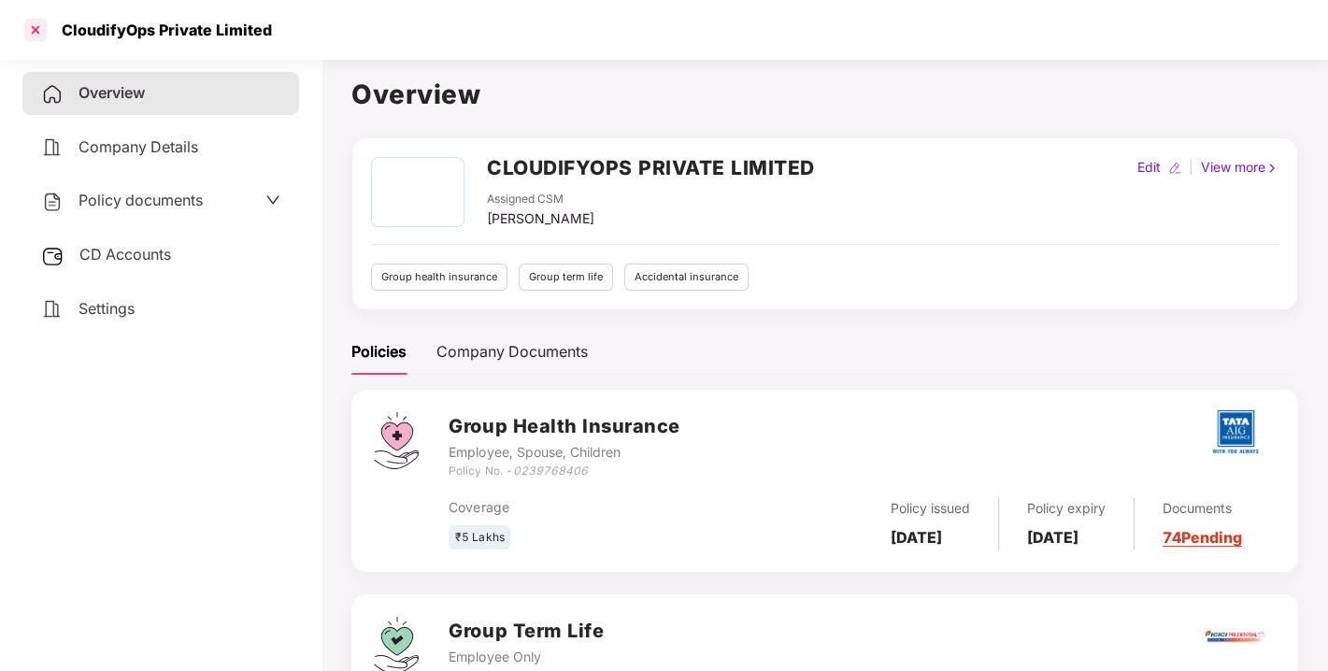
click at [45, 32] on div at bounding box center [36, 30] width 30 height 30
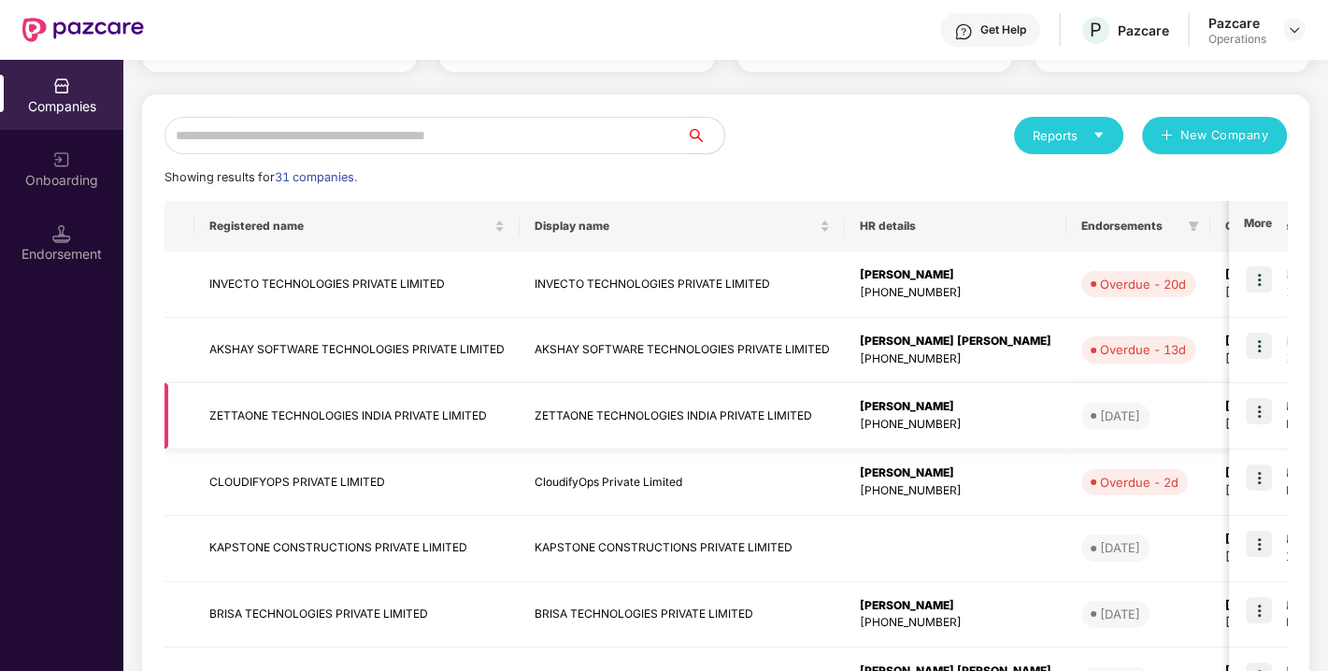
scroll to position [165, 0]
click at [1266, 474] on img at bounding box center [1259, 478] width 26 height 26
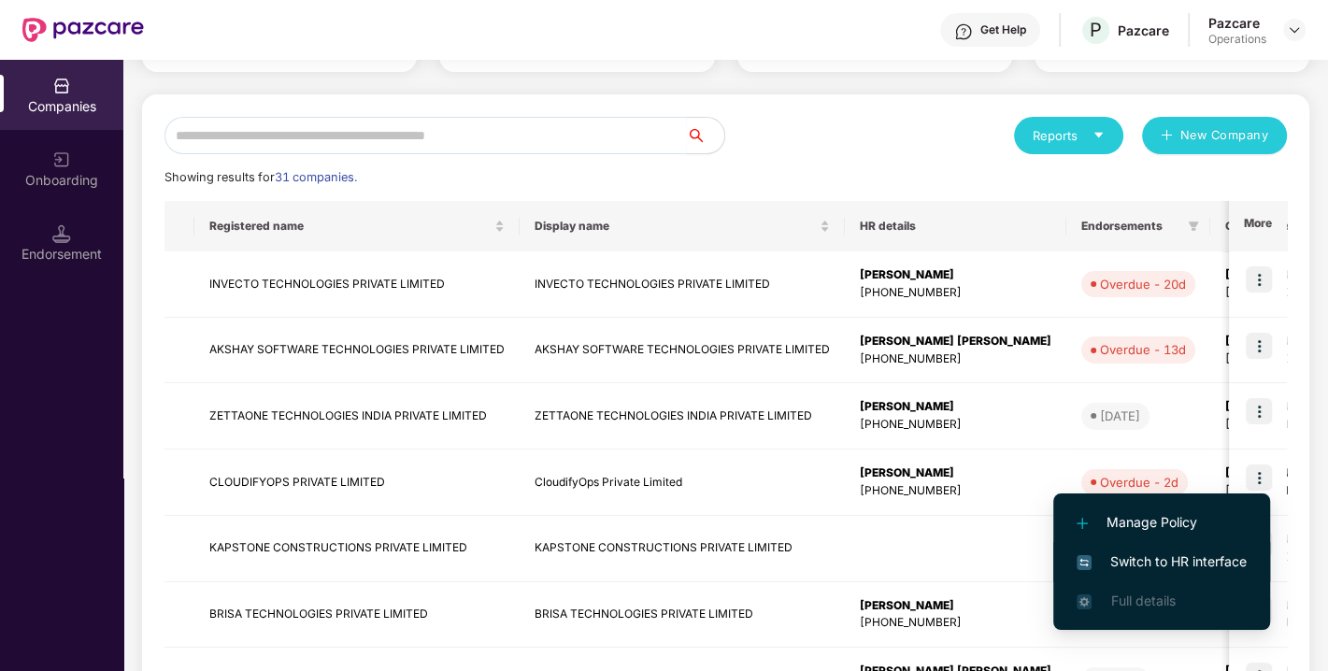
click at [1189, 558] on span "Switch to HR interface" at bounding box center [1162, 561] width 170 height 21
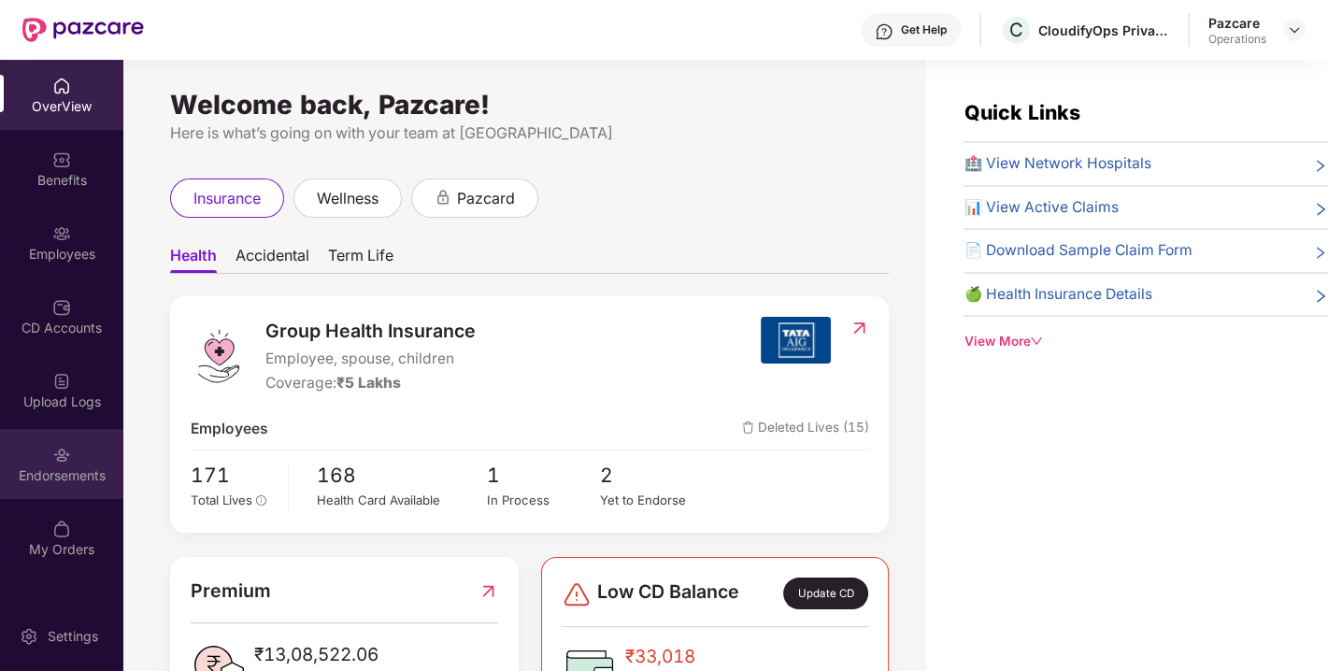
click at [75, 453] on div "Endorsements" at bounding box center [61, 464] width 123 height 70
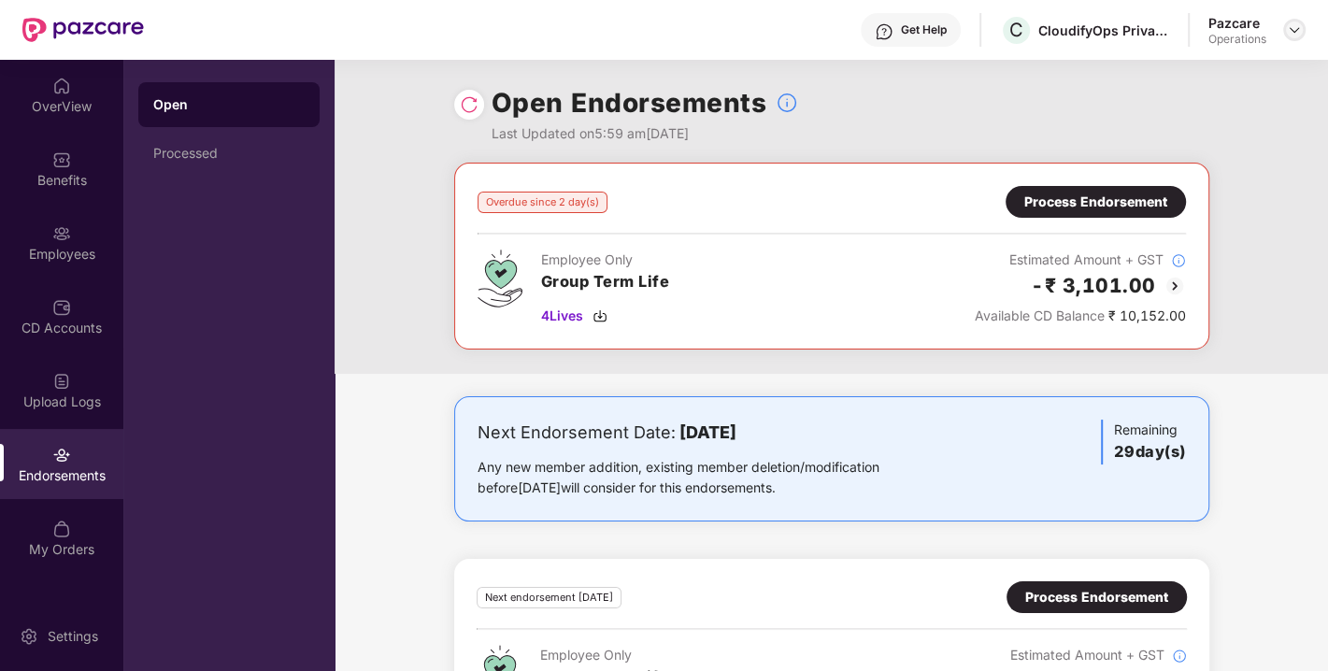
click at [1291, 34] on img at bounding box center [1294, 29] width 15 height 15
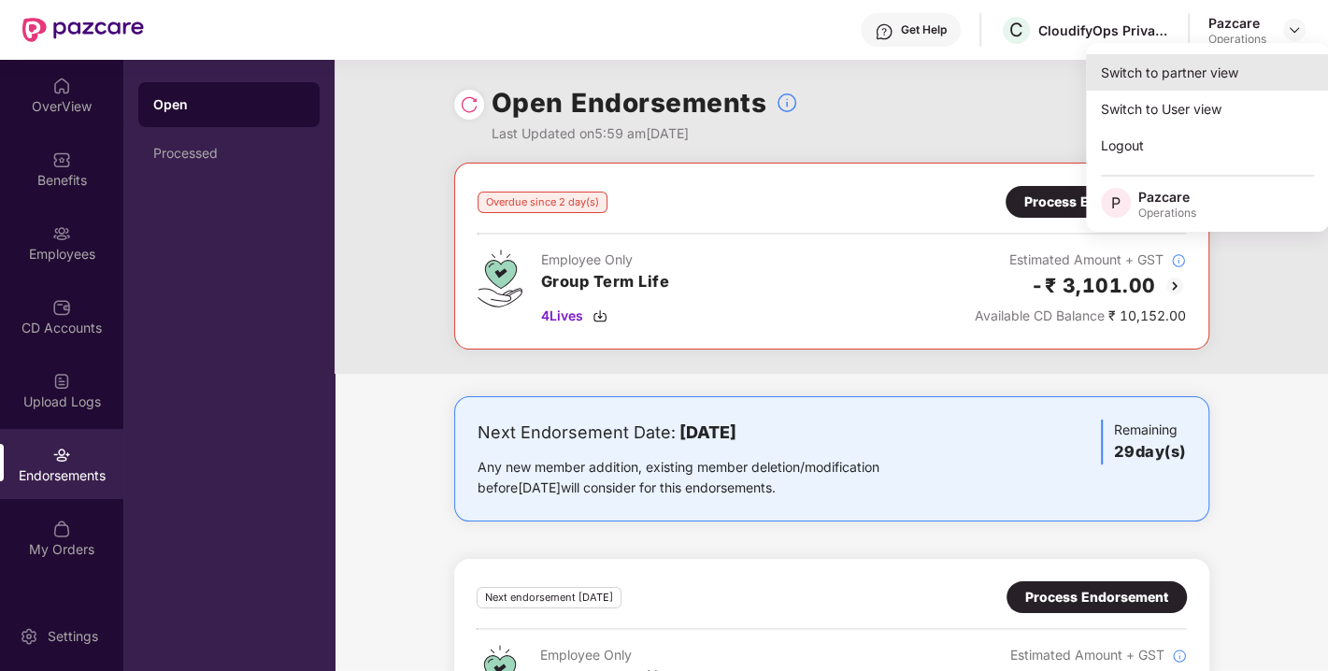
click at [1167, 72] on div "Switch to partner view" at bounding box center [1207, 72] width 243 height 36
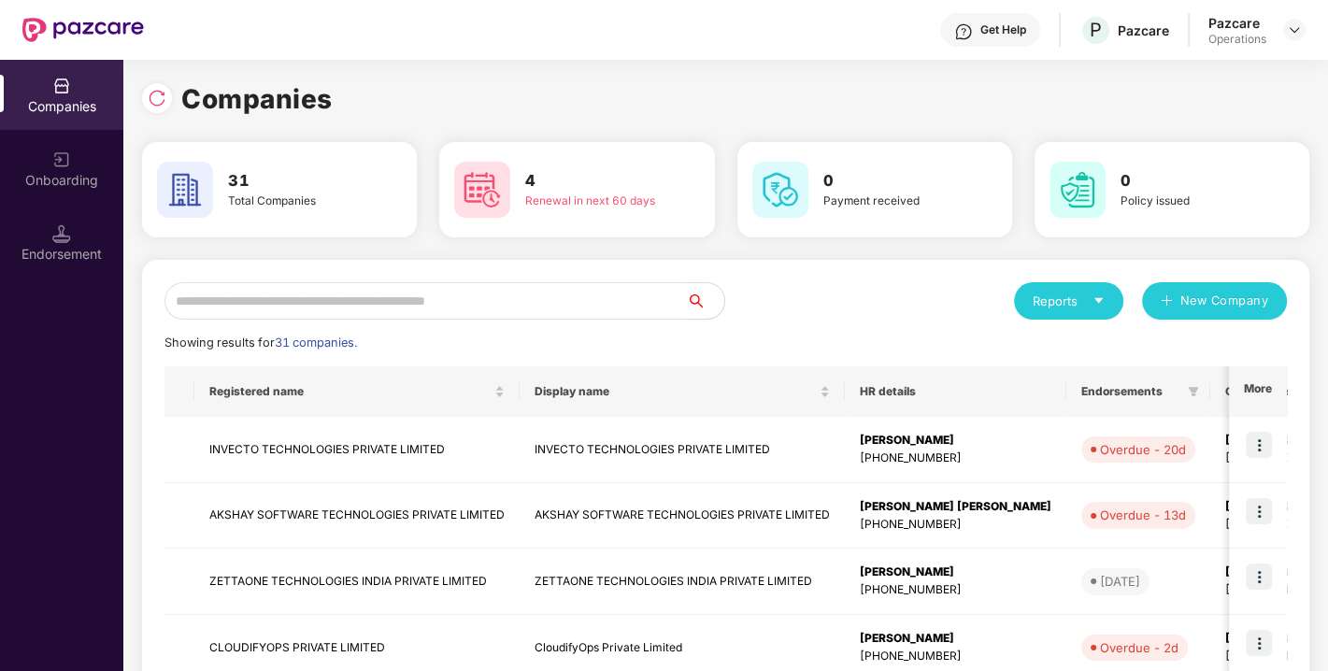
click at [338, 291] on input "text" at bounding box center [425, 300] width 522 height 37
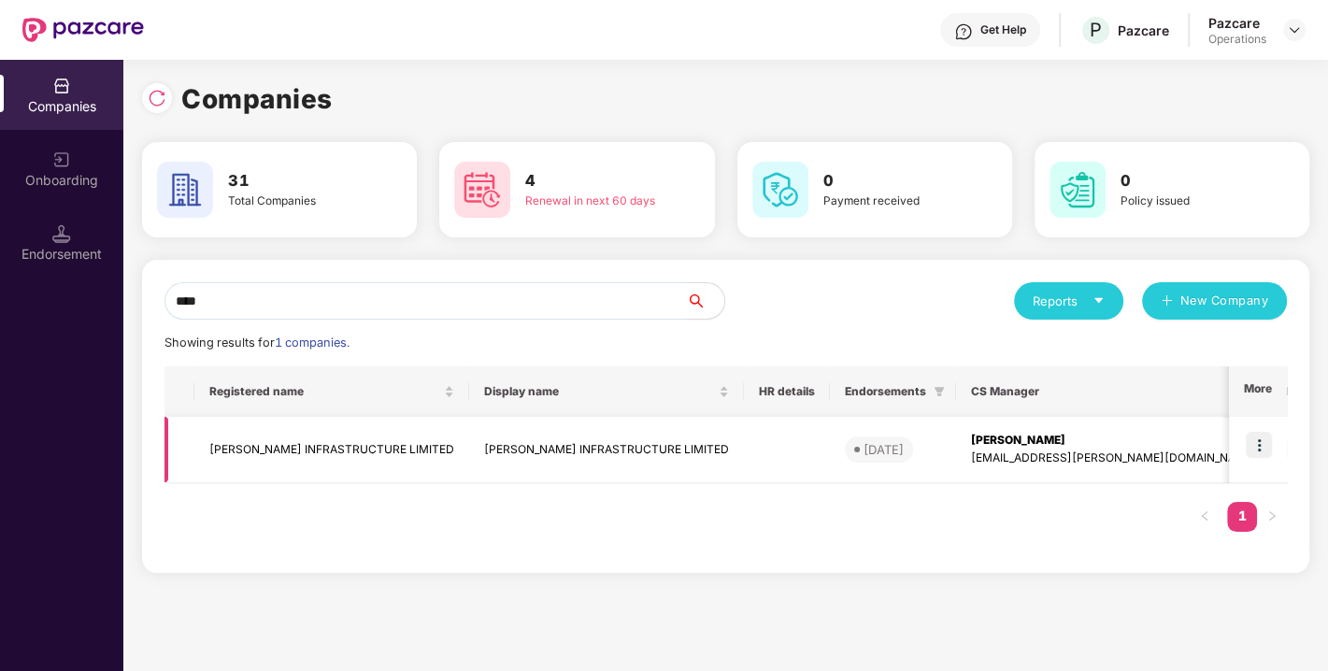
type input "****"
click at [350, 451] on td "[PERSON_NAME] INFRASTRUCTURE LIMITED" at bounding box center [331, 450] width 275 height 66
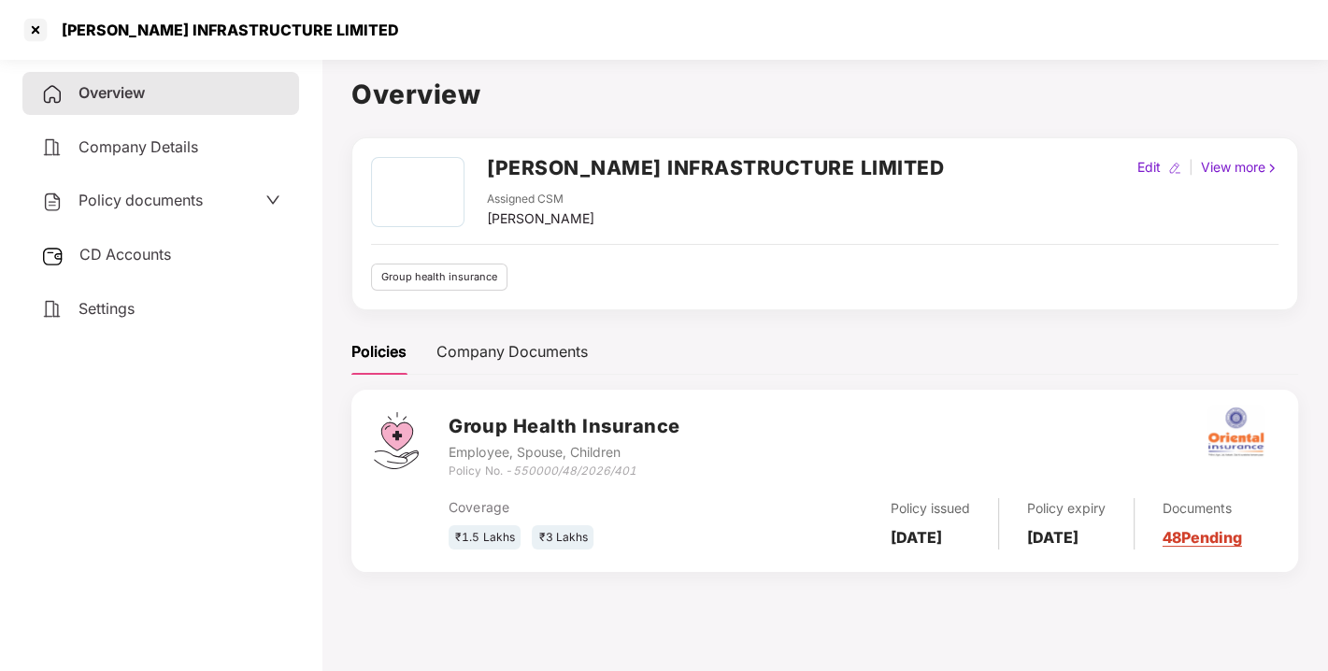
click at [210, 203] on div "Policy documents" at bounding box center [160, 201] width 239 height 24
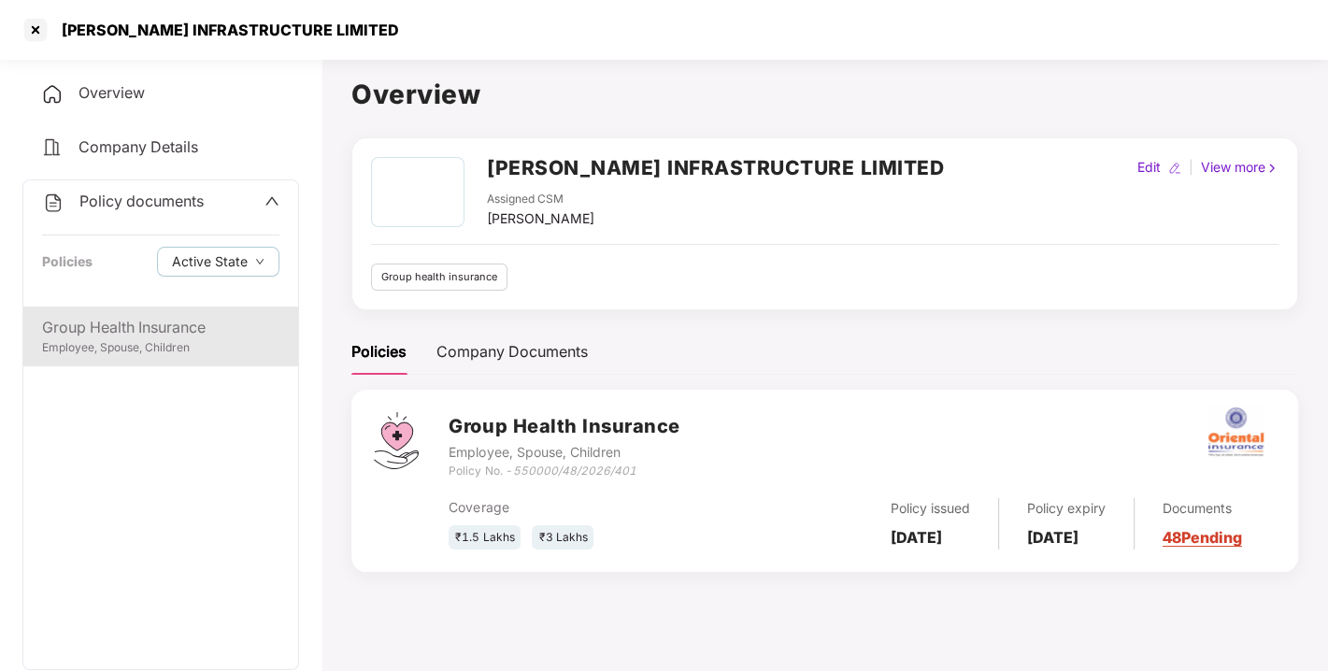
click at [172, 318] on div "Group Health Insurance" at bounding box center [160, 327] width 237 height 23
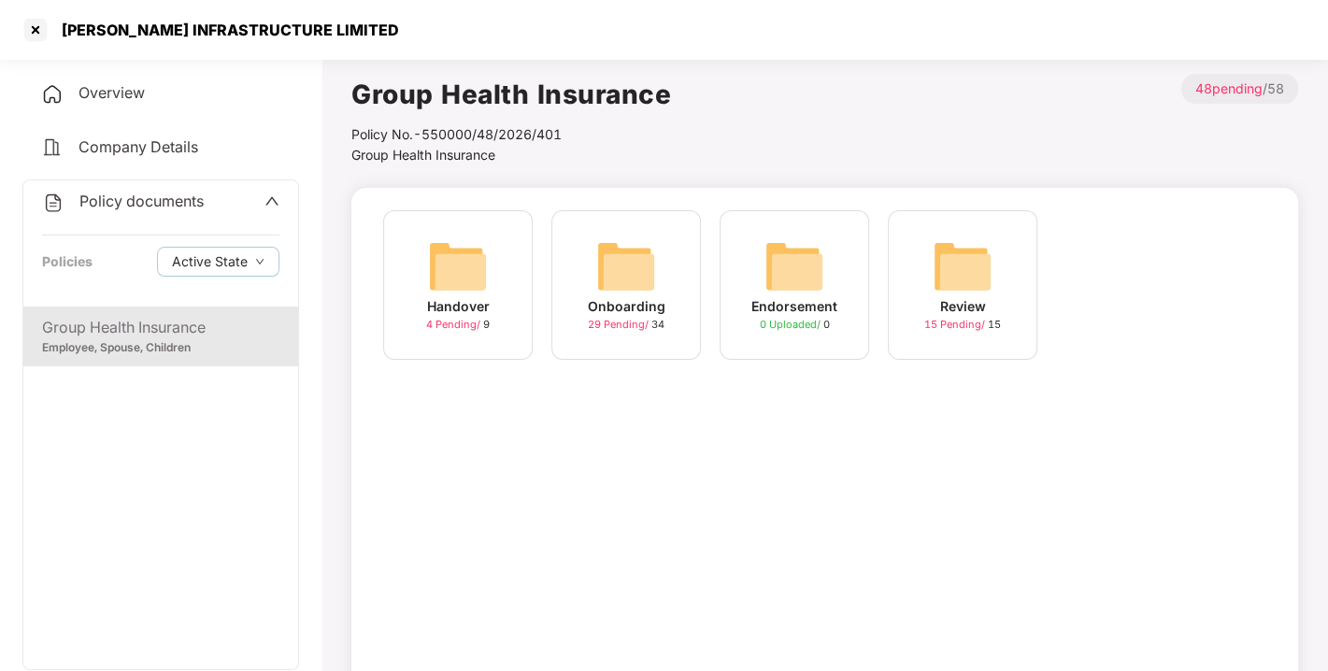
click at [634, 307] on div "Onboarding" at bounding box center [627, 306] width 78 height 21
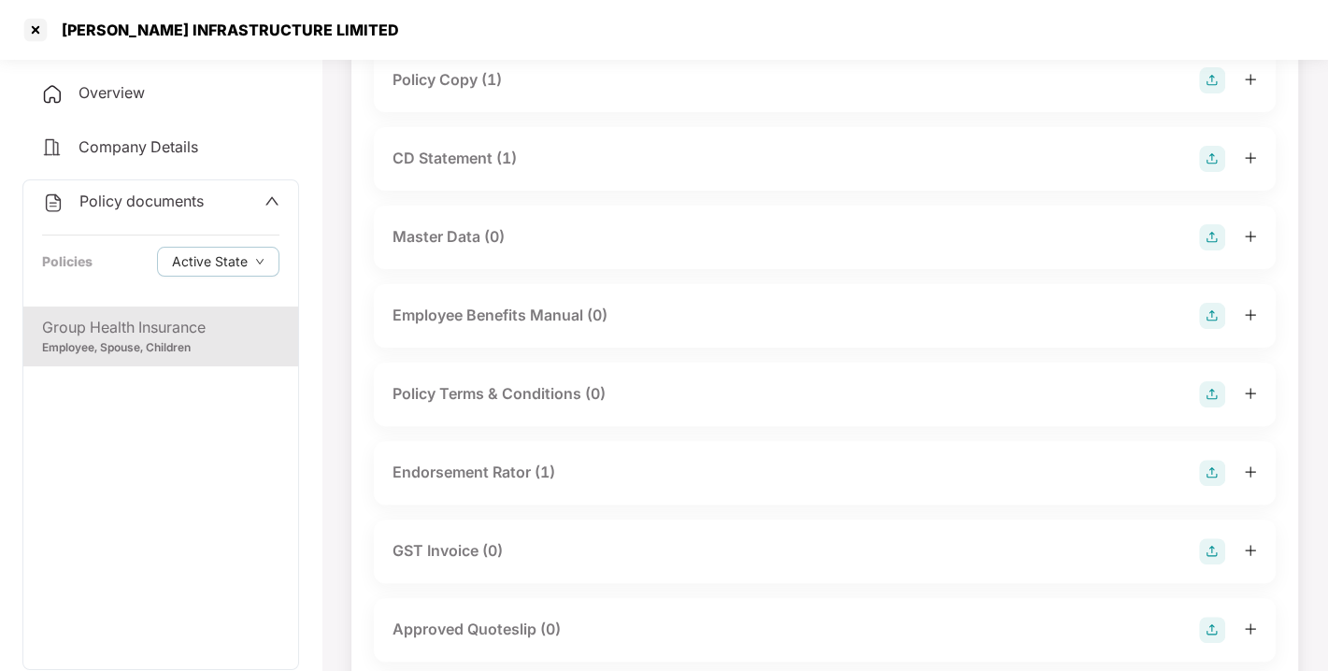
scroll to position [242, 0]
click at [534, 478] on div "Endorsement Rator (1)" at bounding box center [474, 470] width 163 height 23
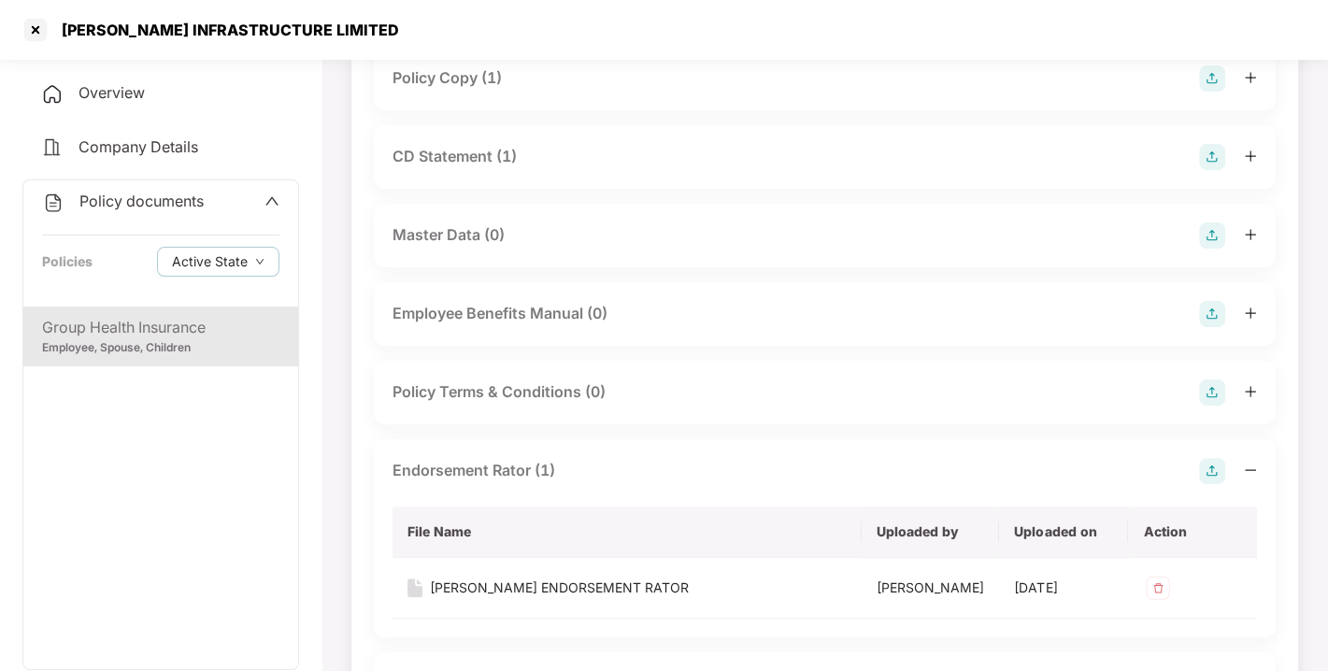
scroll to position [274, 0]
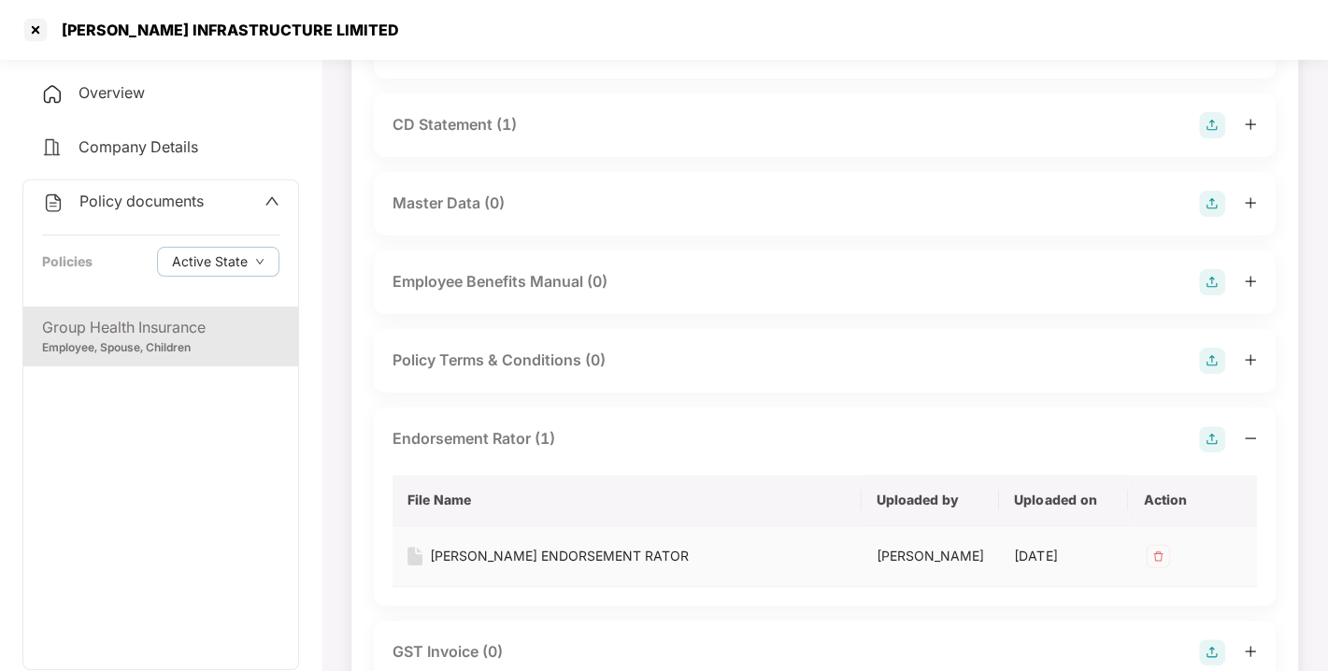
click at [566, 563] on div "[PERSON_NAME] ENDORSEMENT RATOR" at bounding box center [559, 556] width 259 height 21
click at [45, 35] on div at bounding box center [36, 30] width 30 height 30
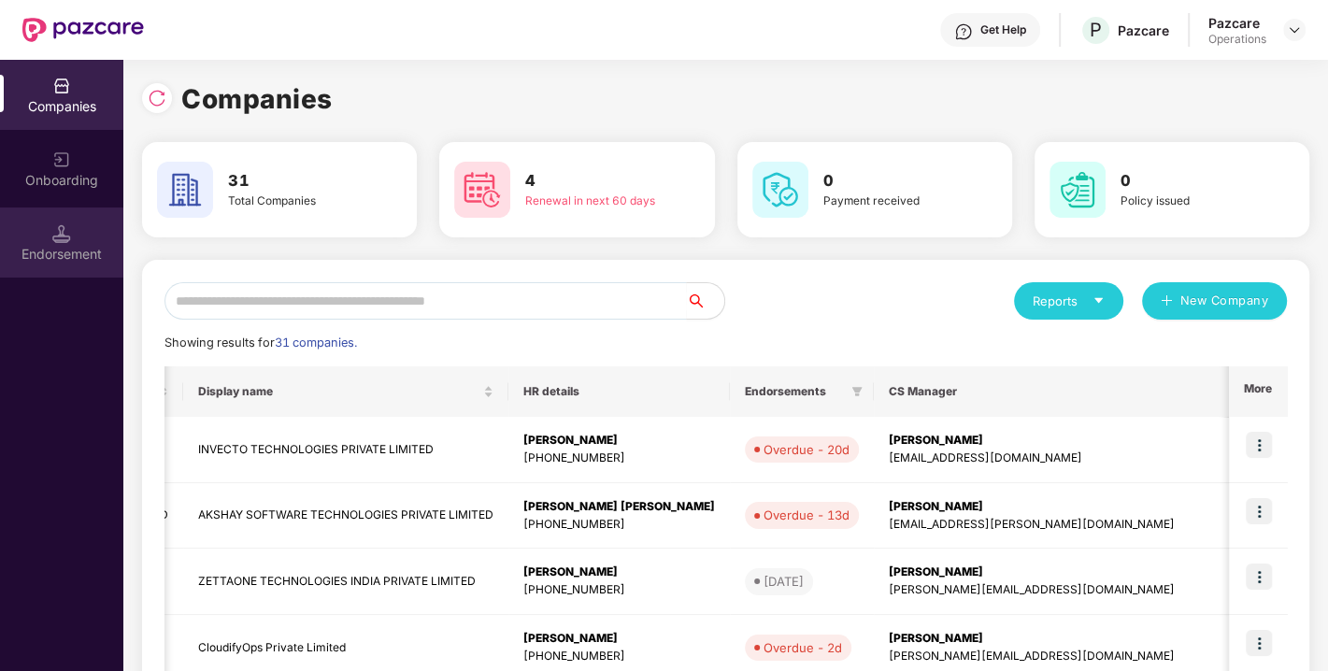
click at [75, 215] on div "Endorsement" at bounding box center [61, 242] width 123 height 70
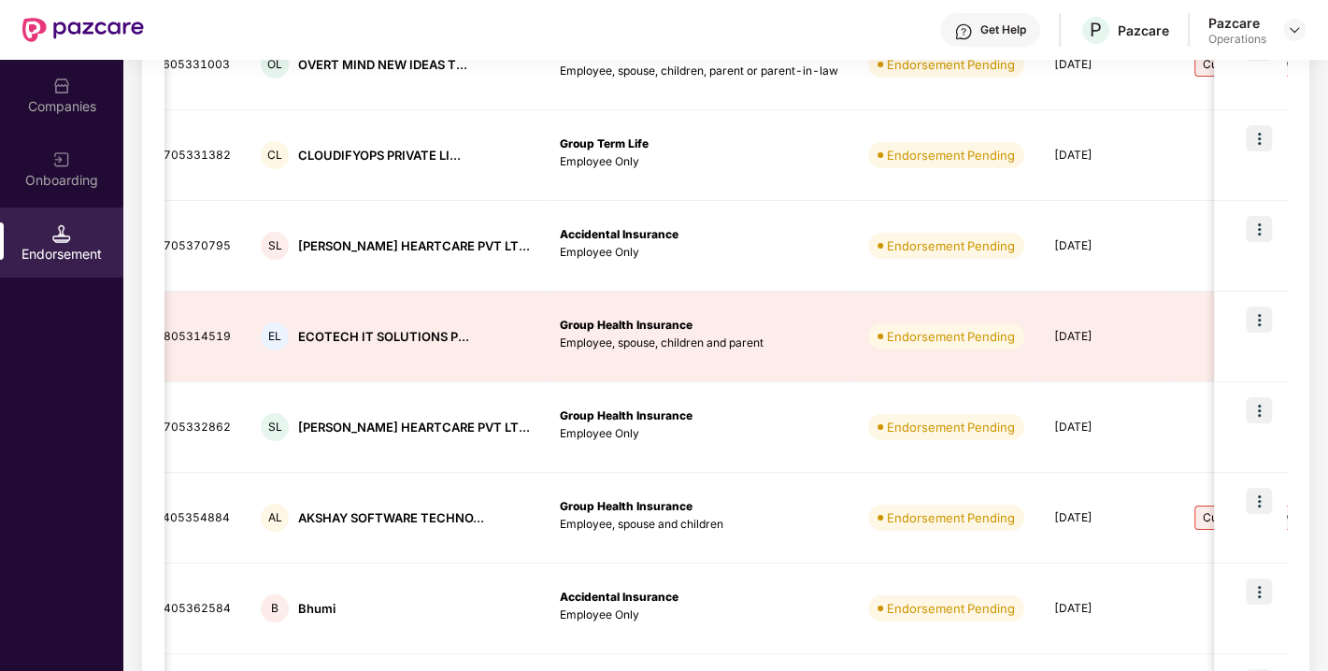
scroll to position [0, 165]
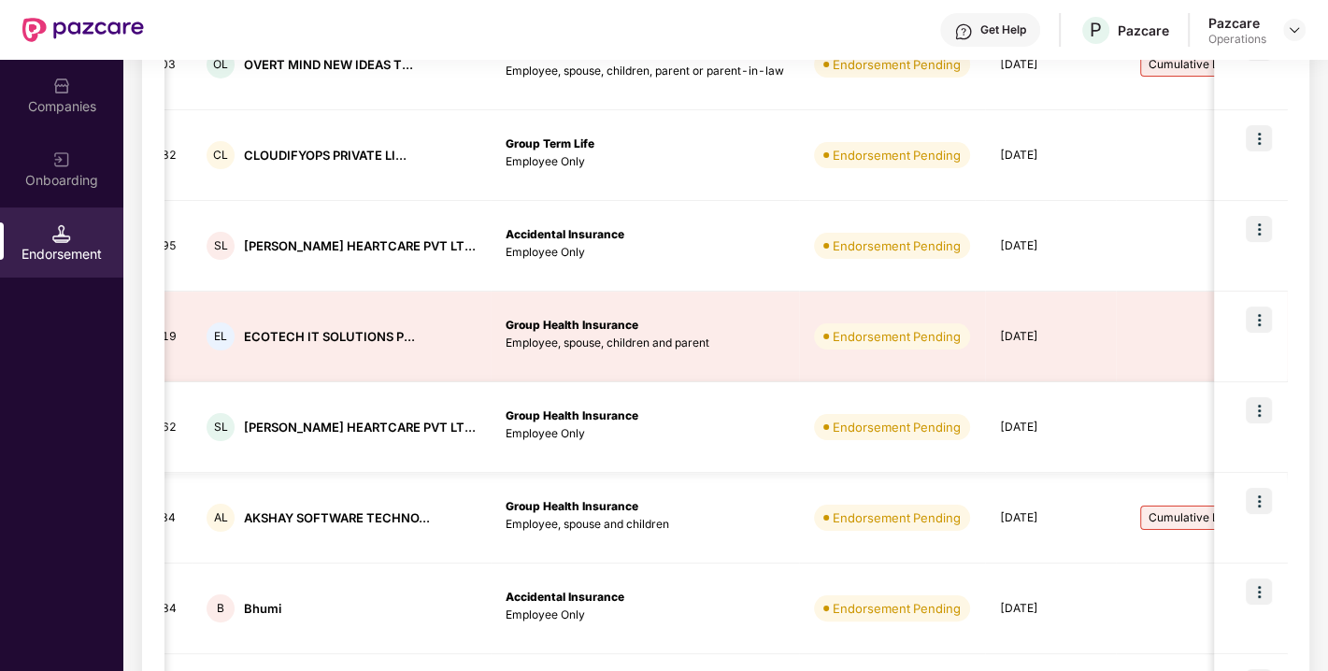
click at [1254, 403] on img at bounding box center [1259, 410] width 26 height 26
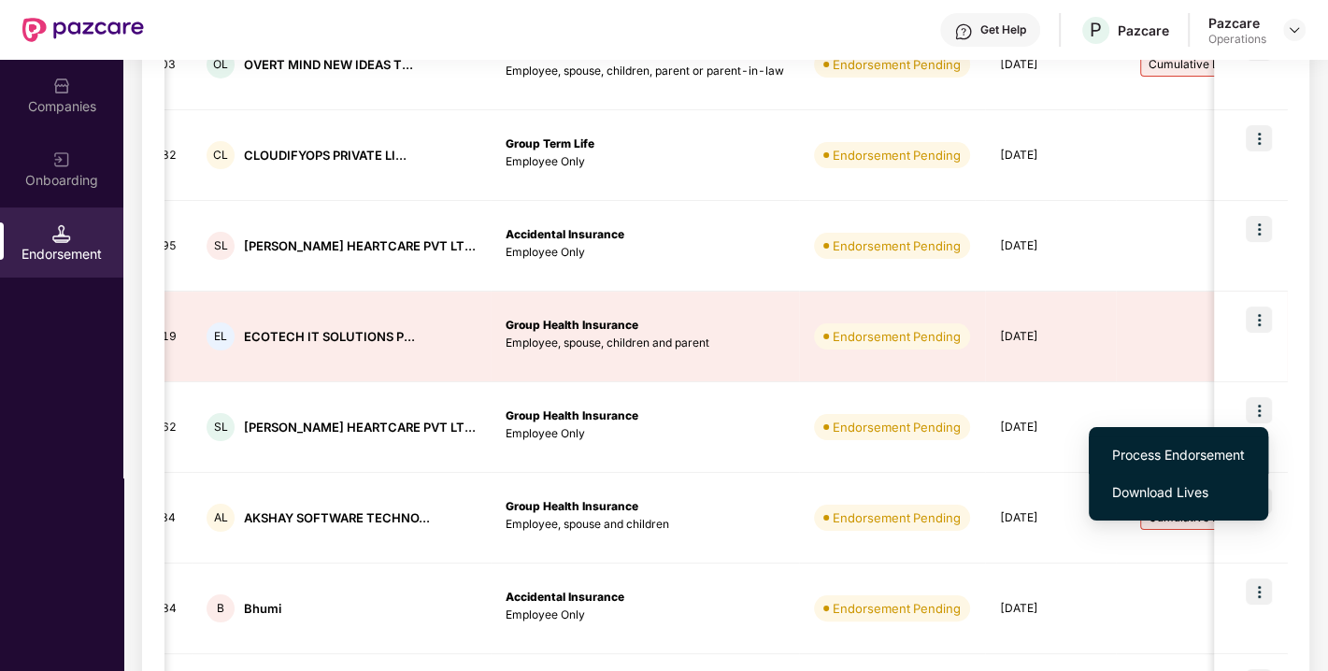
click at [1158, 457] on span "Process Endorsement" at bounding box center [1178, 455] width 133 height 21
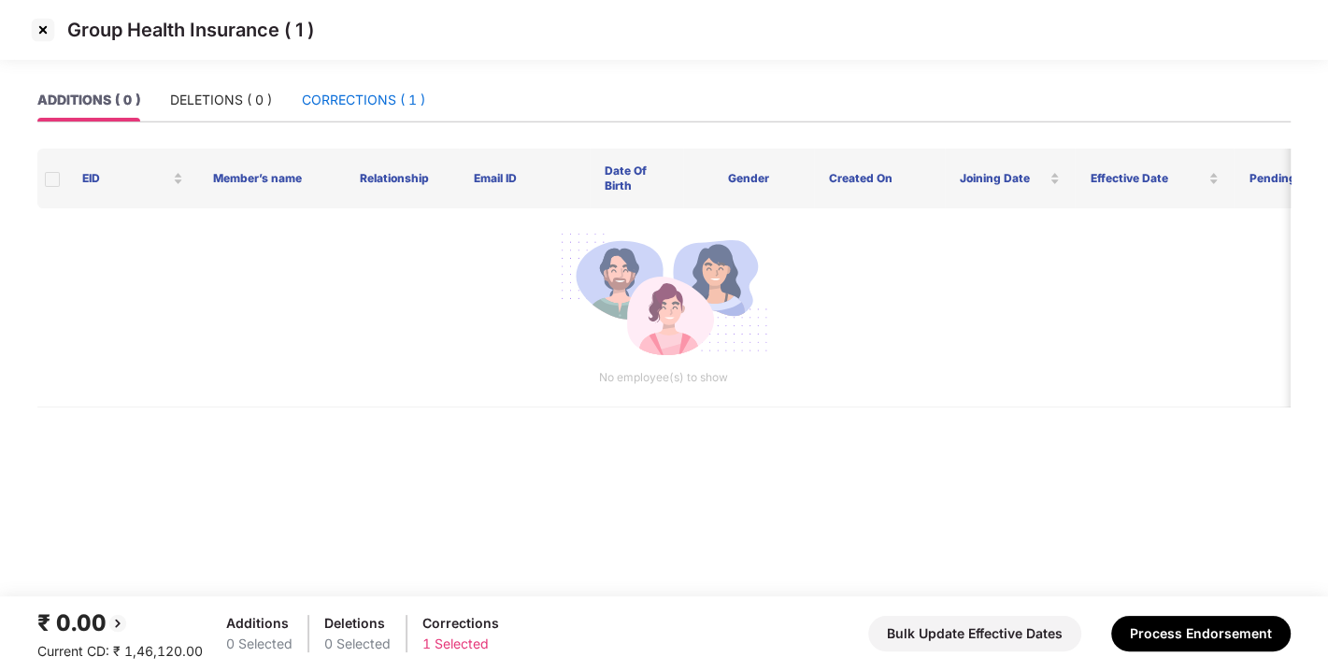
click at [390, 103] on div "CORRECTIONS ( 1 )" at bounding box center [363, 100] width 123 height 21
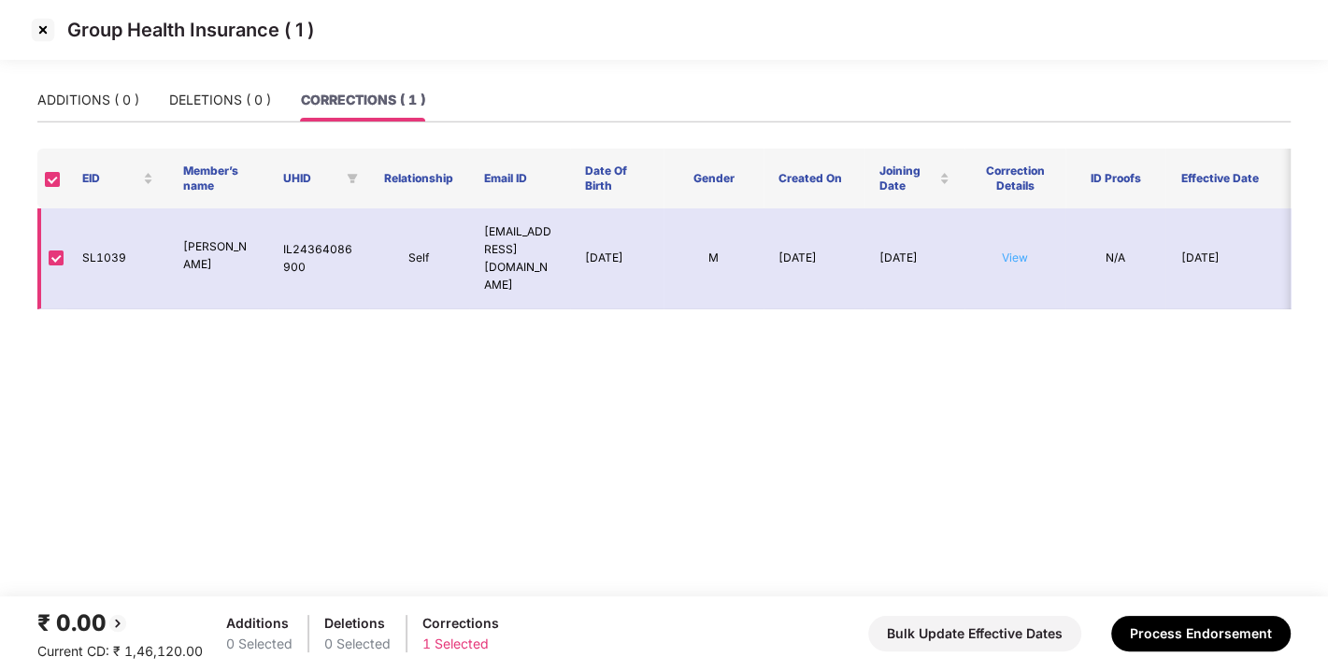
click at [1002, 250] on link "View" at bounding box center [1015, 257] width 26 height 14
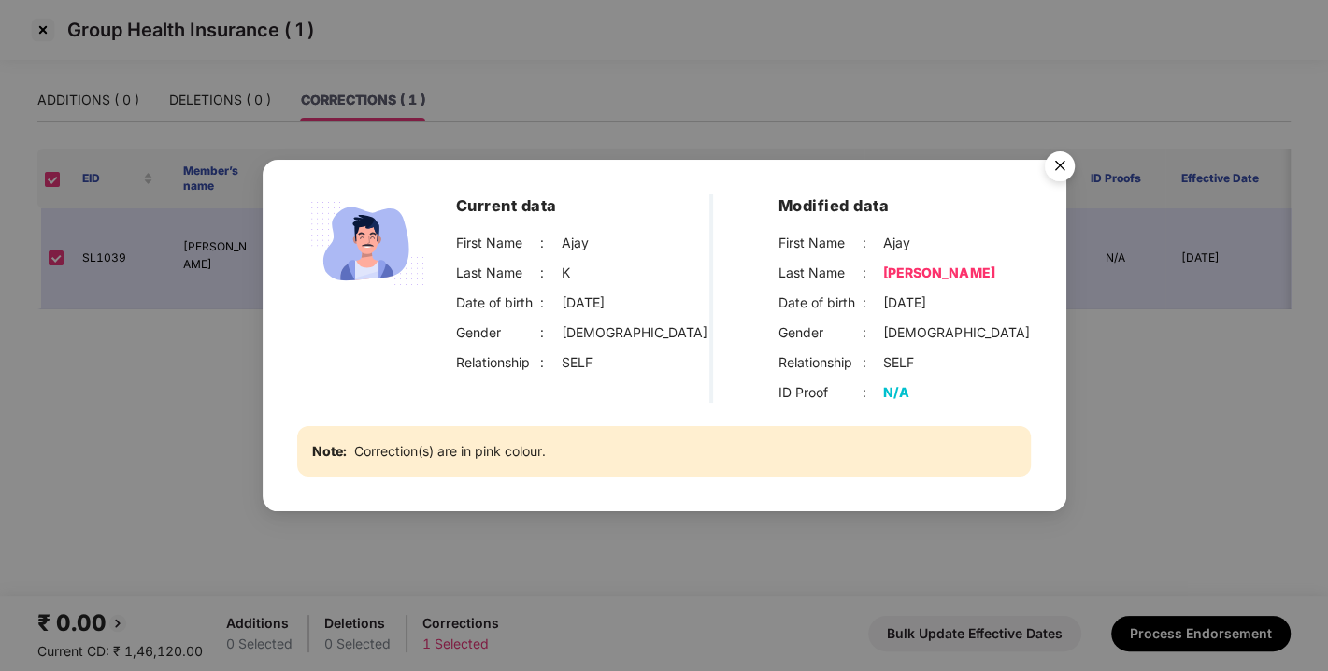
click at [1060, 171] on img "Close" at bounding box center [1060, 169] width 52 height 52
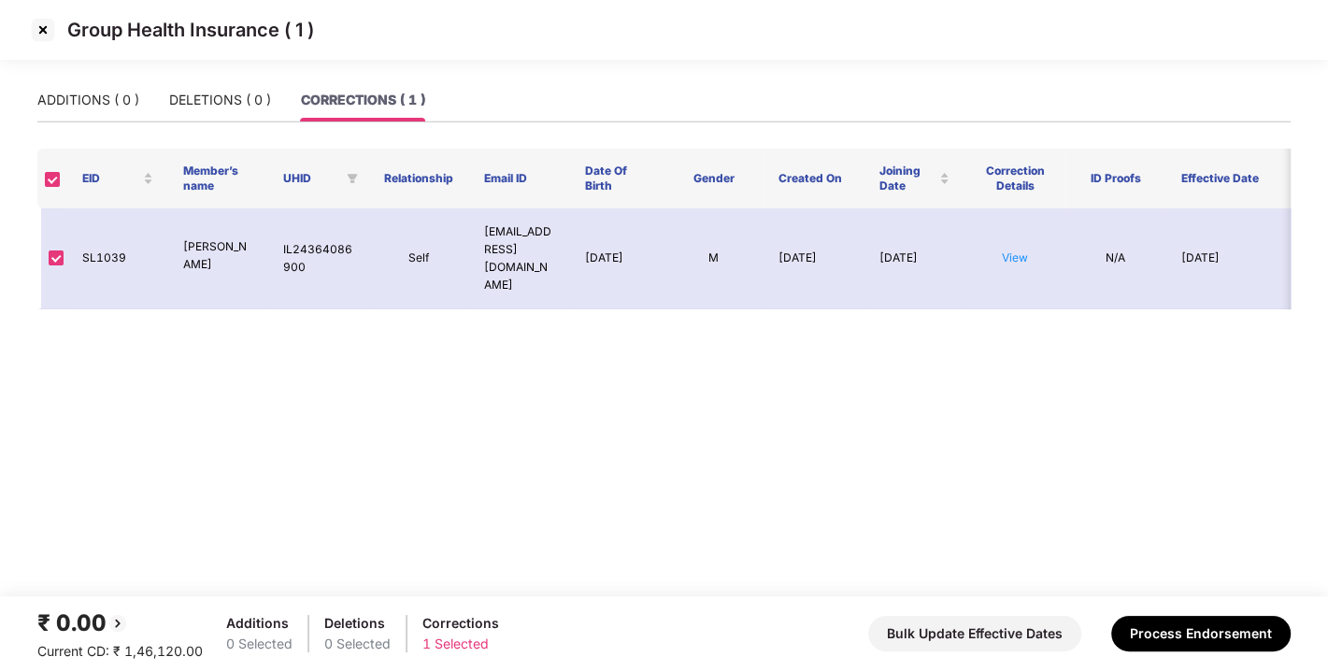
click at [44, 29] on img at bounding box center [43, 30] width 30 height 30
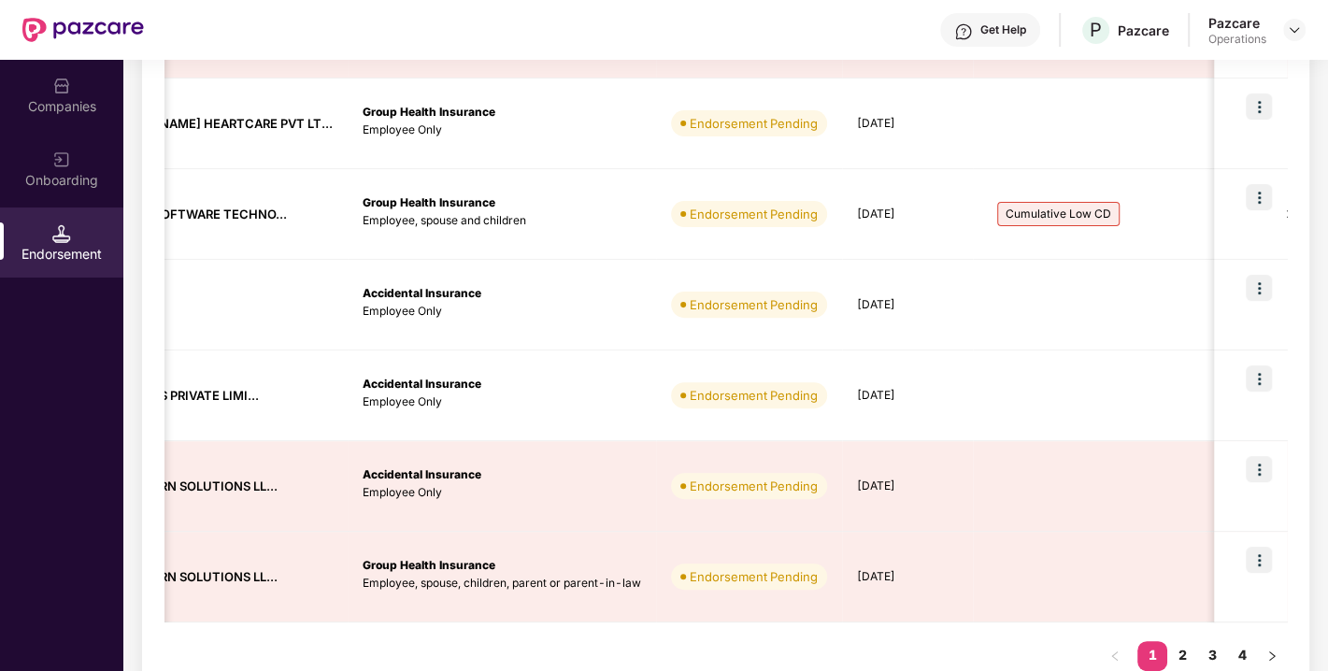
scroll to position [0, 315]
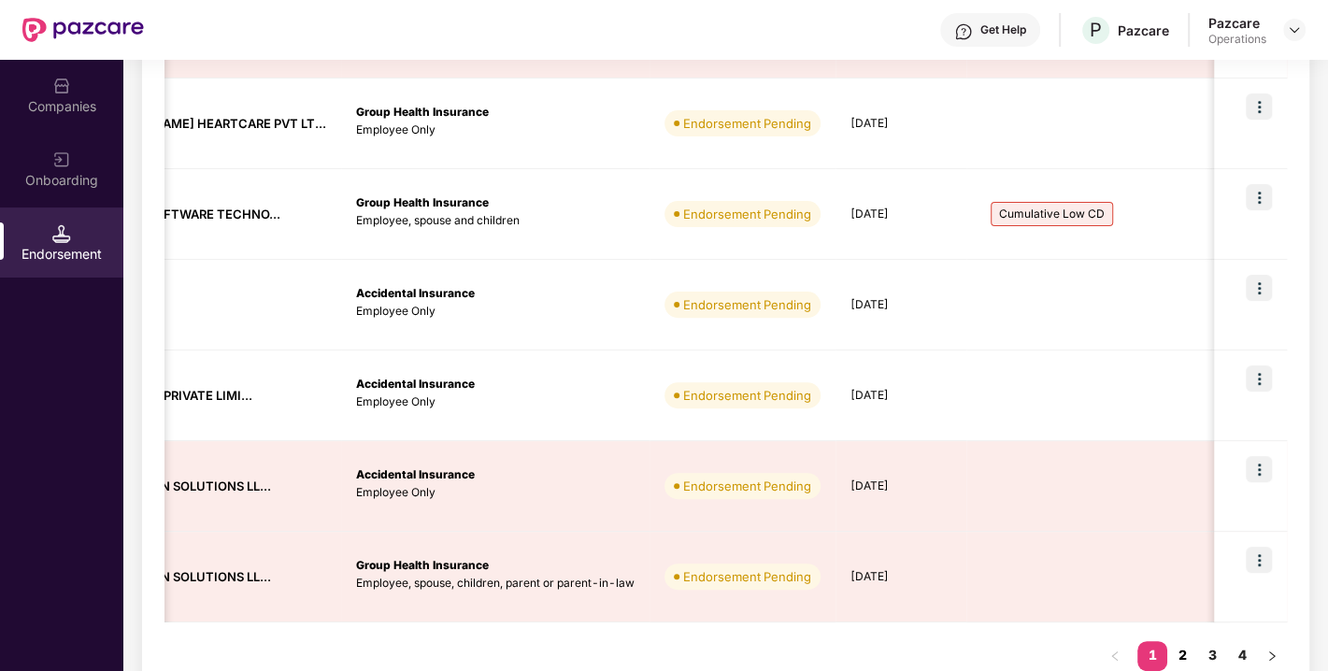
click at [1190, 646] on link "2" at bounding box center [1182, 655] width 30 height 28
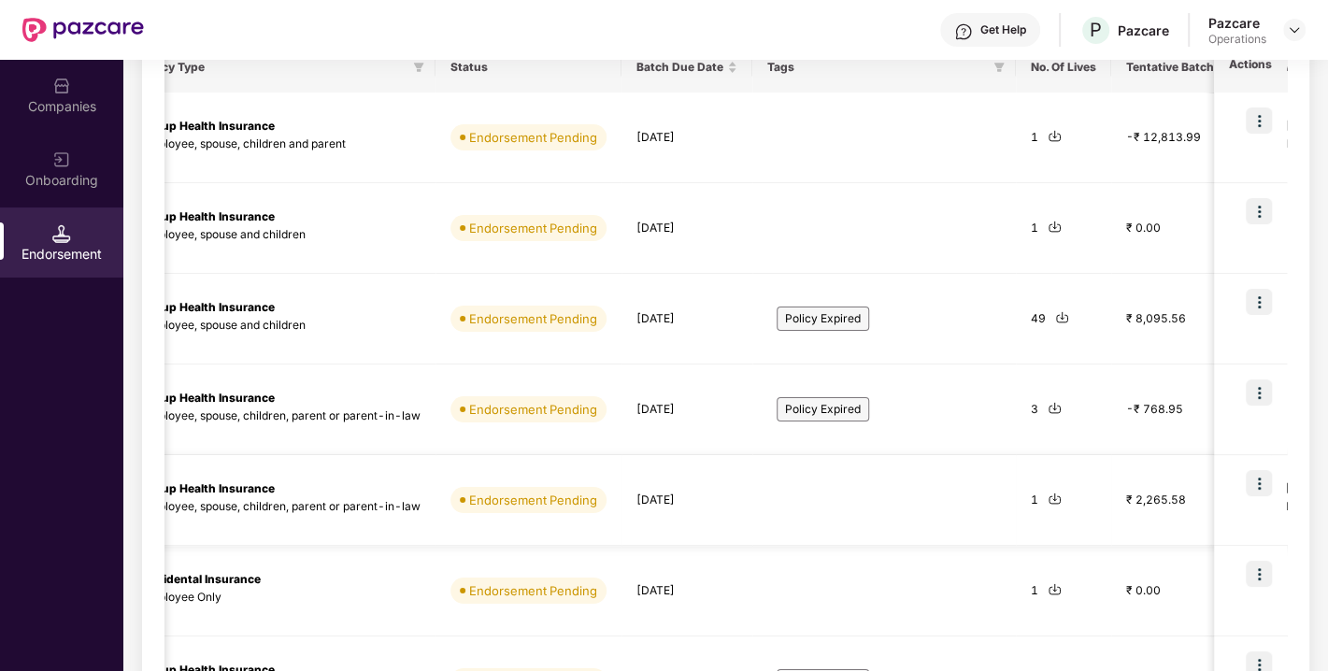
scroll to position [0, 0]
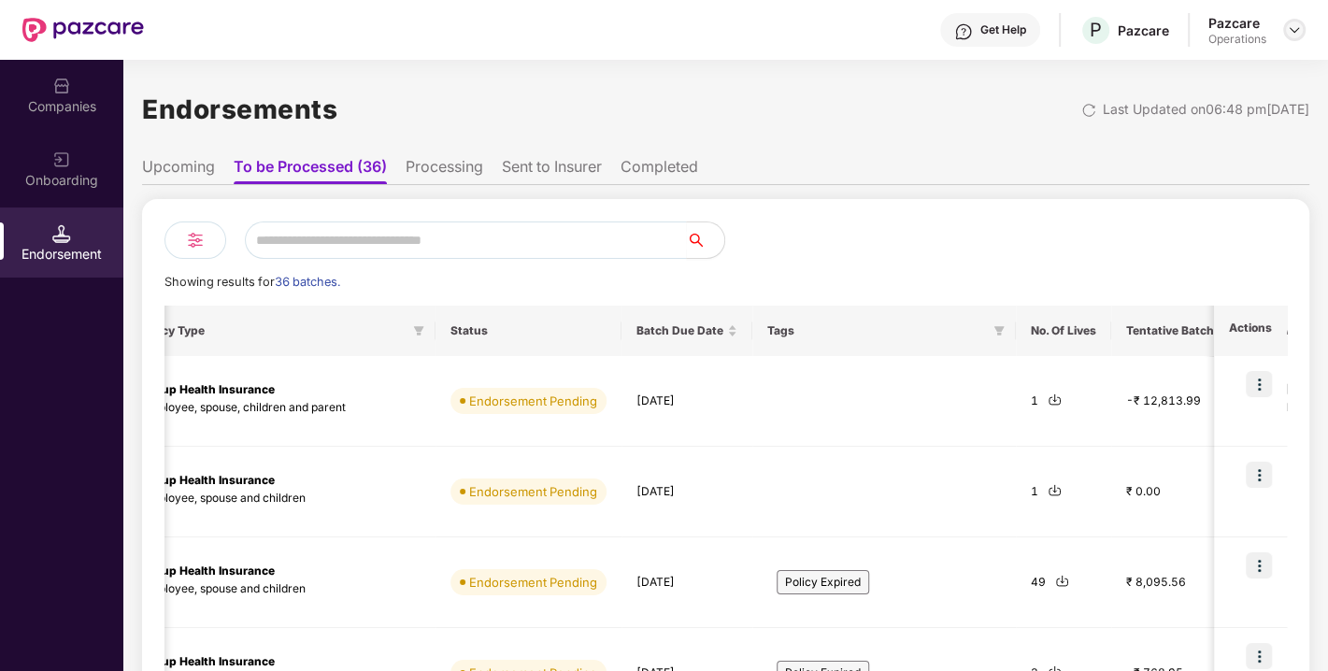
click at [1291, 32] on img at bounding box center [1294, 29] width 15 height 15
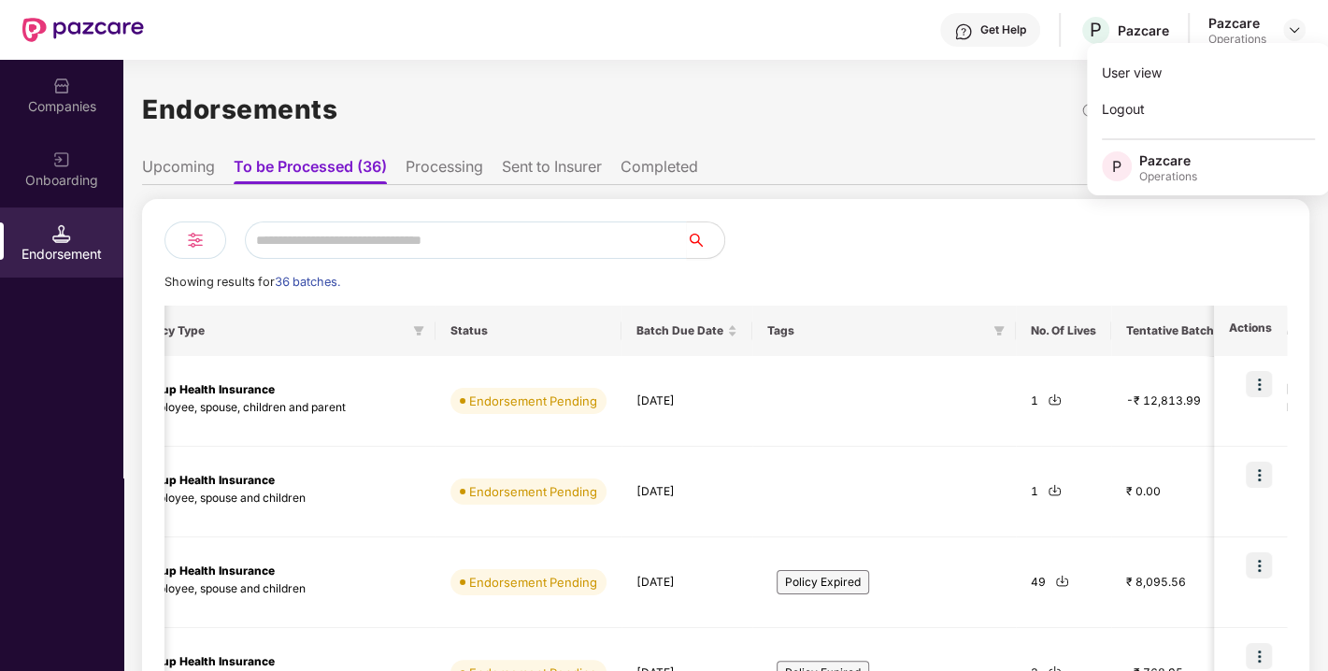
click at [1178, 162] on div "Pazcare" at bounding box center [1168, 160] width 58 height 18
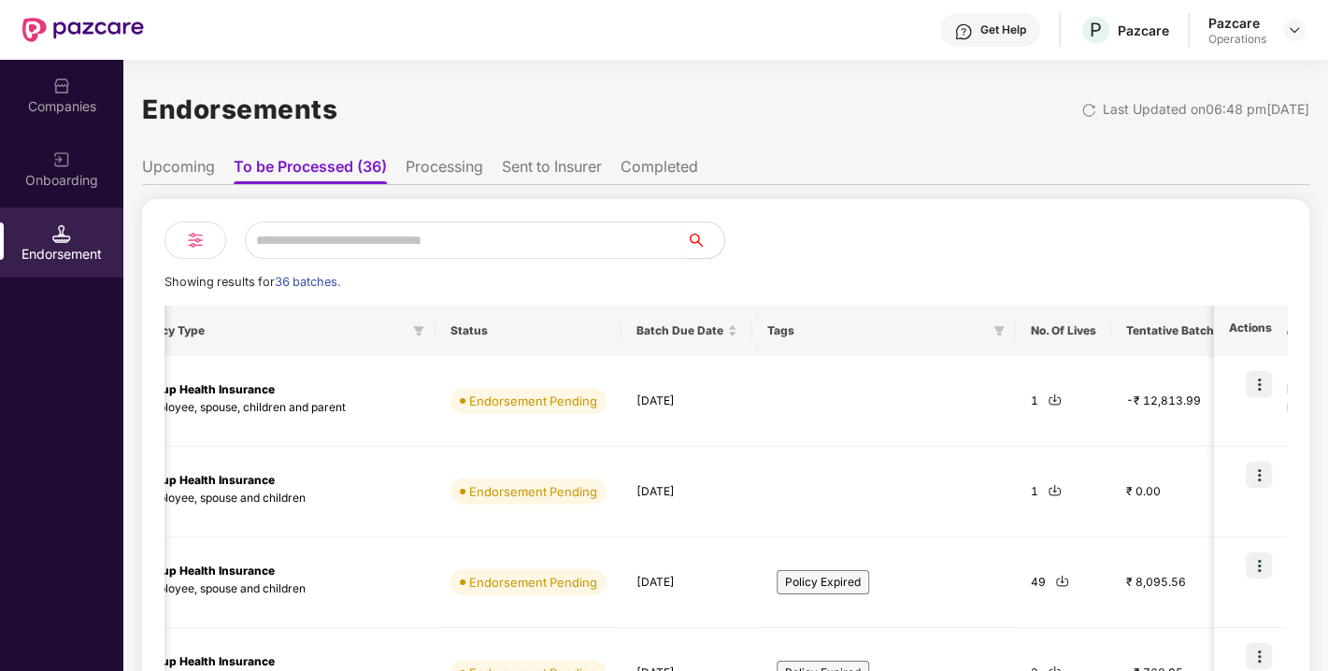
click at [984, 111] on div "Endorsements Last Updated on 06:48 pm[DATE]" at bounding box center [725, 109] width 1167 height 58
click at [90, 122] on div "Companies" at bounding box center [61, 95] width 123 height 70
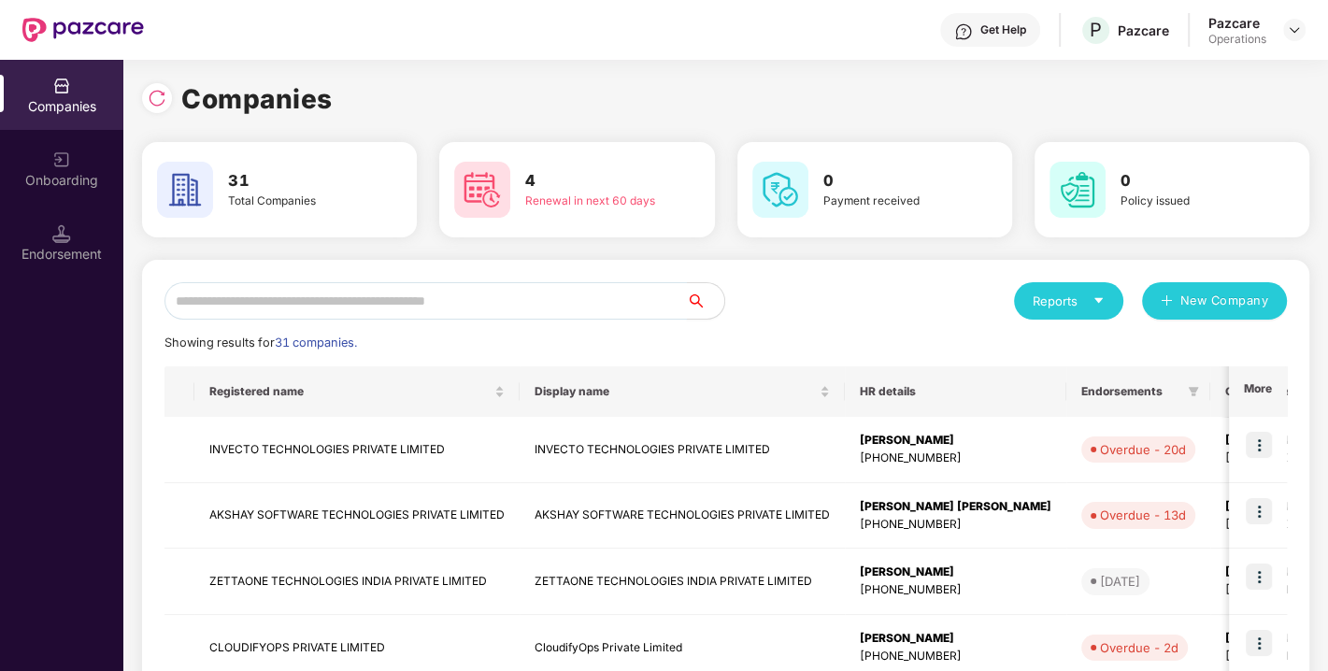
click at [412, 296] on input "text" at bounding box center [425, 300] width 522 height 37
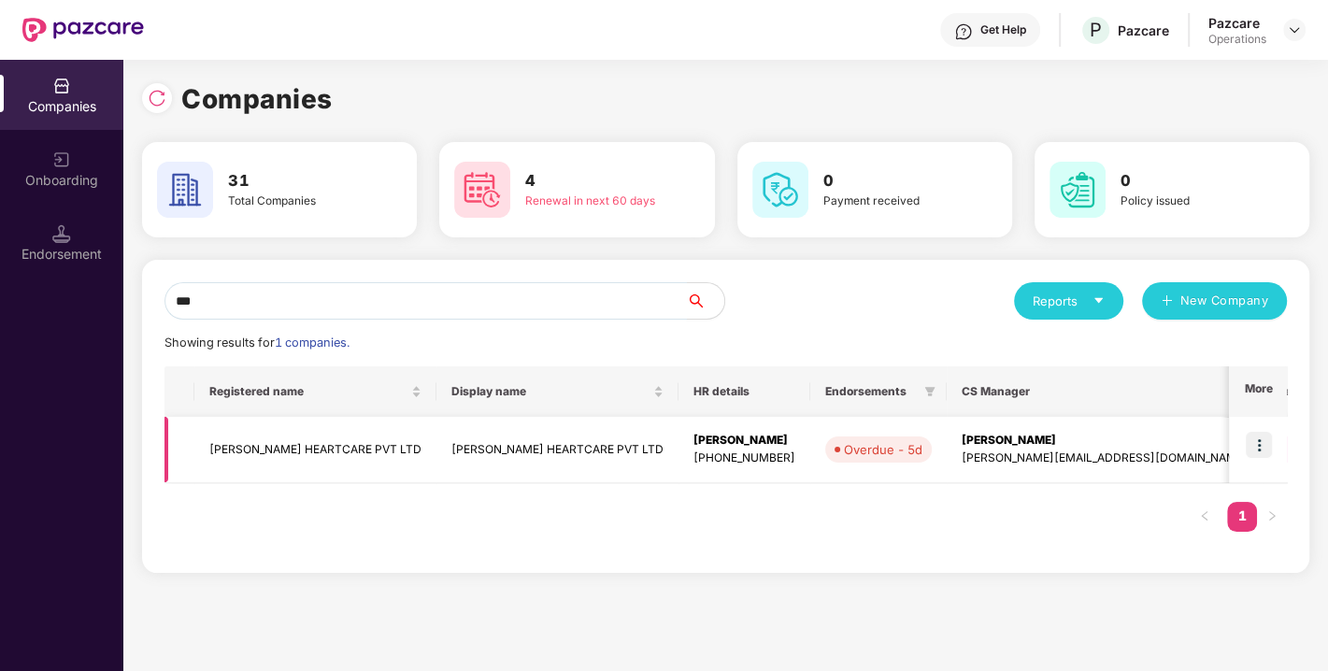
type input "***"
click at [1260, 438] on img at bounding box center [1259, 445] width 26 height 26
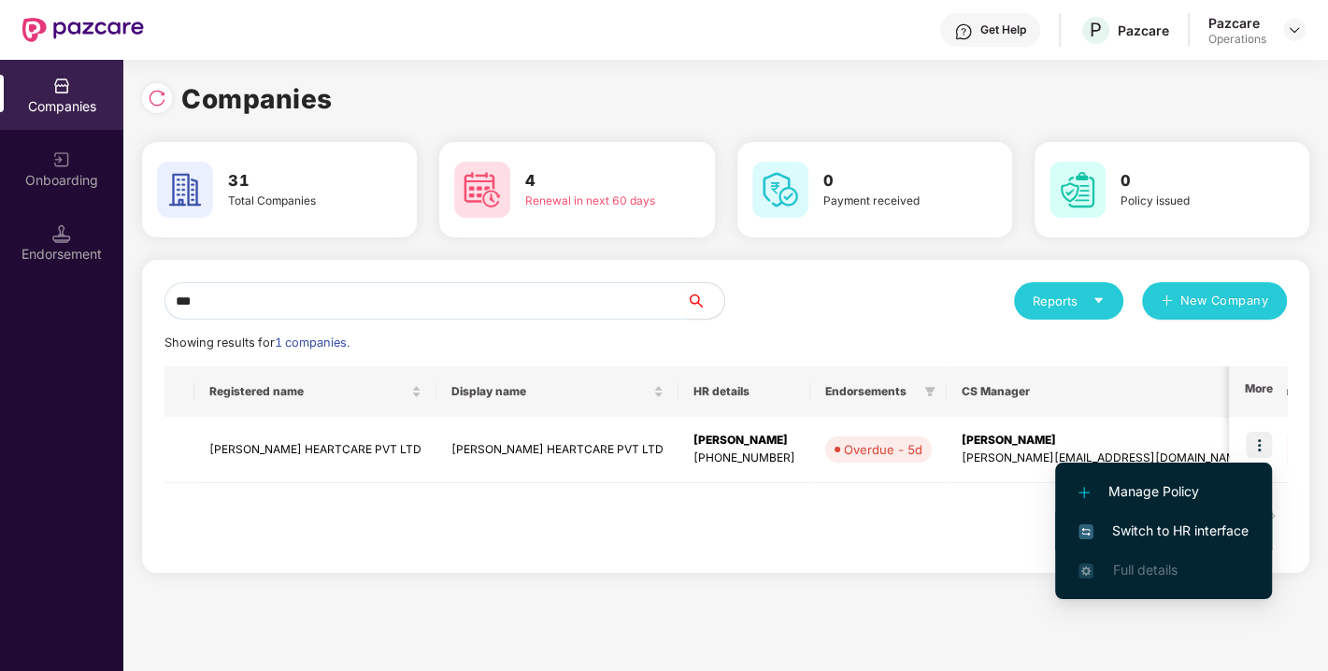
click at [1188, 526] on span "Switch to HR interface" at bounding box center [1164, 531] width 170 height 21
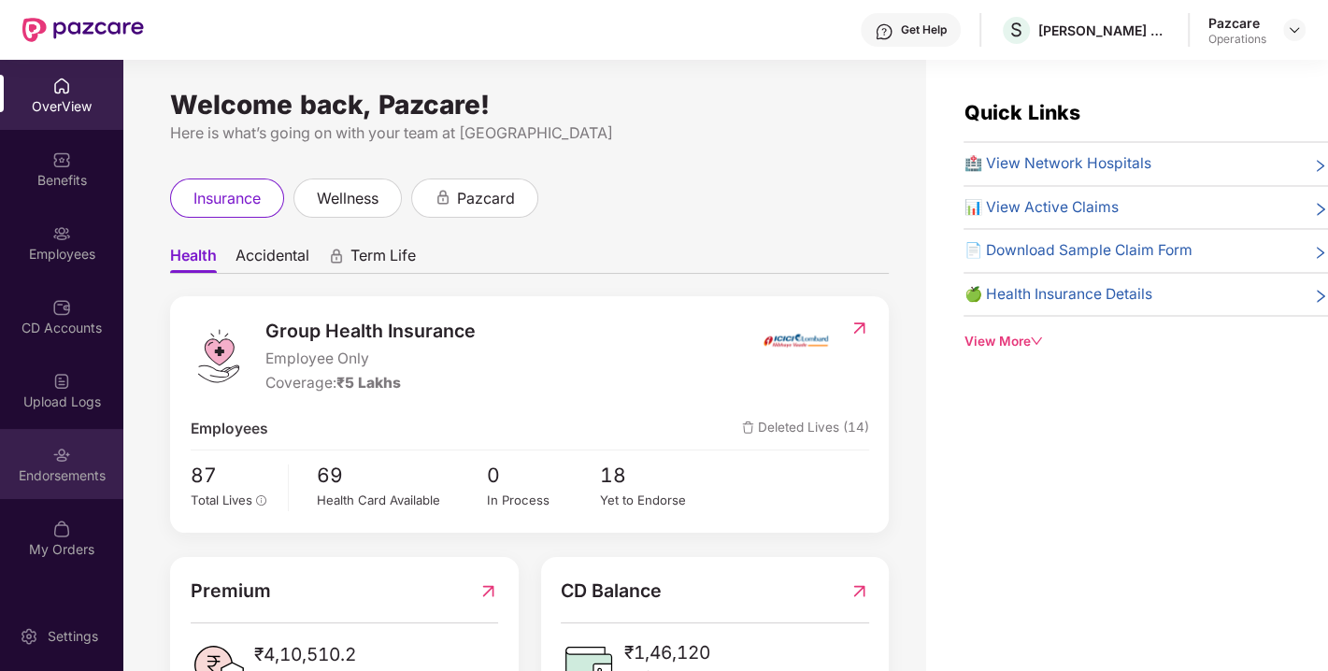
click at [67, 480] on div "Endorsements" at bounding box center [61, 475] width 123 height 19
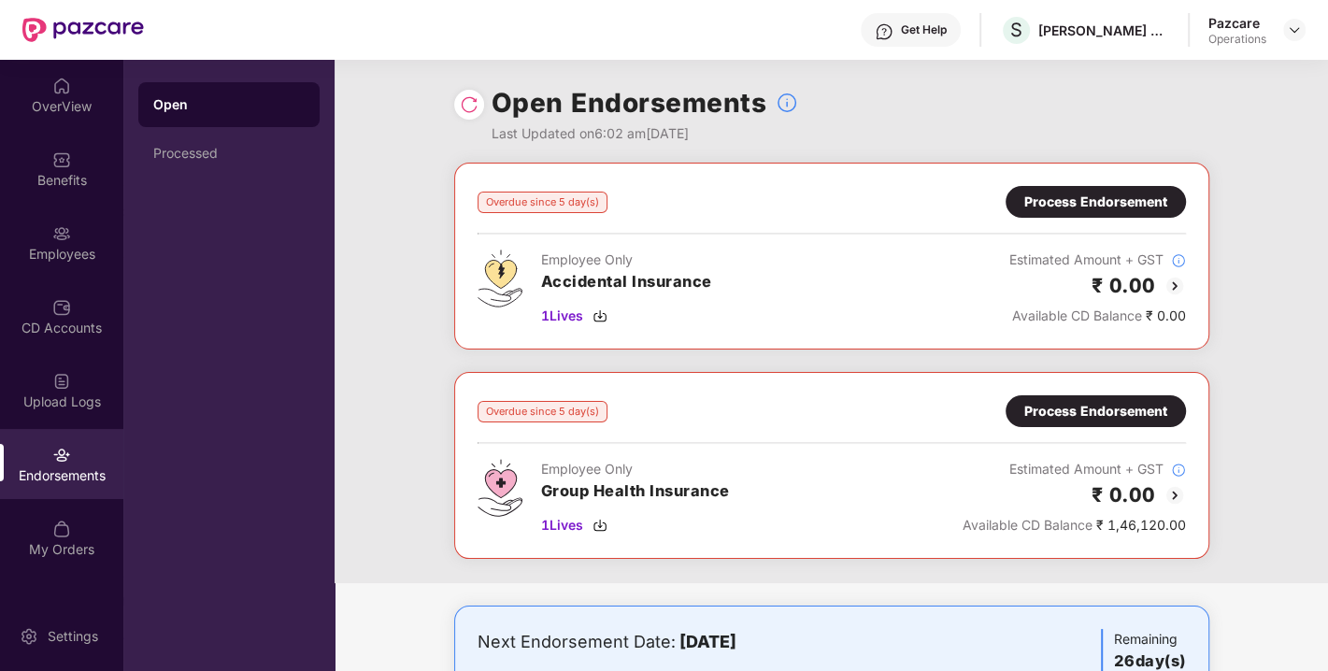
click at [1100, 193] on div "Process Endorsement" at bounding box center [1095, 202] width 143 height 21
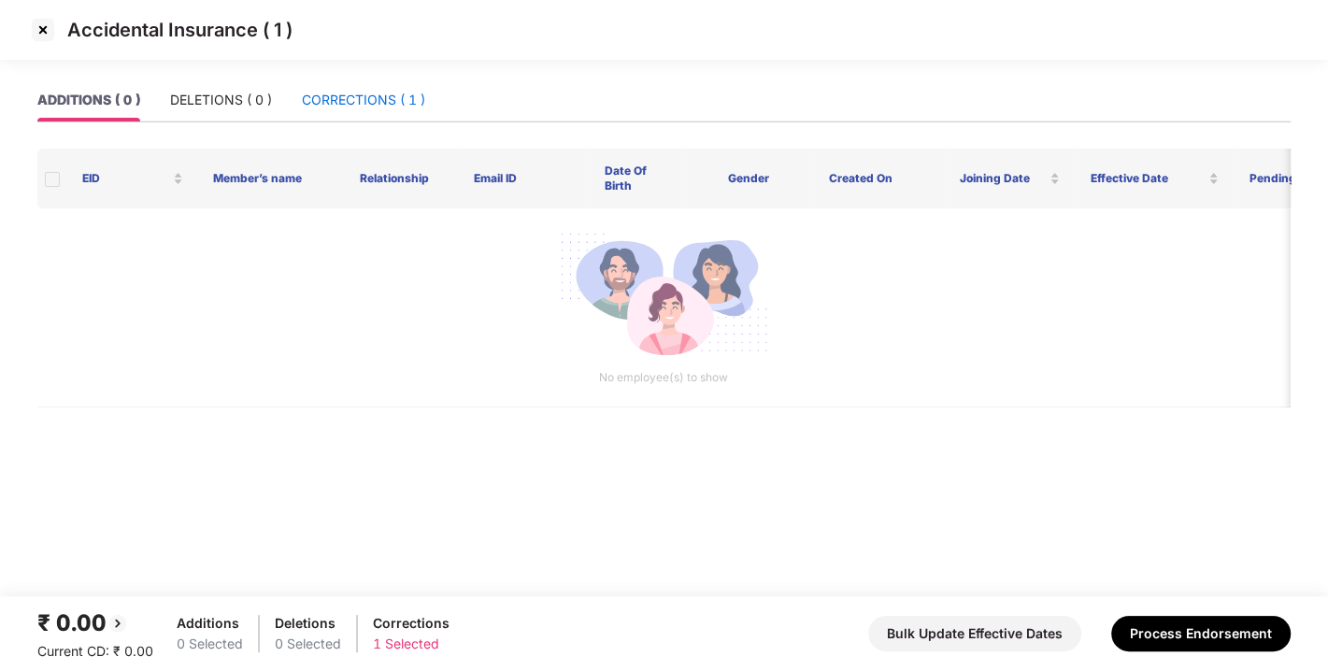
click at [406, 90] on div "CORRECTIONS ( 1 )" at bounding box center [363, 100] width 123 height 21
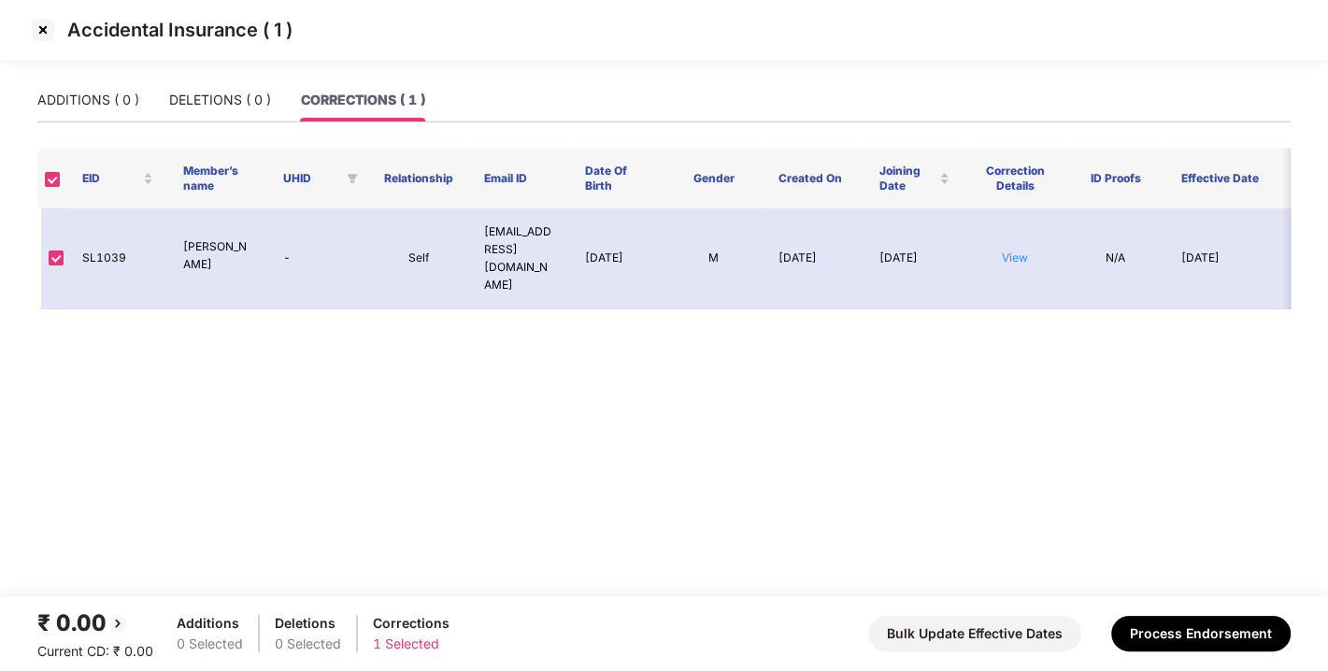
click at [45, 29] on img at bounding box center [43, 30] width 30 height 30
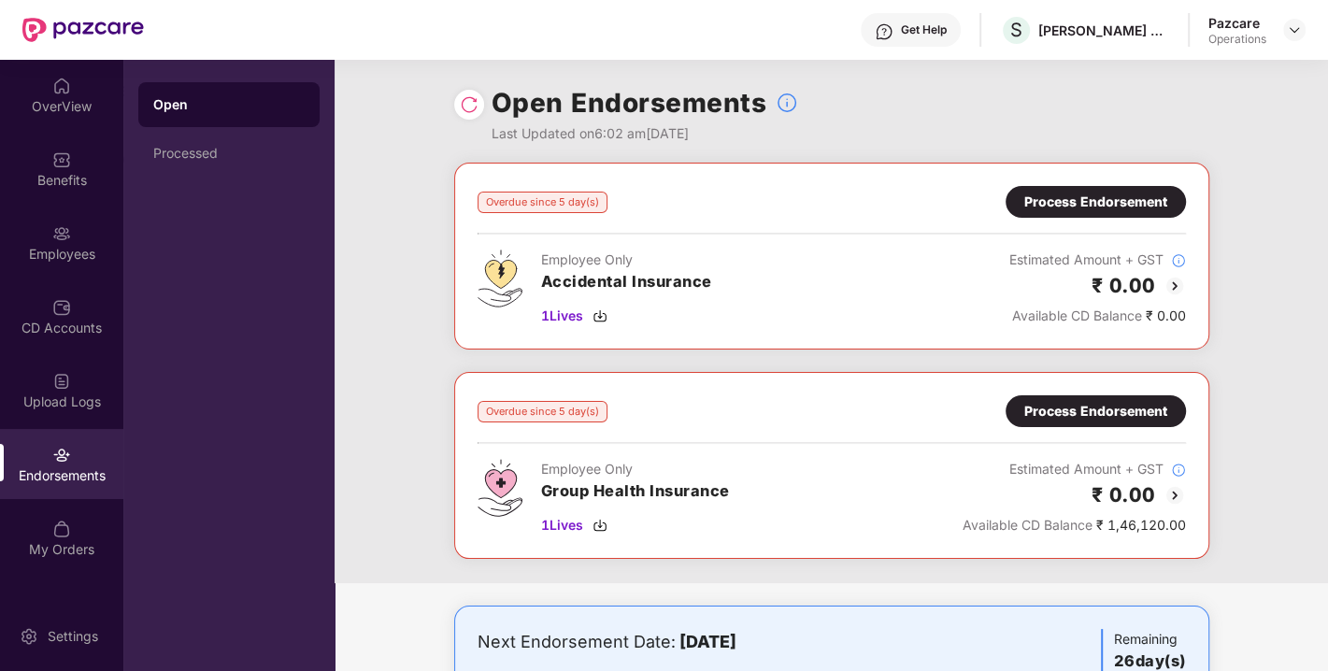
click at [1100, 406] on div "Process Endorsement" at bounding box center [1095, 411] width 143 height 21
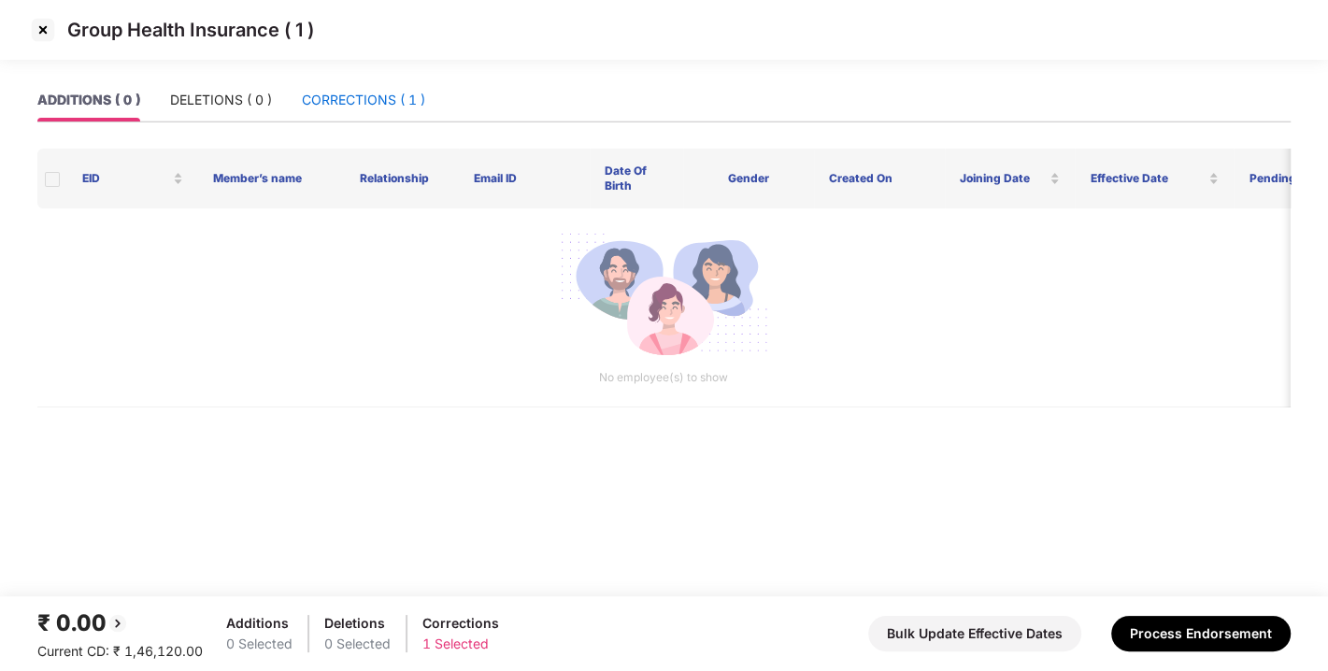
click at [388, 97] on div "CORRECTIONS ( 1 )" at bounding box center [363, 100] width 123 height 21
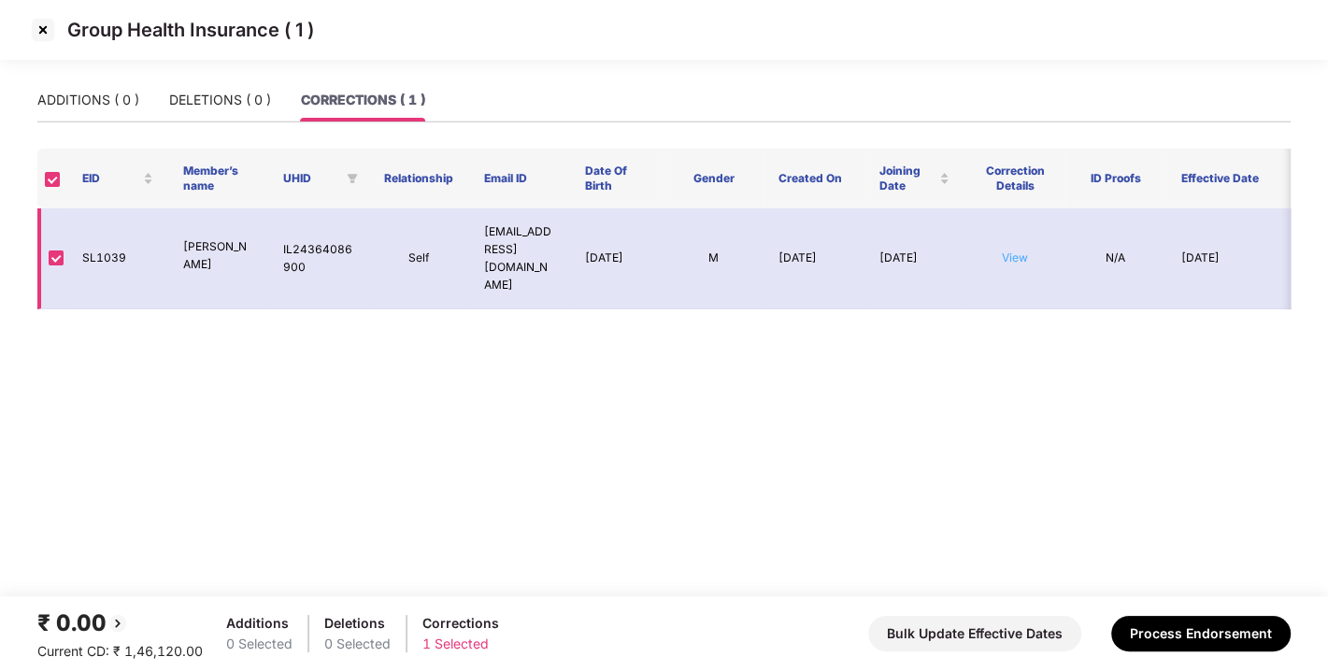
click at [1014, 250] on link "View" at bounding box center [1015, 257] width 26 height 14
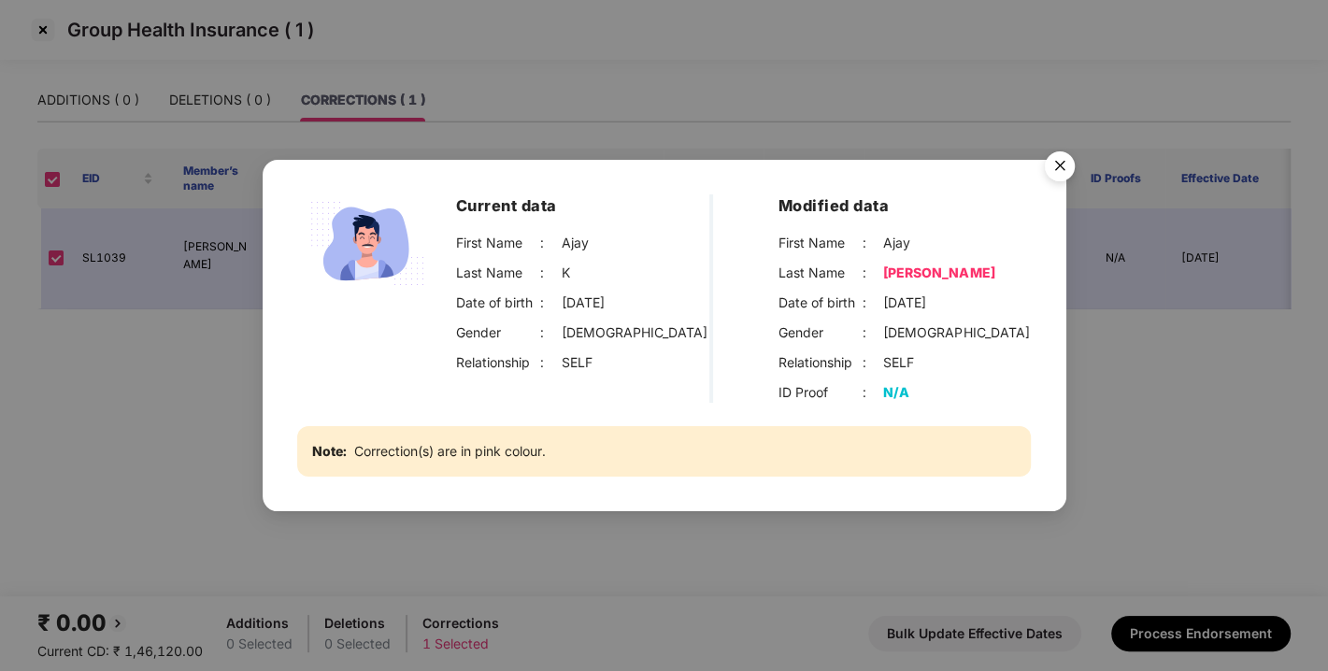
click at [1069, 160] on img "Close" at bounding box center [1060, 169] width 52 height 52
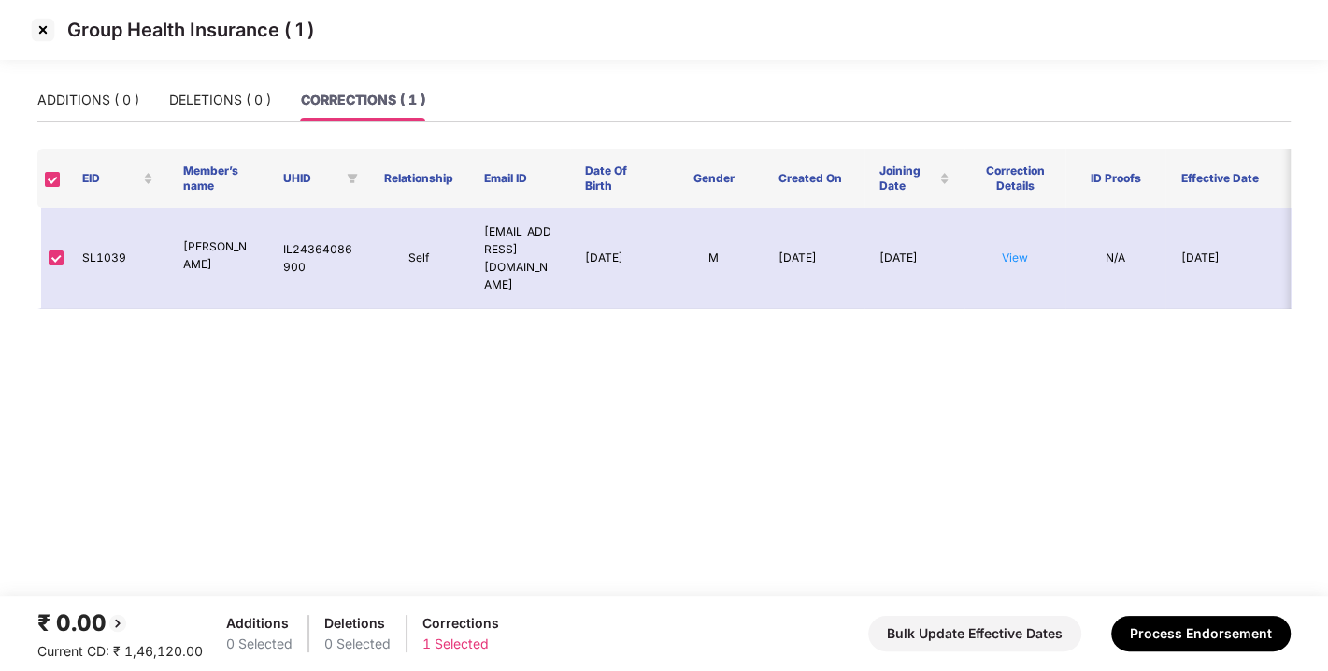
click at [50, 33] on img at bounding box center [43, 30] width 30 height 30
